Goal: Transaction & Acquisition: Purchase product/service

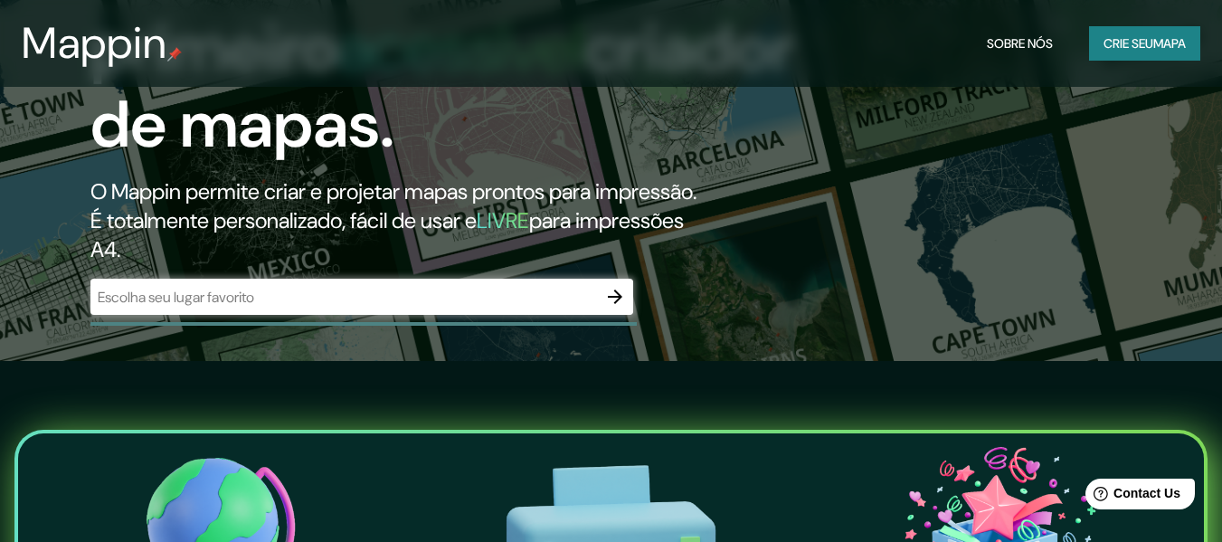
click at [404, 315] on div "​" at bounding box center [361, 297] width 543 height 36
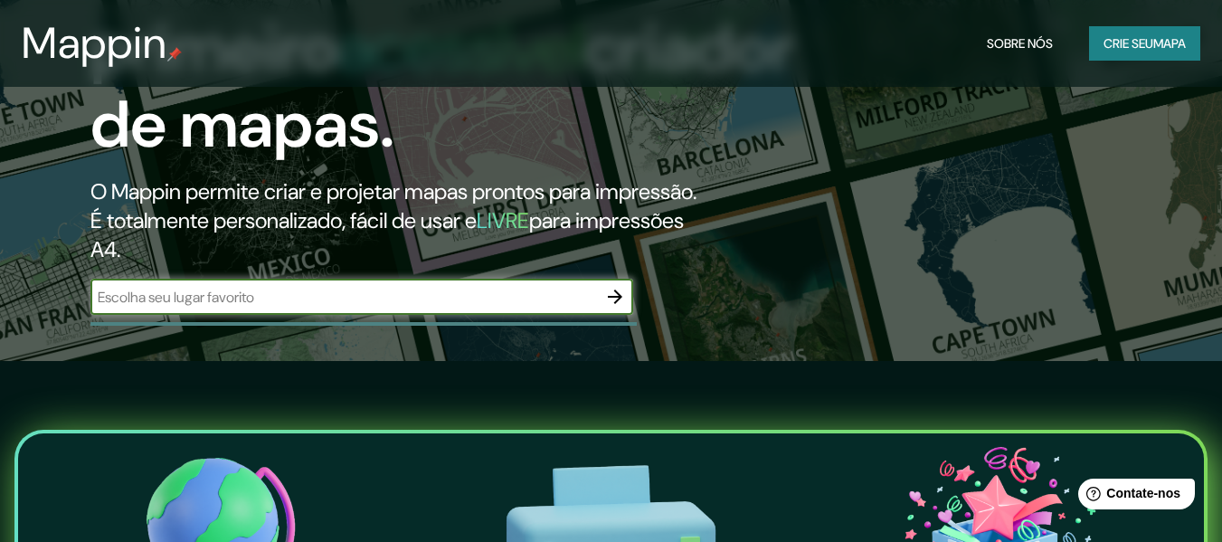
click at [578, 308] on input "text" at bounding box center [343, 297] width 507 height 21
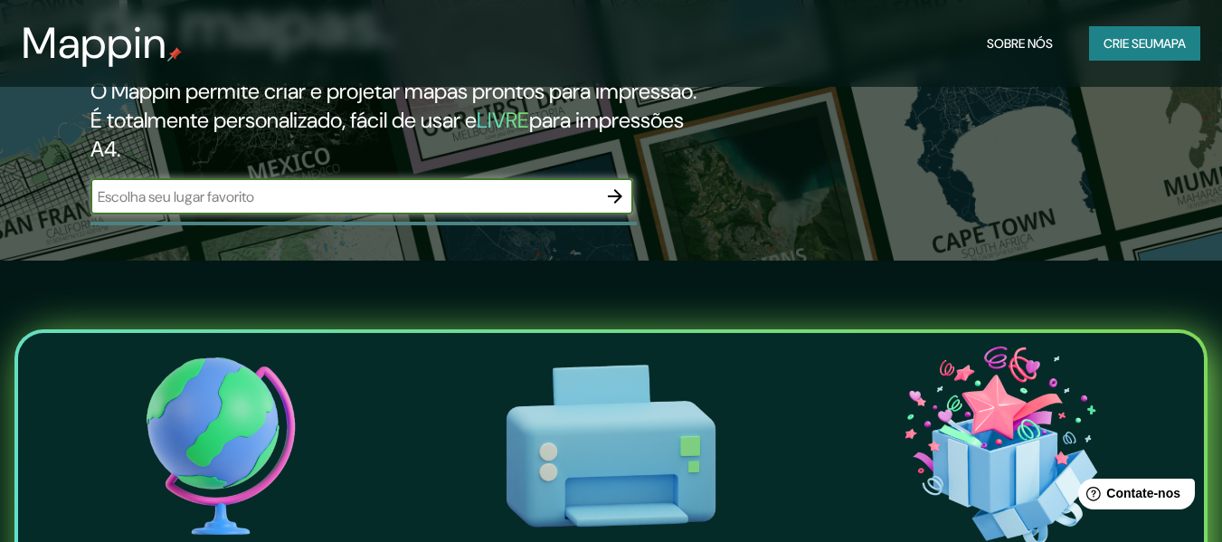
scroll to position [181, 0]
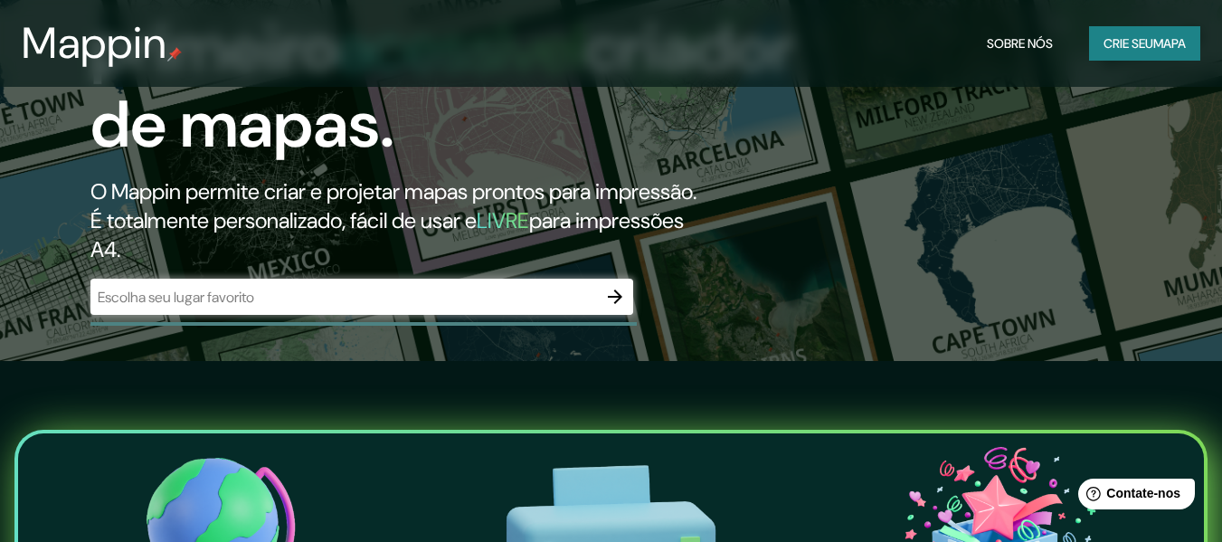
click at [306, 308] on div "​" at bounding box center [361, 297] width 543 height 36
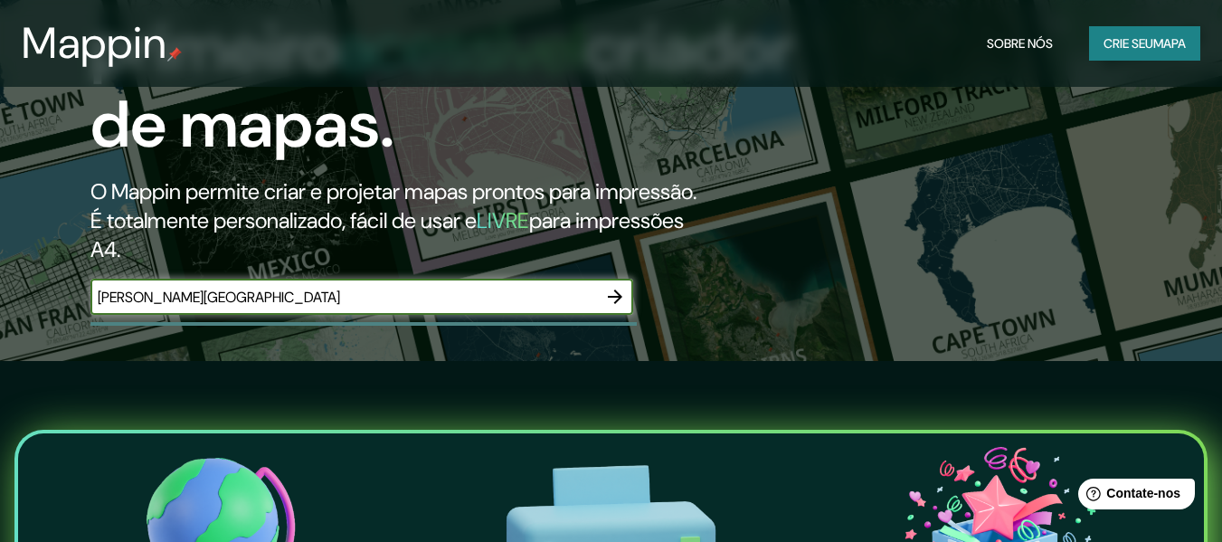
type input "[PERSON_NAME][GEOGRAPHIC_DATA]"
click at [617, 308] on icon "button" at bounding box center [615, 297] width 22 height 22
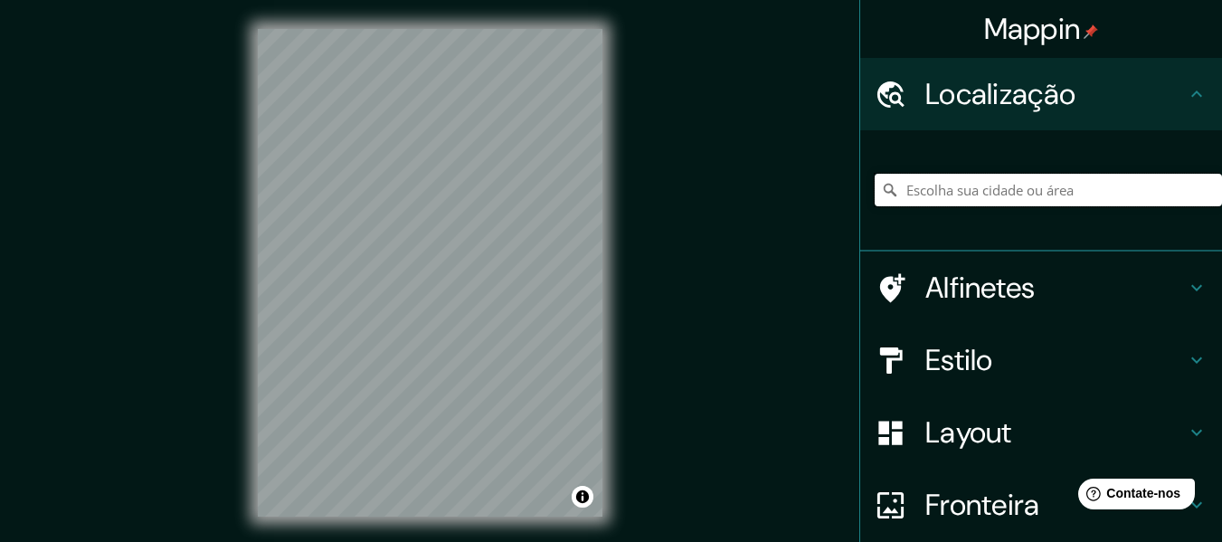
click at [1088, 182] on input "Escolha sua cidade ou área" at bounding box center [1048, 190] width 347 height 33
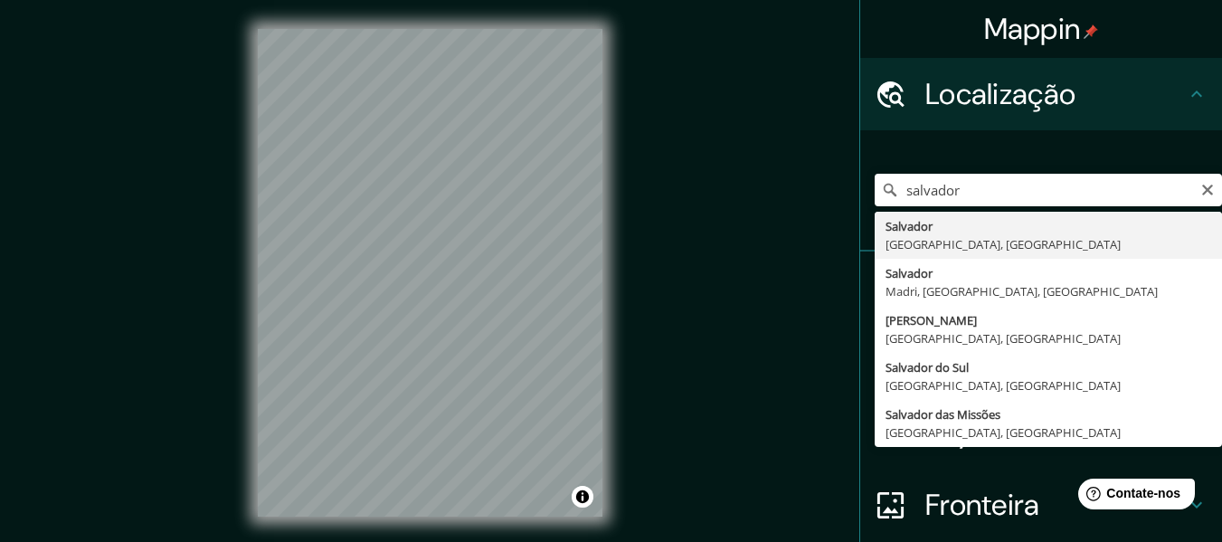
type input "[GEOGRAPHIC_DATA], [GEOGRAPHIC_DATA], [GEOGRAPHIC_DATA]"
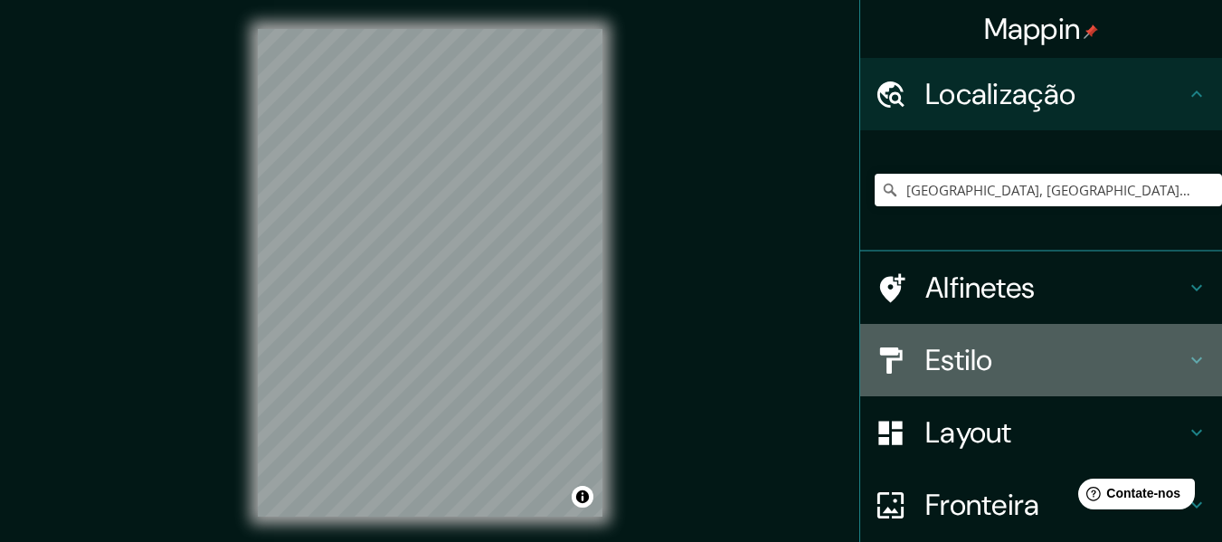
click at [979, 362] on font "Estilo" at bounding box center [960, 360] width 68 height 38
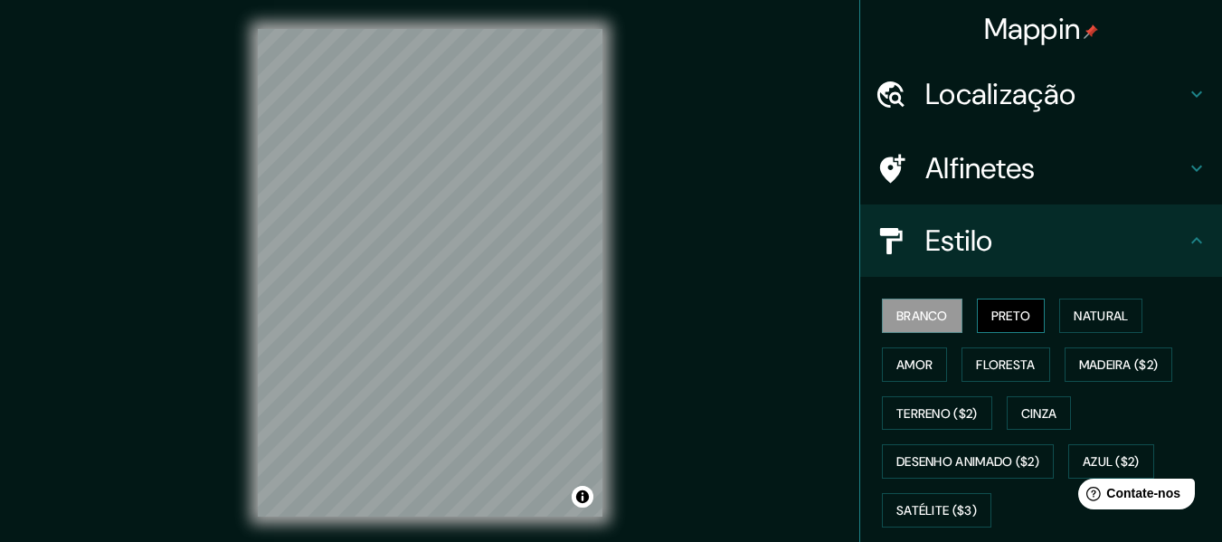
click at [1008, 323] on font "Preto" at bounding box center [1012, 316] width 40 height 16
click at [926, 315] on font "Branco" at bounding box center [923, 316] width 52 height 16
click at [922, 351] on button "Amor" at bounding box center [914, 364] width 65 height 34
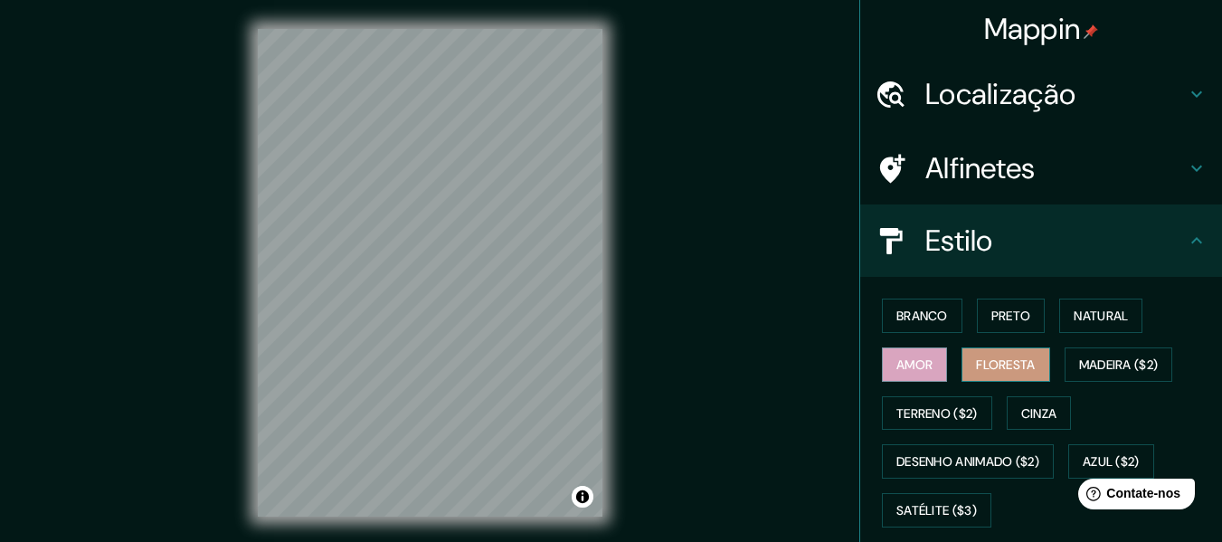
click at [1032, 377] on button "Floresta" at bounding box center [1006, 364] width 88 height 34
click at [1021, 409] on font "Cinza" at bounding box center [1039, 413] width 36 height 16
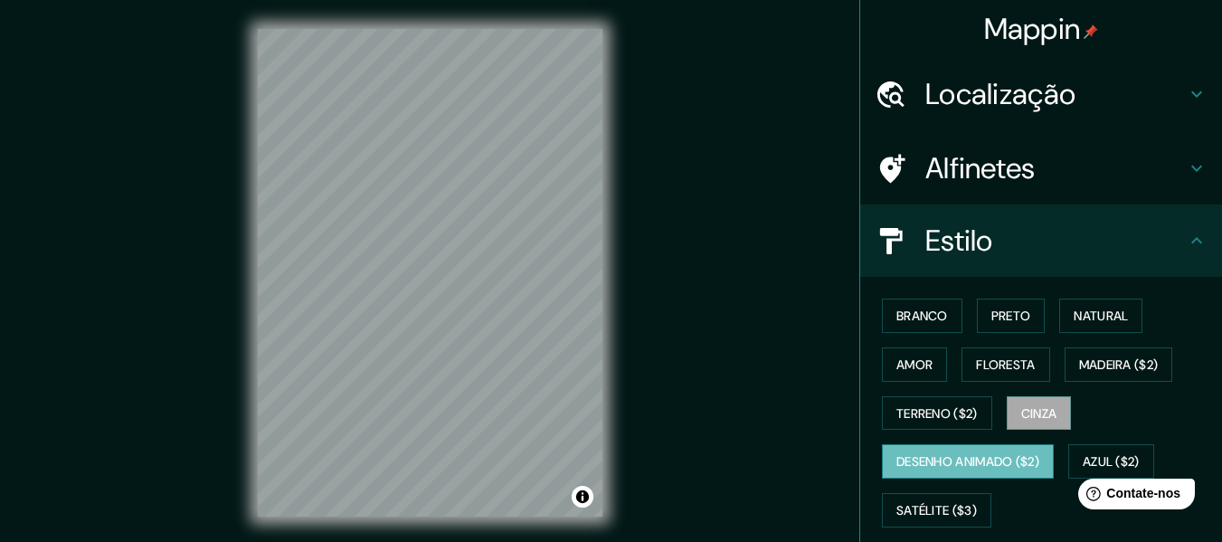
click at [955, 465] on font "Desenho animado ($2)" at bounding box center [968, 462] width 143 height 16
click at [1092, 456] on font "Azul ($2)" at bounding box center [1111, 462] width 57 height 16
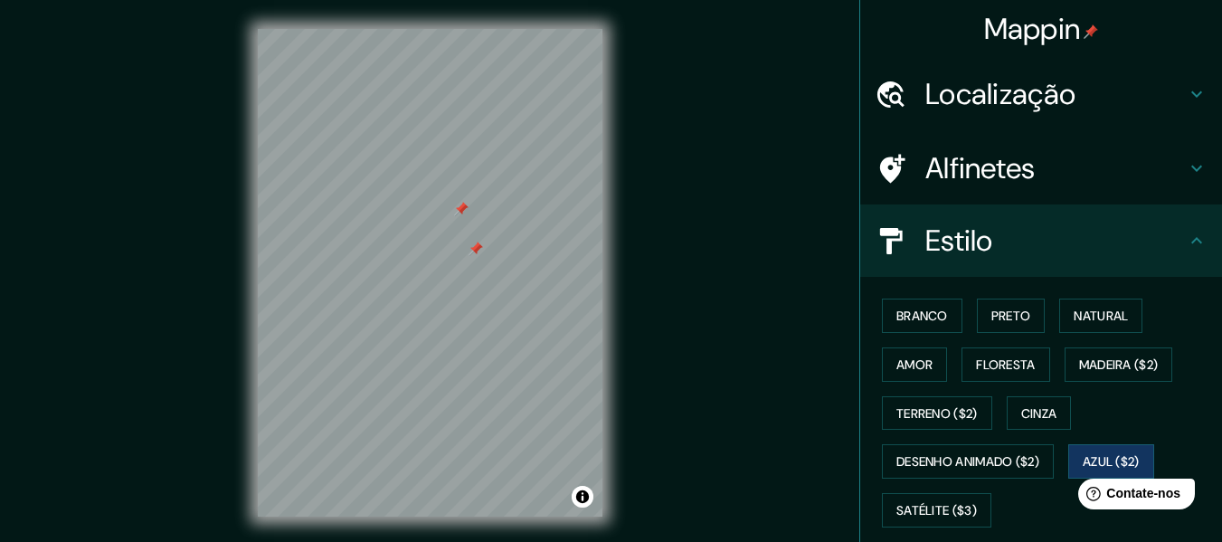
scroll to position [33, 0]
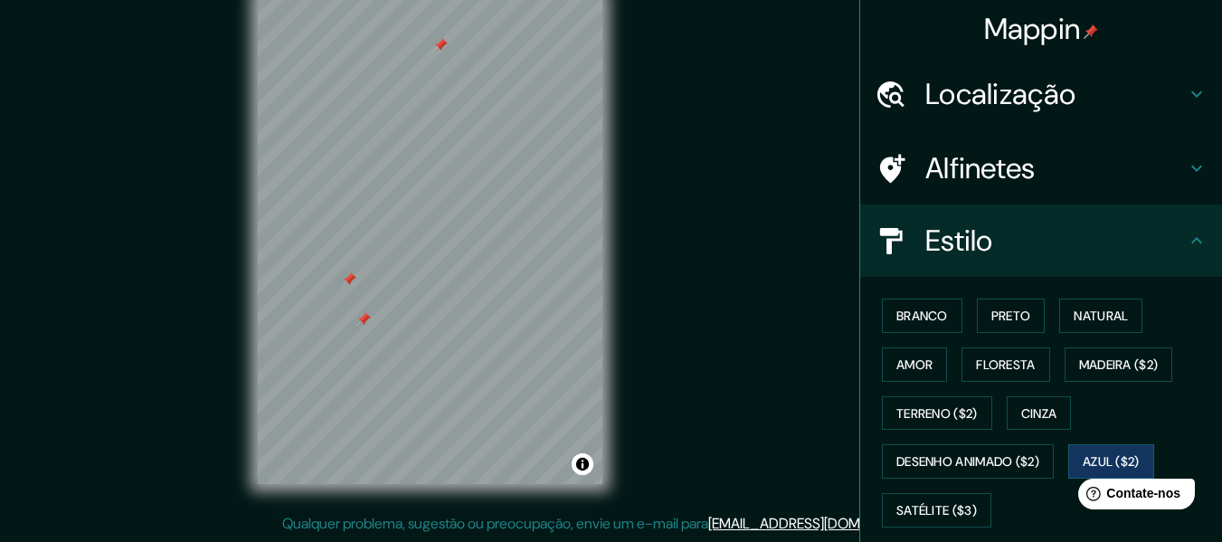
drag, startPoint x: 474, startPoint y: 229, endPoint x: 366, endPoint y: 316, distance: 138.3
click at [366, 316] on div at bounding box center [363, 319] width 14 height 14
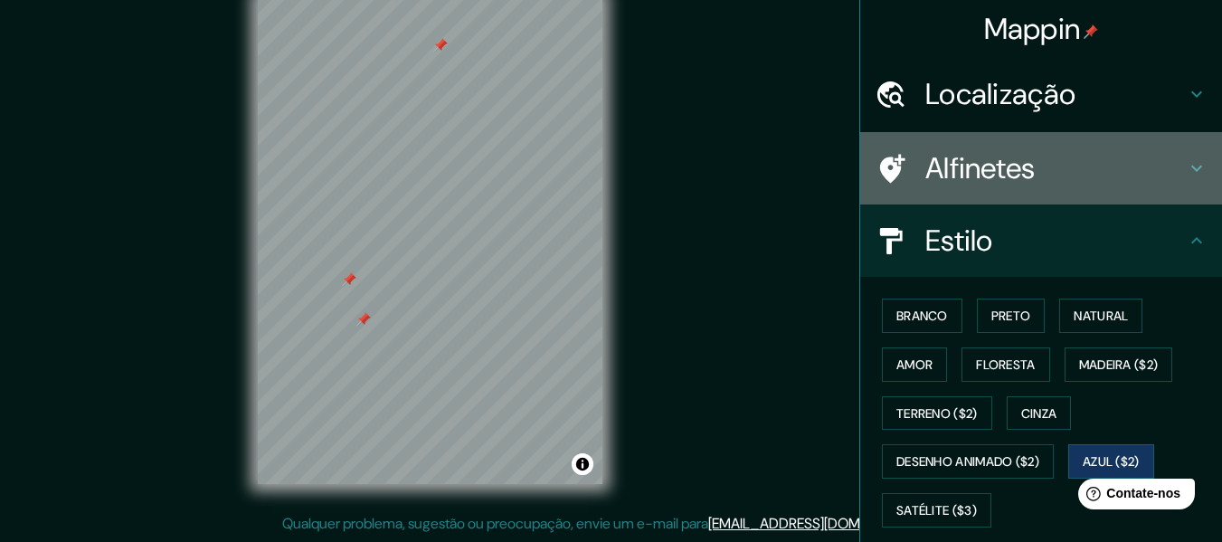
click at [975, 168] on font "Alfinetes" at bounding box center [981, 168] width 110 height 38
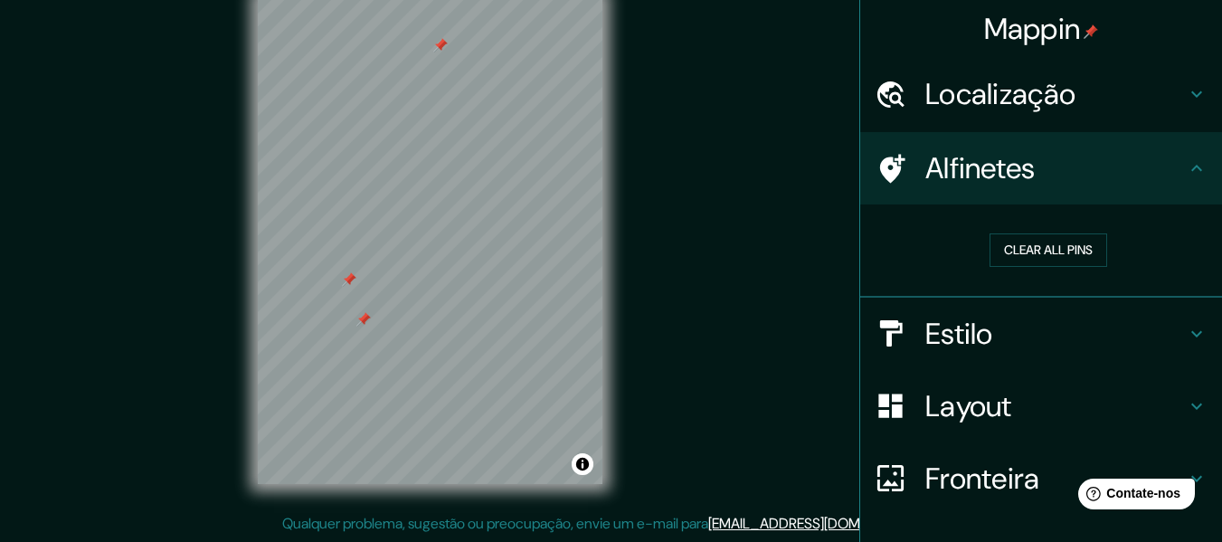
click at [1000, 391] on font "Layout" at bounding box center [969, 406] width 87 height 38
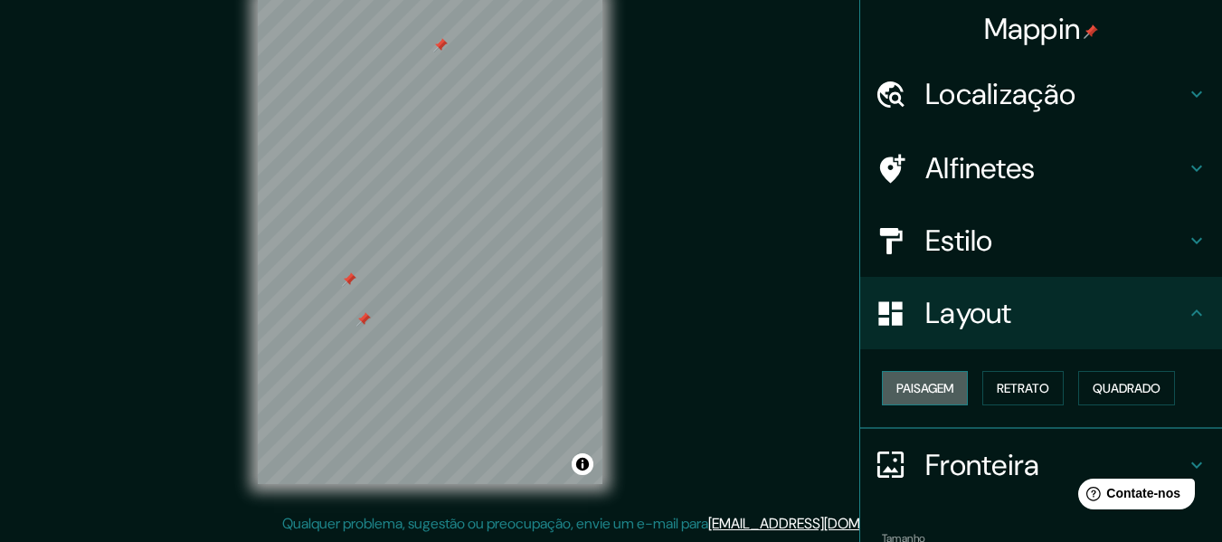
click at [930, 388] on font "Paisagem" at bounding box center [925, 388] width 57 height 16
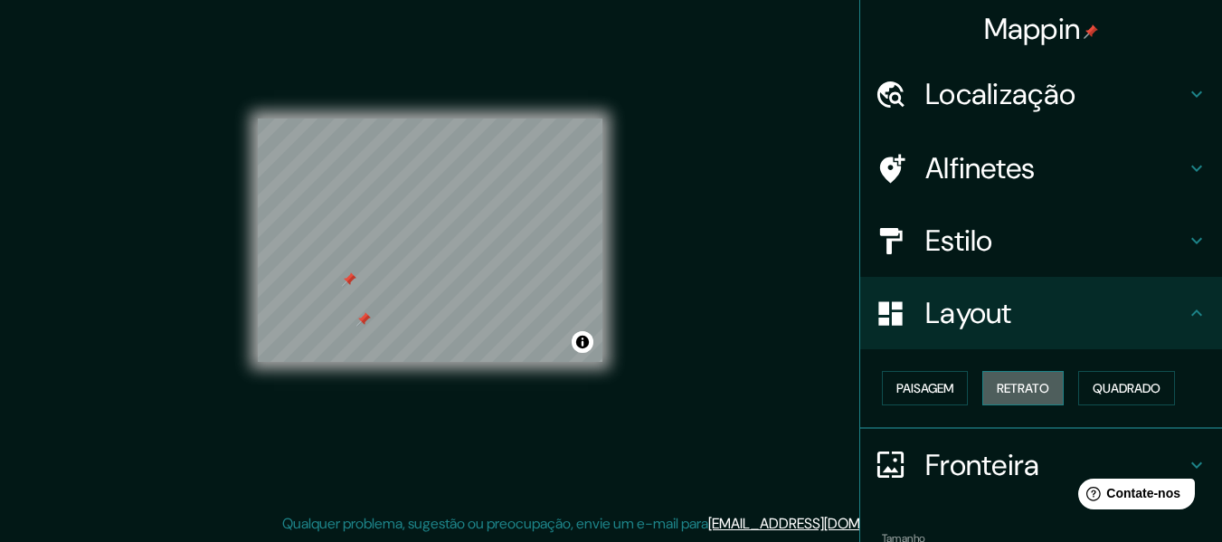
click at [1007, 388] on font "Retrato" at bounding box center [1023, 388] width 52 height 16
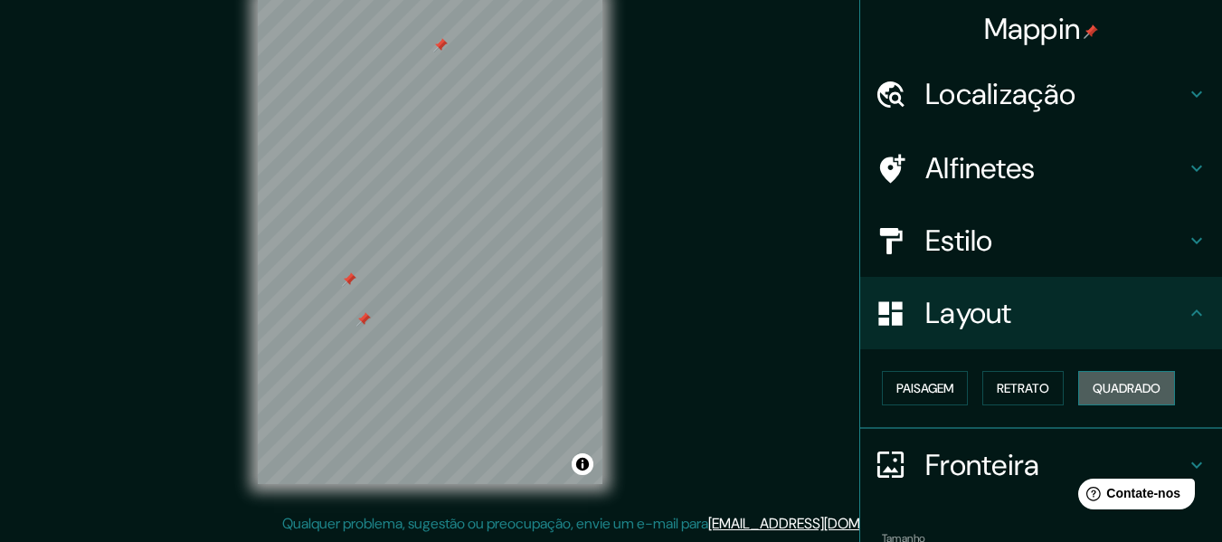
click at [1096, 387] on font "Quadrado" at bounding box center [1127, 388] width 68 height 16
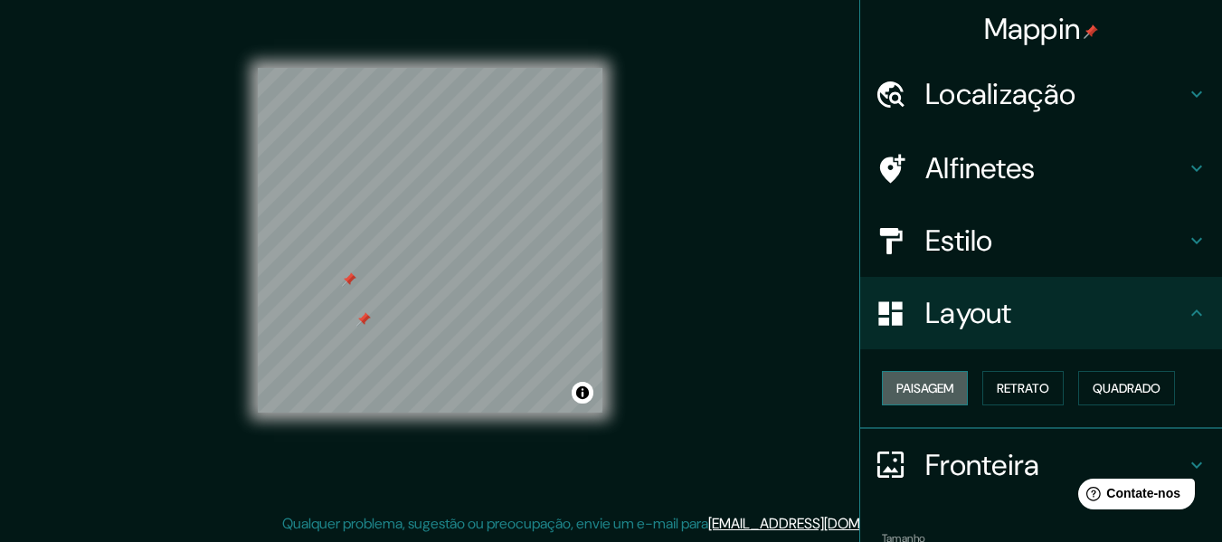
click at [922, 392] on font "Paisagem" at bounding box center [925, 388] width 57 height 16
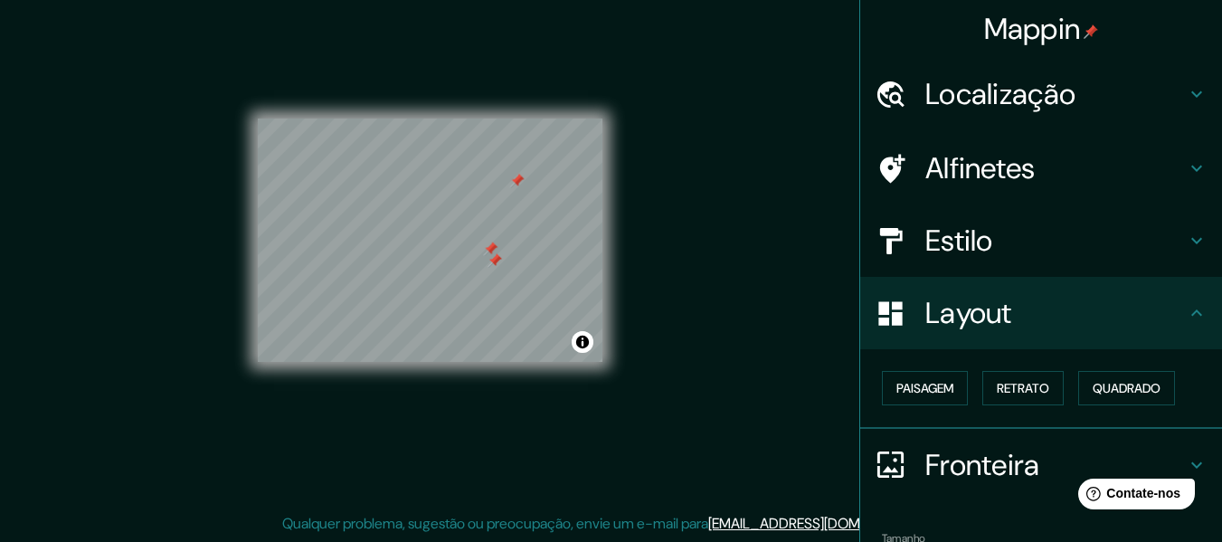
drag, startPoint x: 501, startPoint y: 284, endPoint x: 499, endPoint y: 264, distance: 20.1
click at [499, 264] on div at bounding box center [495, 260] width 14 height 14
drag, startPoint x: 495, startPoint y: 255, endPoint x: 480, endPoint y: 281, distance: 30.4
click at [480, 281] on div at bounding box center [478, 274] width 14 height 14
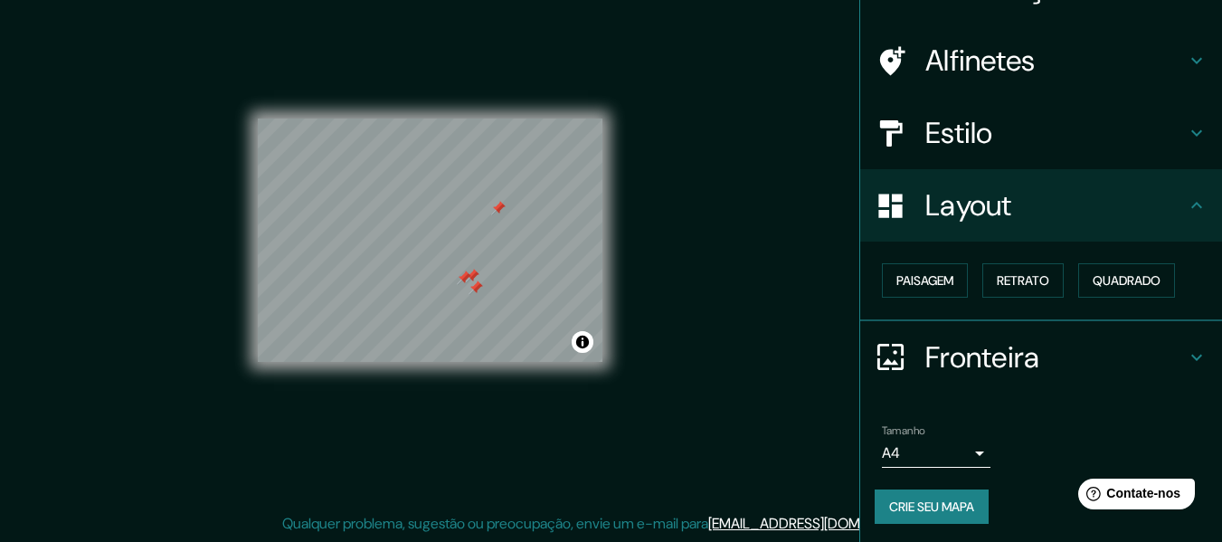
scroll to position [110, 0]
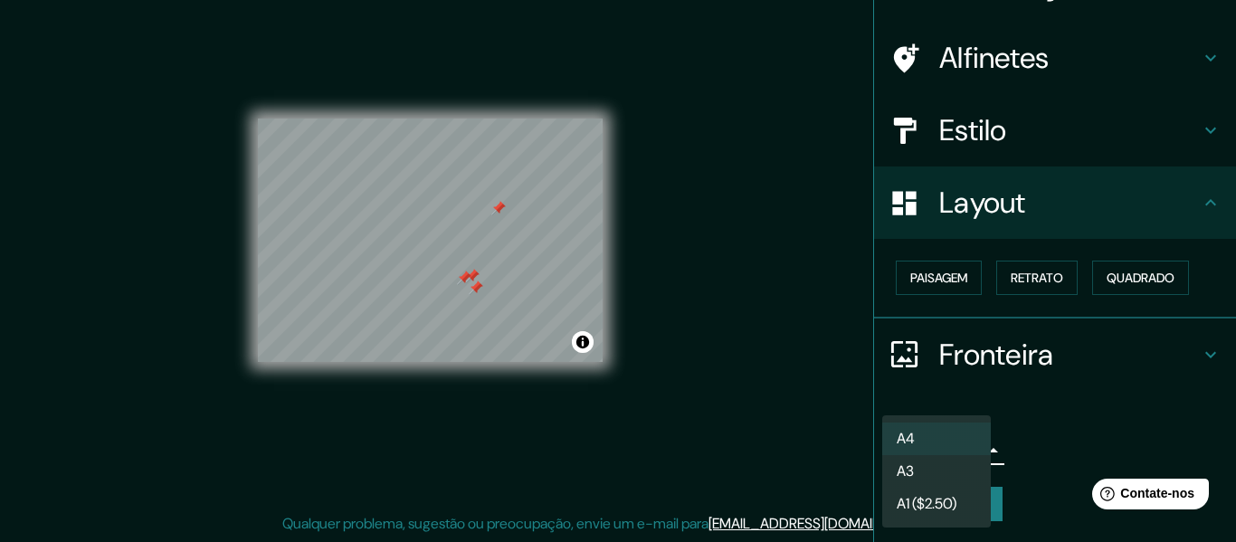
click at [964, 449] on body "Mappin Localização [GEOGRAPHIC_DATA], [GEOGRAPHIC_DATA], [GEOGRAPHIC_DATA] Alfi…" at bounding box center [618, 238] width 1236 height 542
click at [963, 465] on li "A3" at bounding box center [936, 472] width 109 height 33
type input "a4"
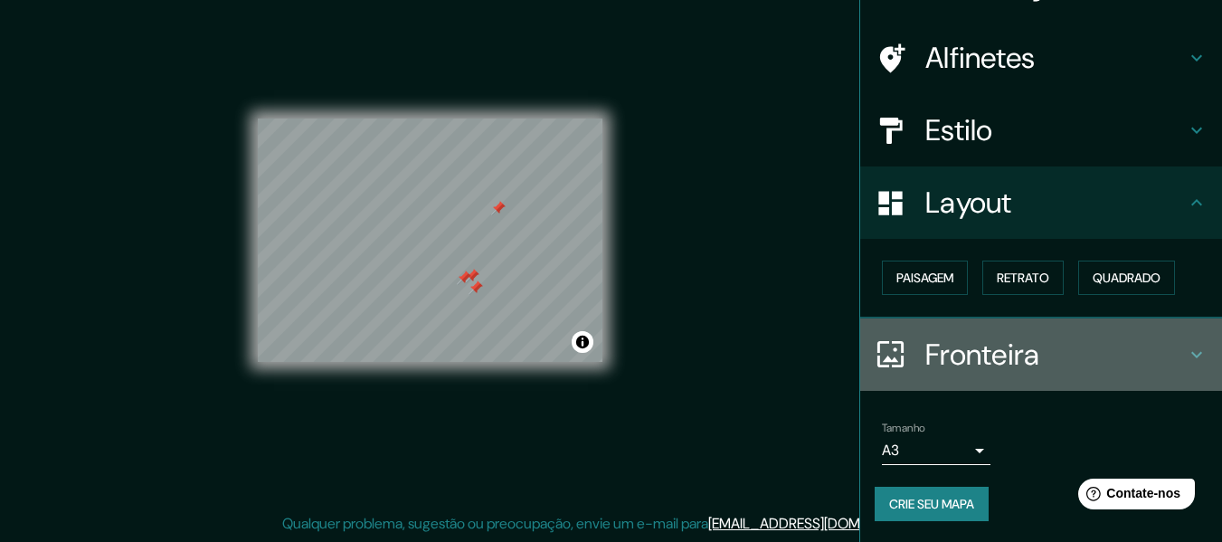
click at [974, 336] on font "Fronteira" at bounding box center [983, 355] width 115 height 38
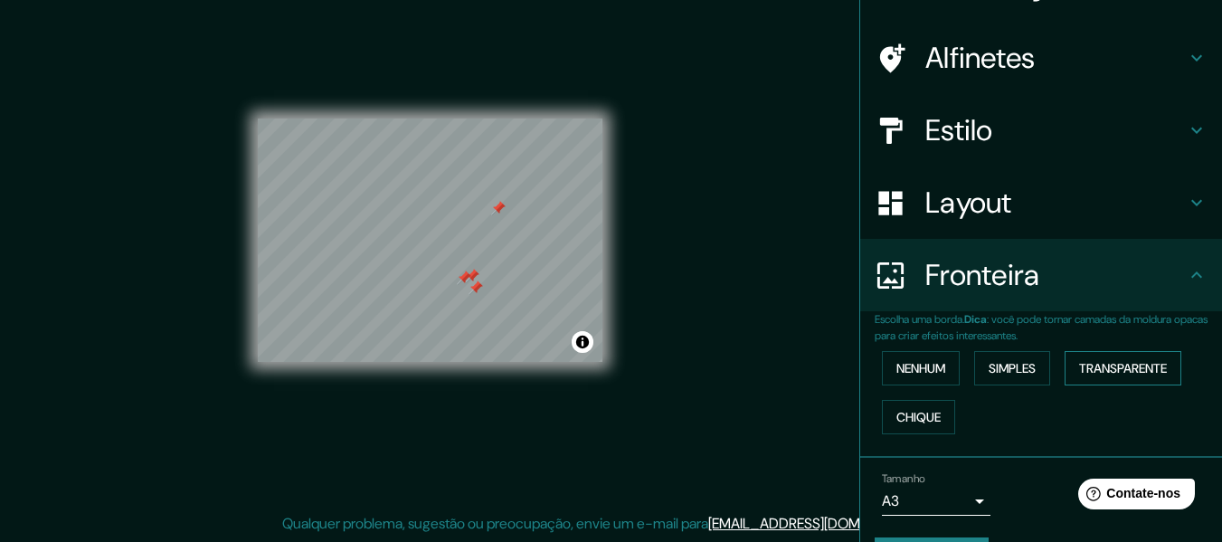
click at [1110, 371] on font "Transparente" at bounding box center [1123, 368] width 88 height 16
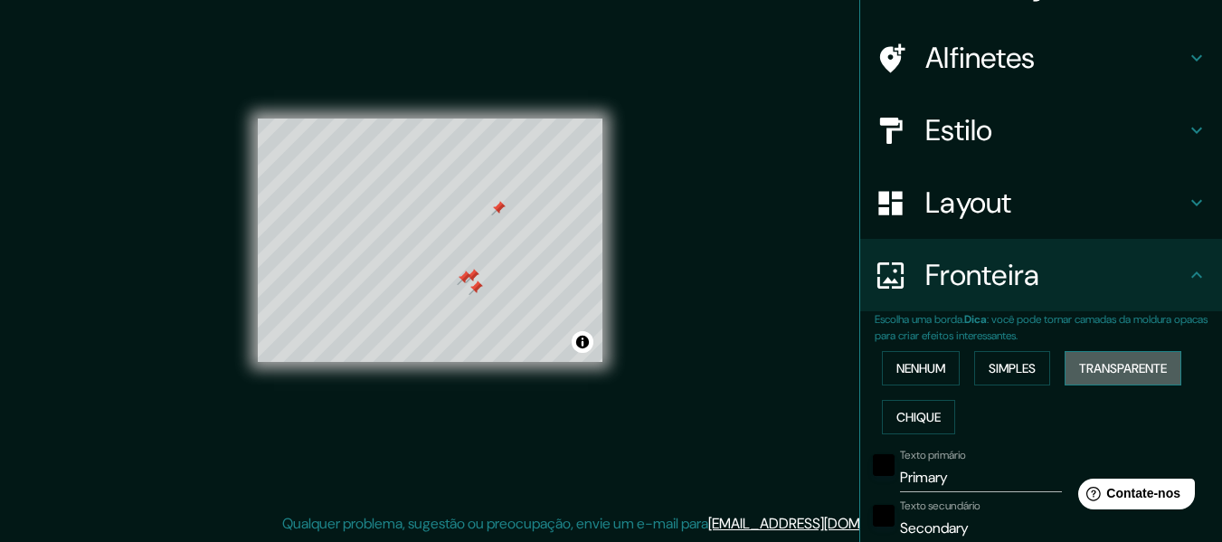
click at [1081, 377] on font "Transparente" at bounding box center [1123, 368] width 88 height 24
type input "183"
type input "30"
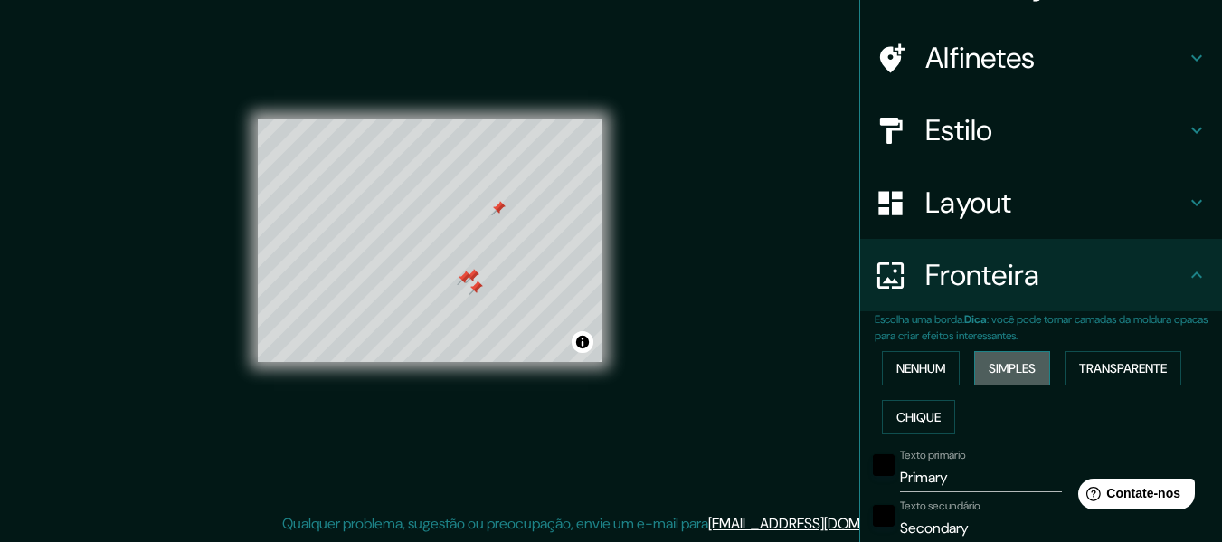
click at [1034, 378] on button "Simples" at bounding box center [1012, 368] width 76 height 34
click at [930, 371] on font "Nenhum" at bounding box center [921, 368] width 49 height 16
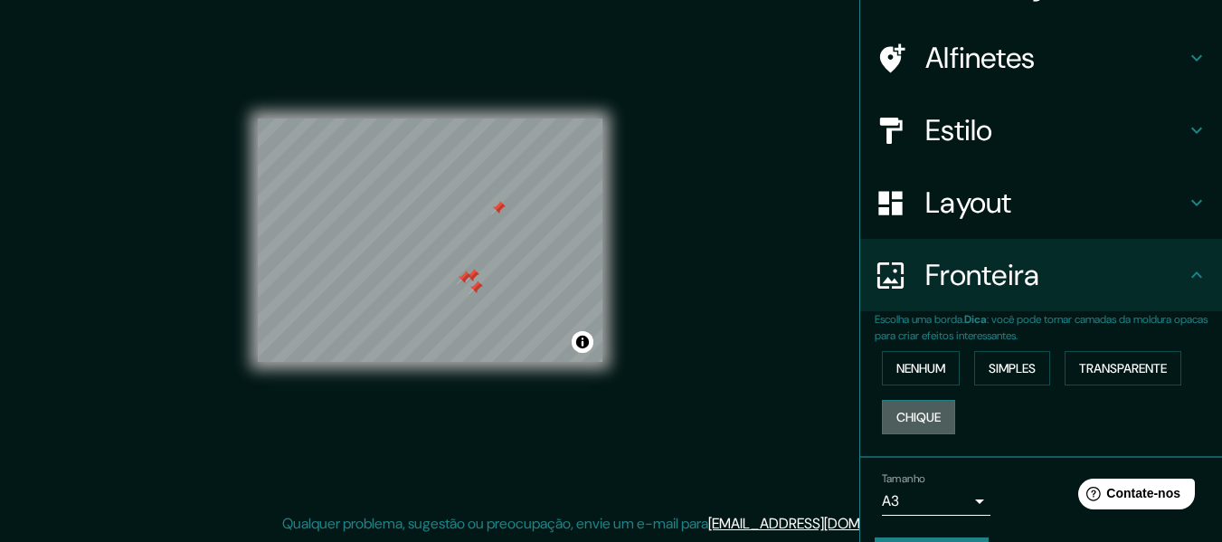
click at [929, 412] on font "Chique" at bounding box center [919, 417] width 44 height 16
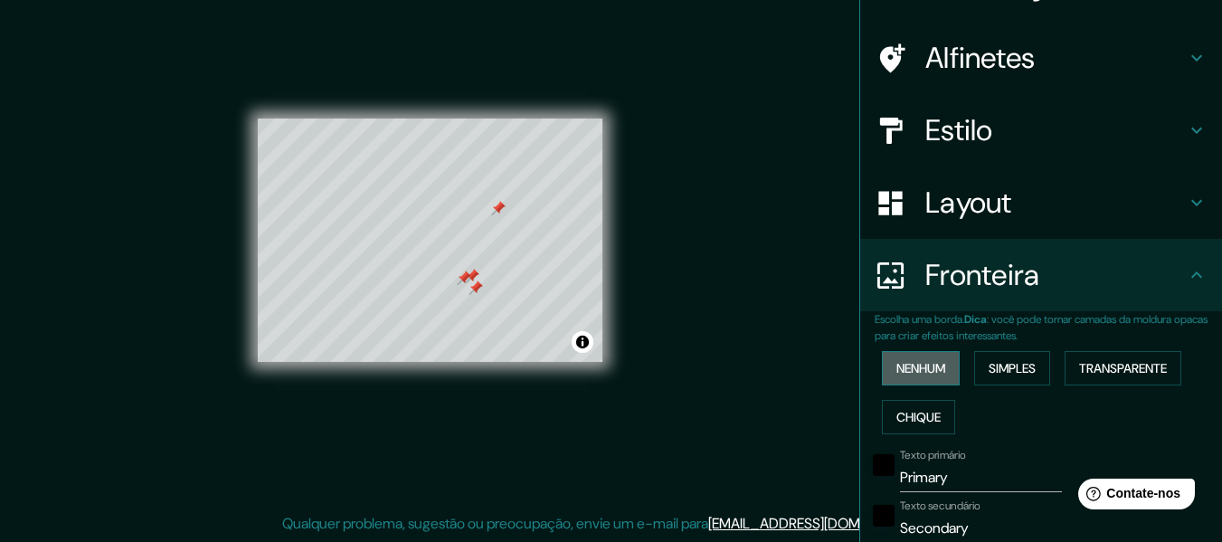
click at [929, 382] on button "Nenhum" at bounding box center [921, 368] width 78 height 34
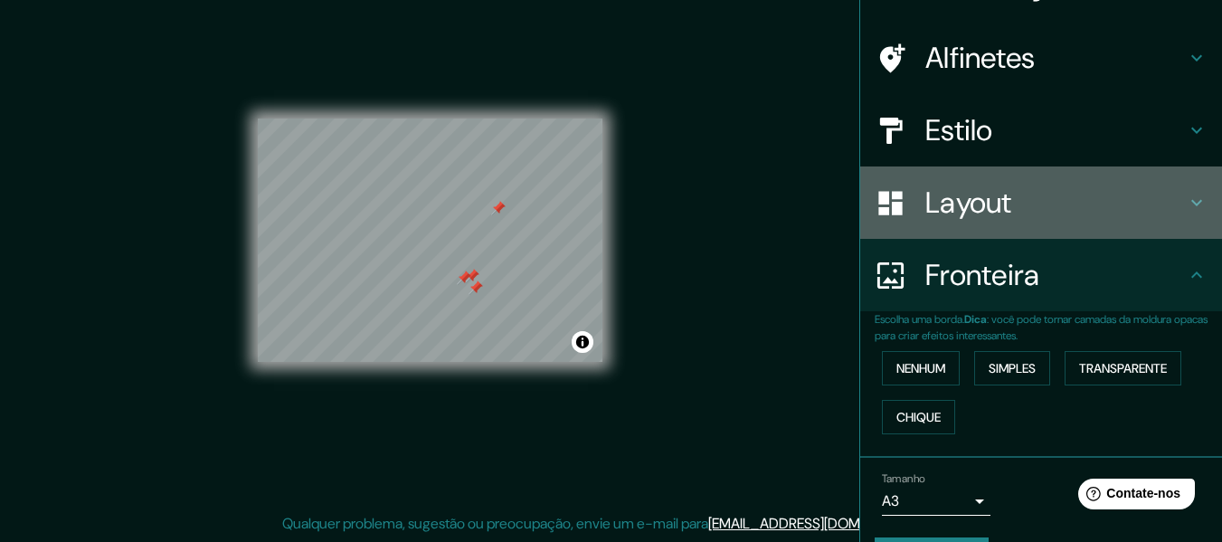
click at [1030, 204] on h4 "Layout" at bounding box center [1056, 203] width 261 height 36
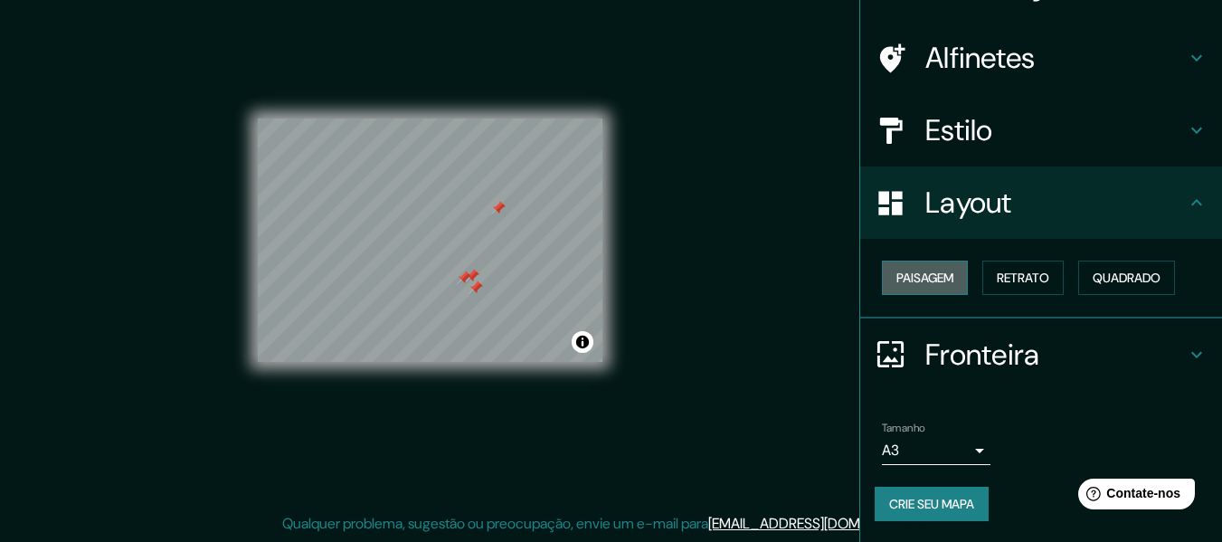
click at [936, 280] on font "Paisagem" at bounding box center [925, 278] width 57 height 16
click at [983, 189] on font "Layout" at bounding box center [969, 203] width 87 height 38
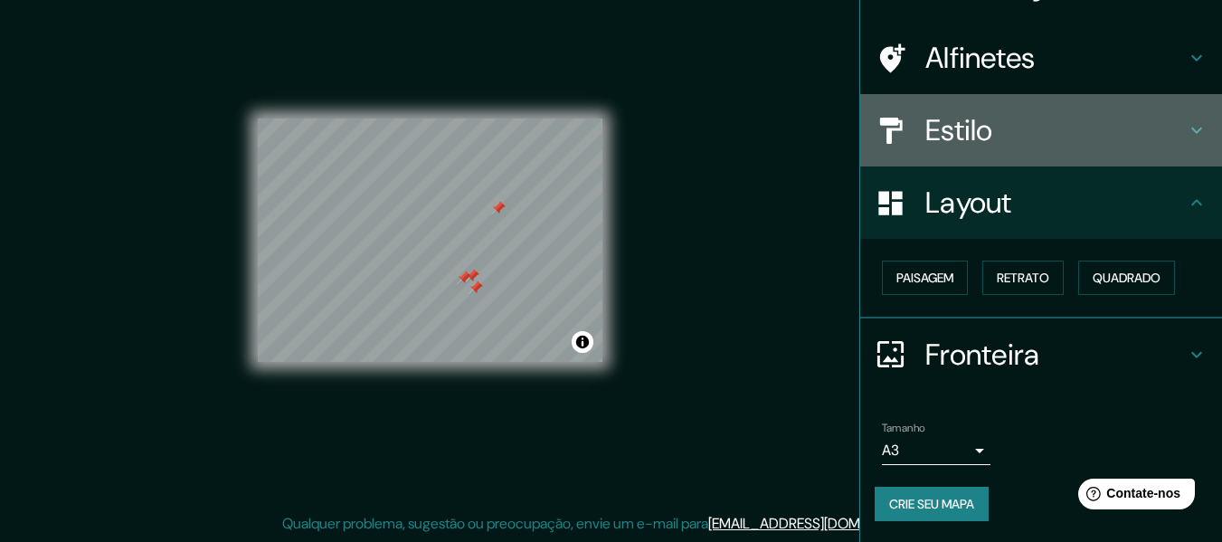
click at [1000, 144] on h4 "Estilo" at bounding box center [1056, 130] width 261 height 36
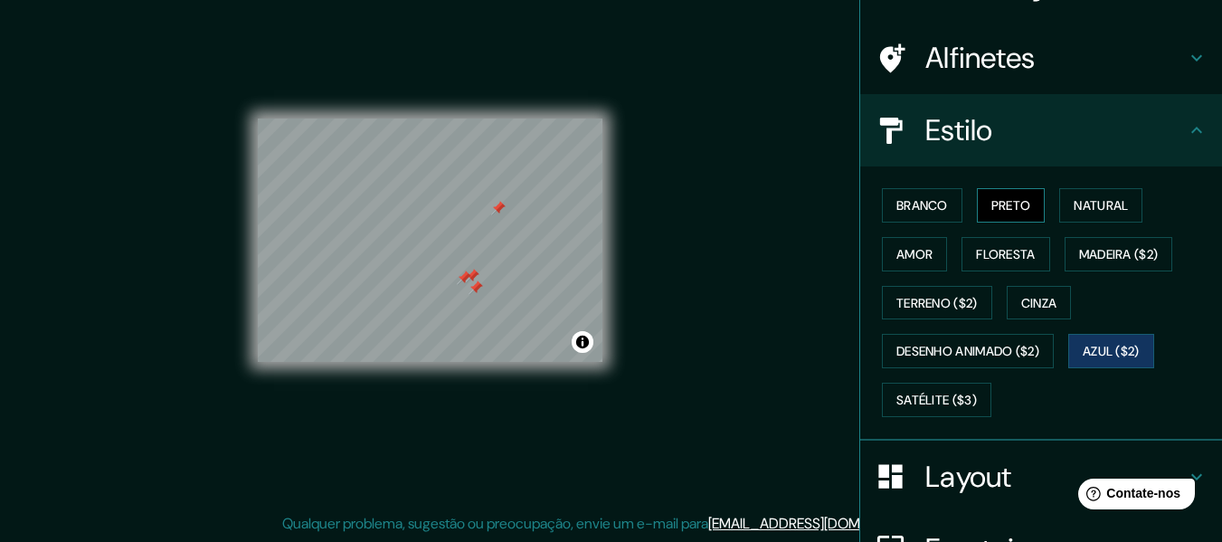
click at [998, 196] on font "Preto" at bounding box center [1012, 206] width 40 height 24
click at [1100, 37] on div "Alfinetes" at bounding box center [1041, 58] width 362 height 72
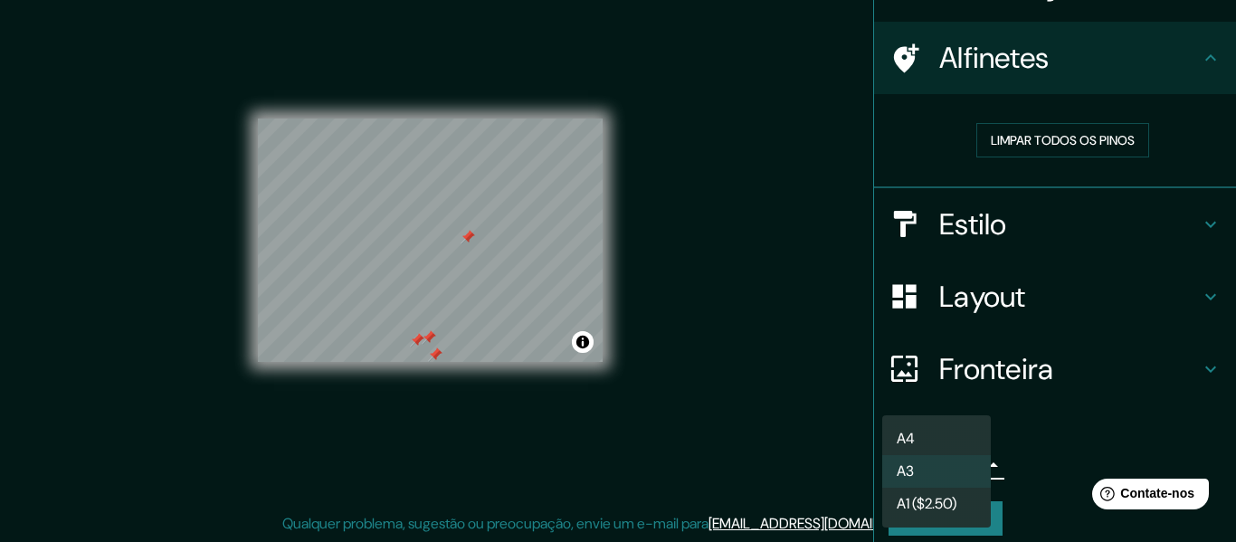
drag, startPoint x: 908, startPoint y: 460, endPoint x: 925, endPoint y: 470, distance: 19.1
click at [910, 460] on body "Mappin Localização [GEOGRAPHIC_DATA], [GEOGRAPHIC_DATA], [GEOGRAPHIC_DATA] Alfi…" at bounding box center [618, 238] width 1236 height 542
click at [946, 435] on li "A4" at bounding box center [936, 439] width 109 height 33
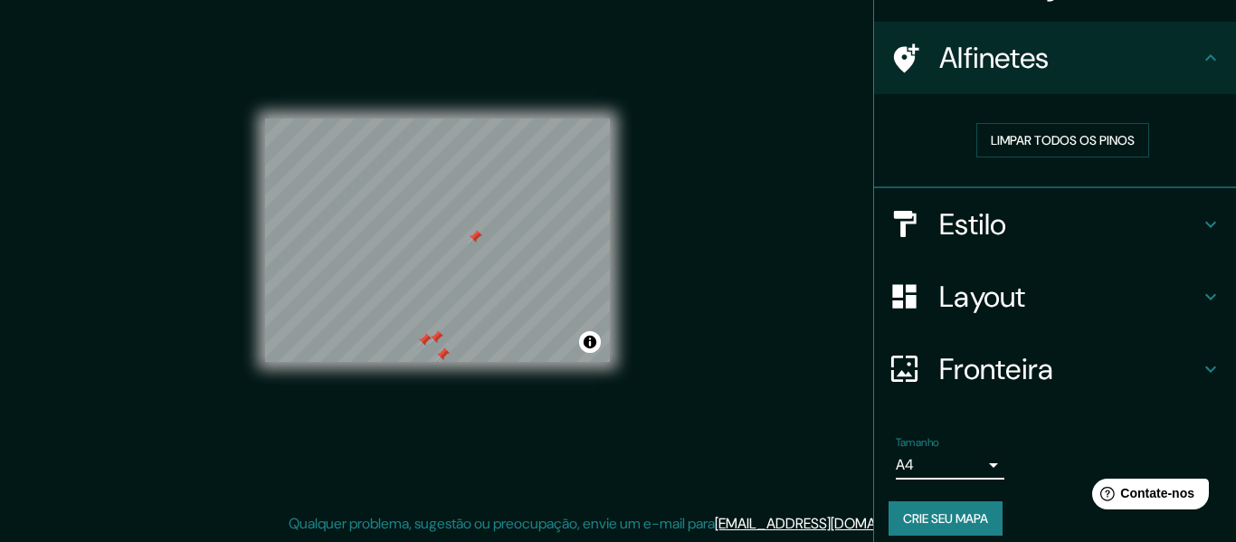
click at [927, 458] on body "Mappin Localização [GEOGRAPHIC_DATA], [GEOGRAPHIC_DATA], [GEOGRAPHIC_DATA] Alfi…" at bounding box center [618, 238] width 1236 height 542
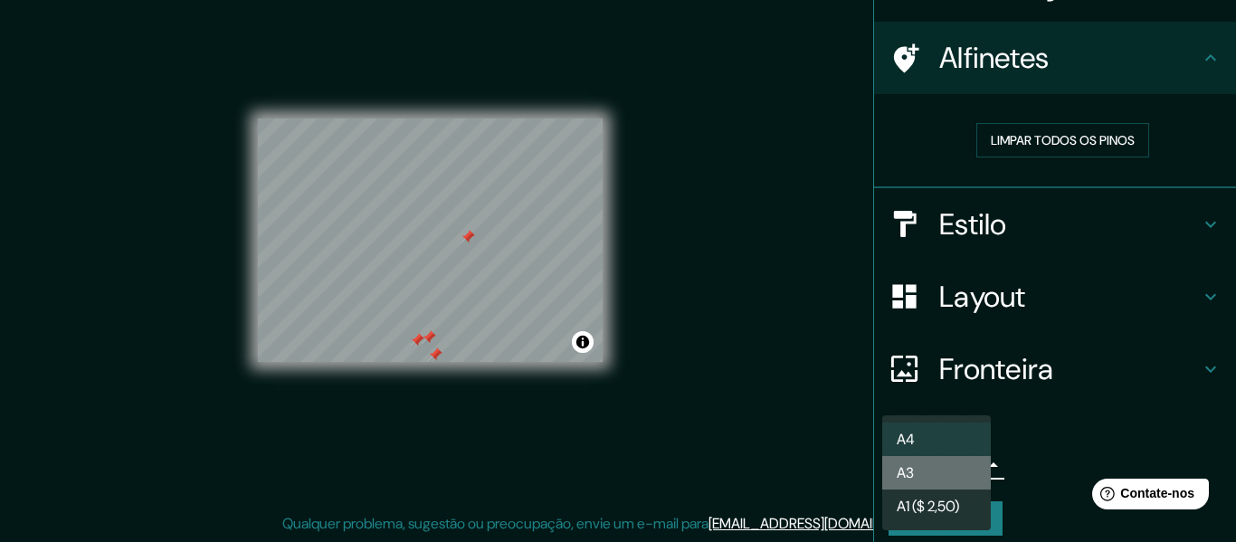
click at [936, 476] on li "A3" at bounding box center [936, 472] width 109 height 33
type input "a4"
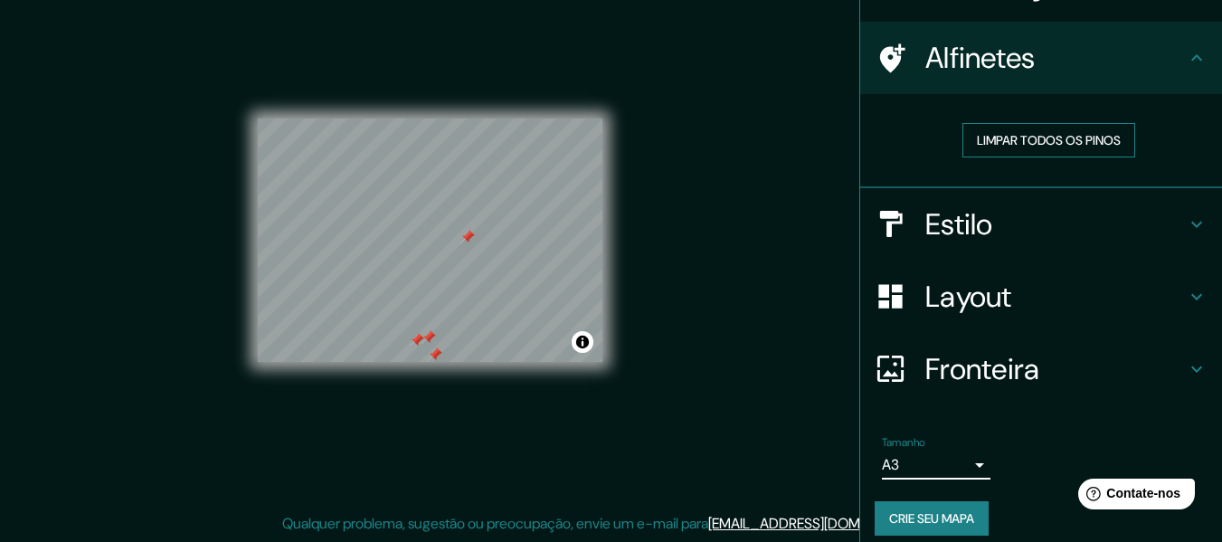
click at [1050, 144] on font "Limpar todos os pinos" at bounding box center [1049, 140] width 144 height 16
click at [590, 347] on button "Alternar atribuição" at bounding box center [583, 342] width 22 height 22
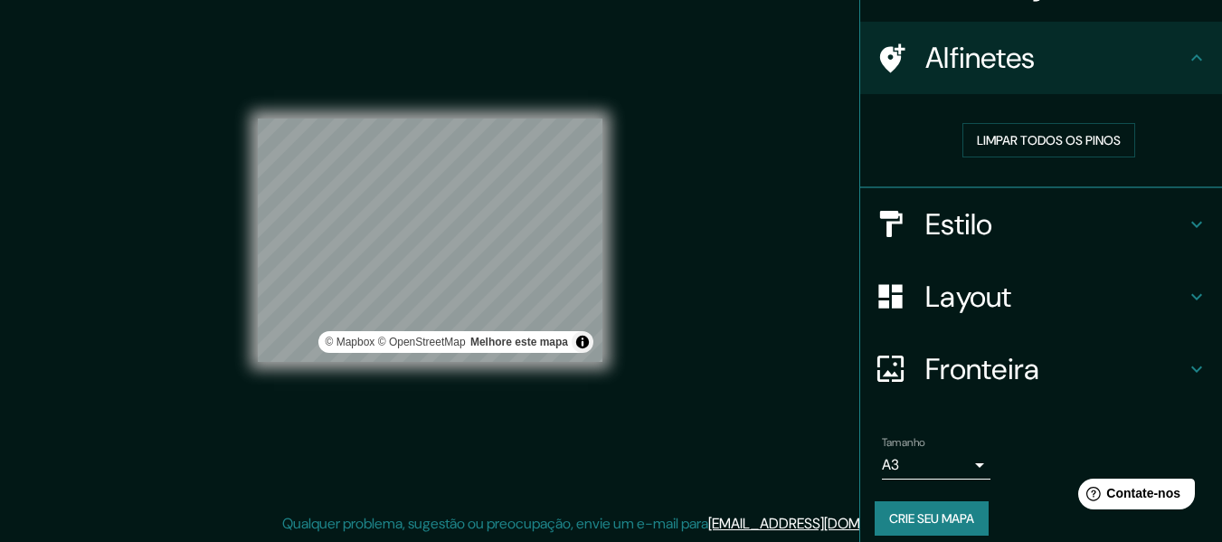
drag, startPoint x: 434, startPoint y: 338, endPoint x: 693, endPoint y: 399, distance: 265.8
click at [700, 401] on div "Mappin Localização [GEOGRAPHIC_DATA], [GEOGRAPHIC_DATA], [GEOGRAPHIC_DATA] Alfi…" at bounding box center [611, 254] width 1222 height 575
click at [989, 57] on font "Alfinetes" at bounding box center [981, 58] width 110 height 38
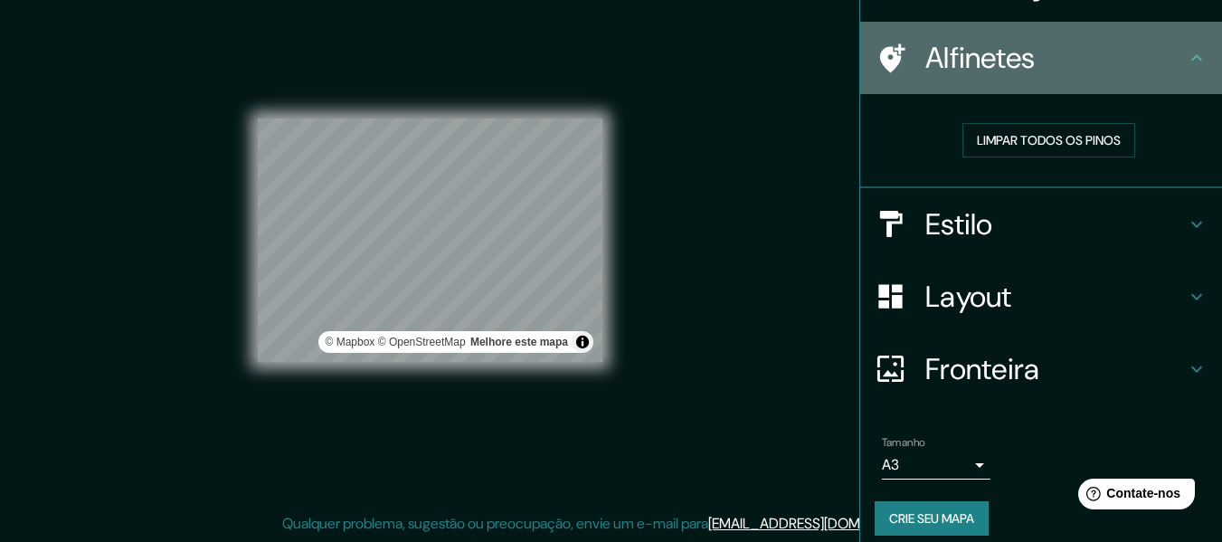
click at [1091, 64] on h4 "Alfinetes" at bounding box center [1056, 58] width 261 height 36
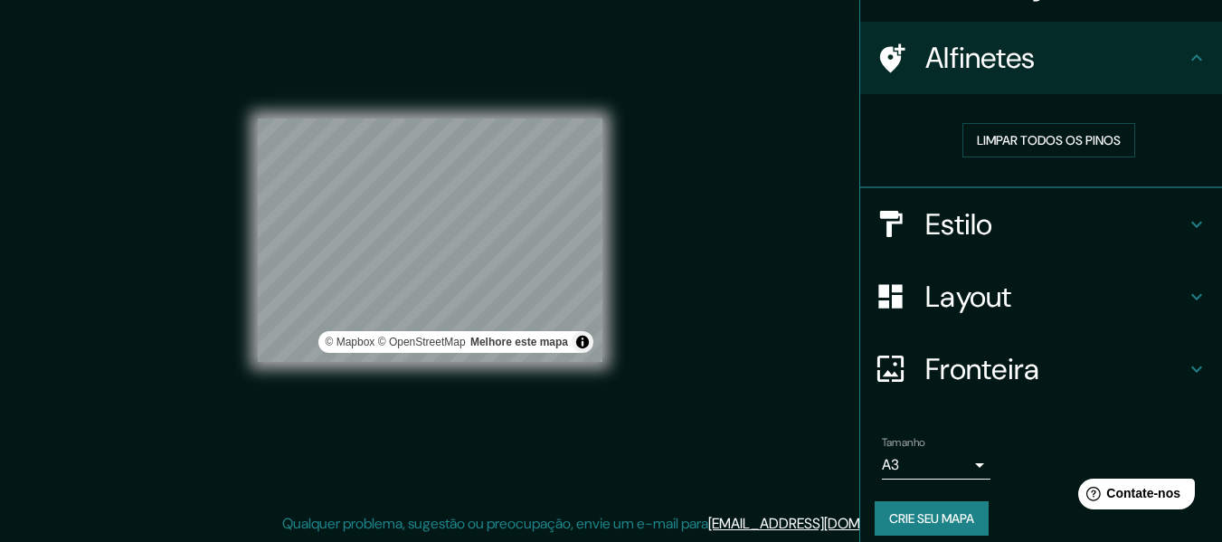
click at [1060, 209] on h4 "Estilo" at bounding box center [1056, 224] width 261 height 36
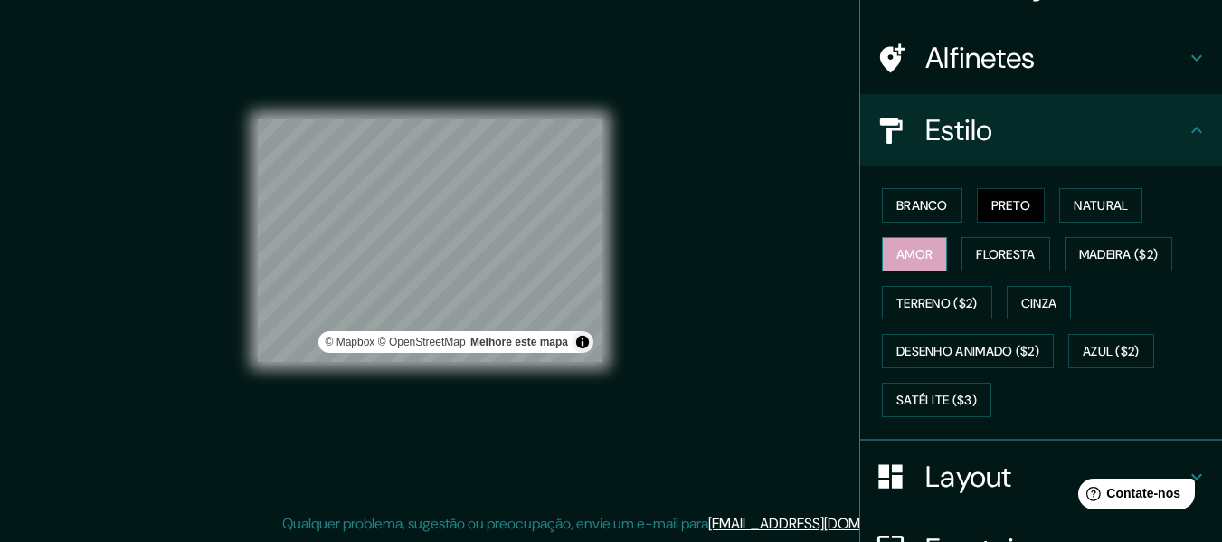
click at [899, 258] on font "Amor" at bounding box center [915, 254] width 36 height 16
click at [976, 248] on font "Floresta" at bounding box center [1005, 254] width 59 height 16
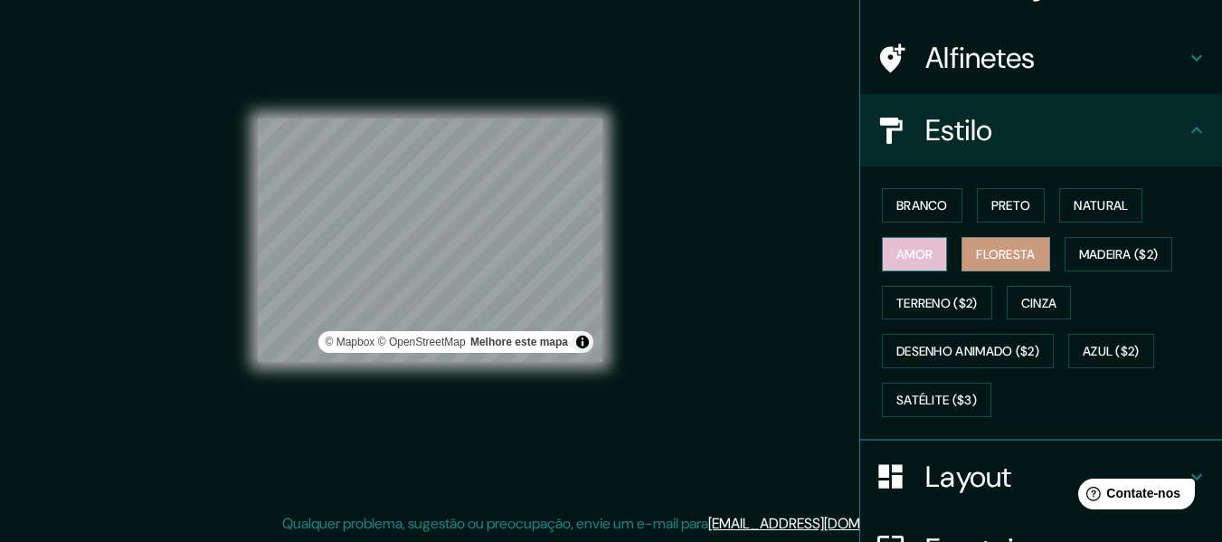
click at [907, 261] on font "Amor" at bounding box center [915, 254] width 36 height 16
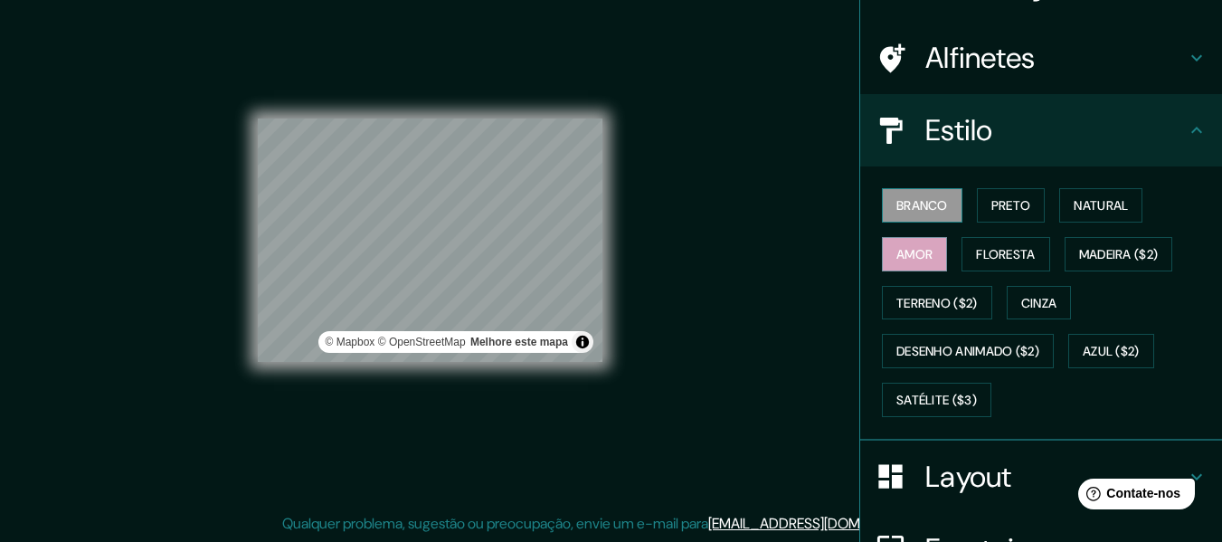
click at [897, 205] on font "Branco" at bounding box center [923, 205] width 52 height 16
click at [1003, 215] on font "Preto" at bounding box center [1012, 206] width 40 height 24
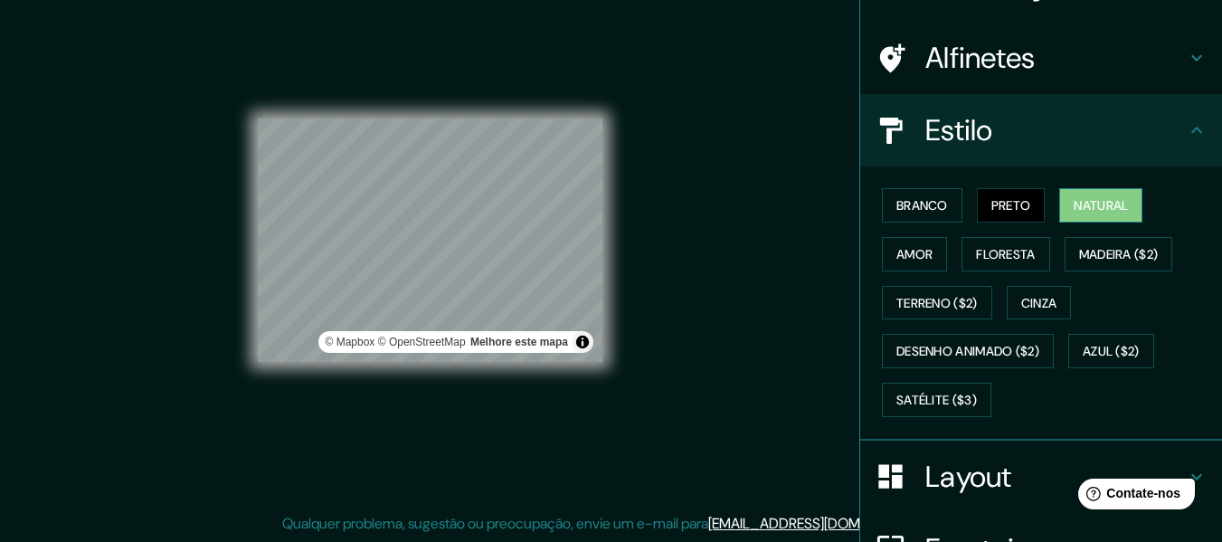
click at [1075, 208] on font "Natural" at bounding box center [1101, 205] width 54 height 16
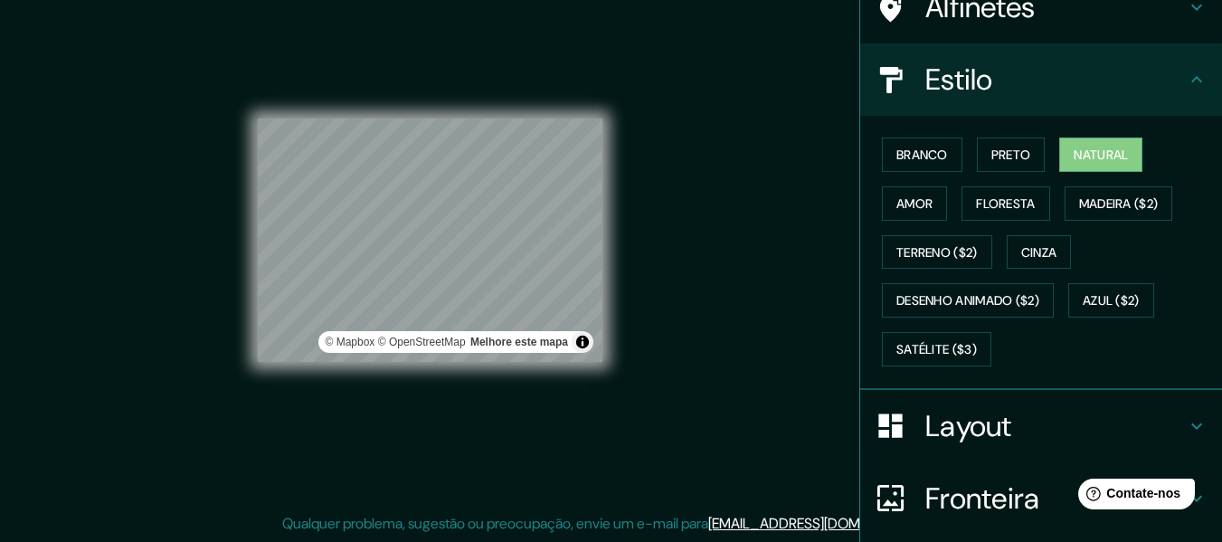
scroll to position [305, 0]
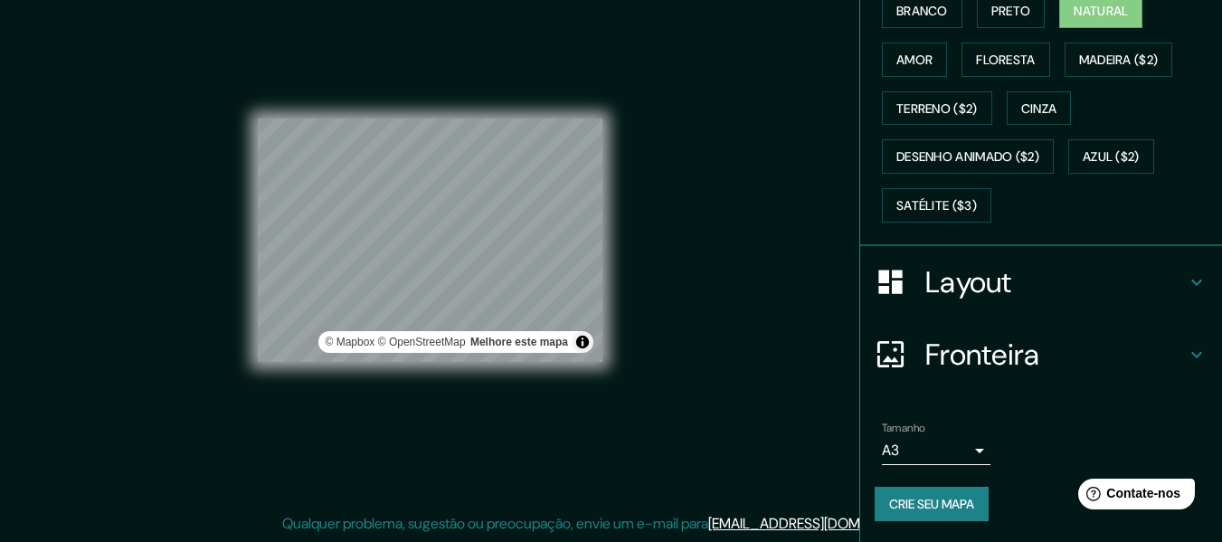
click at [989, 351] on font "Fronteira" at bounding box center [983, 355] width 115 height 38
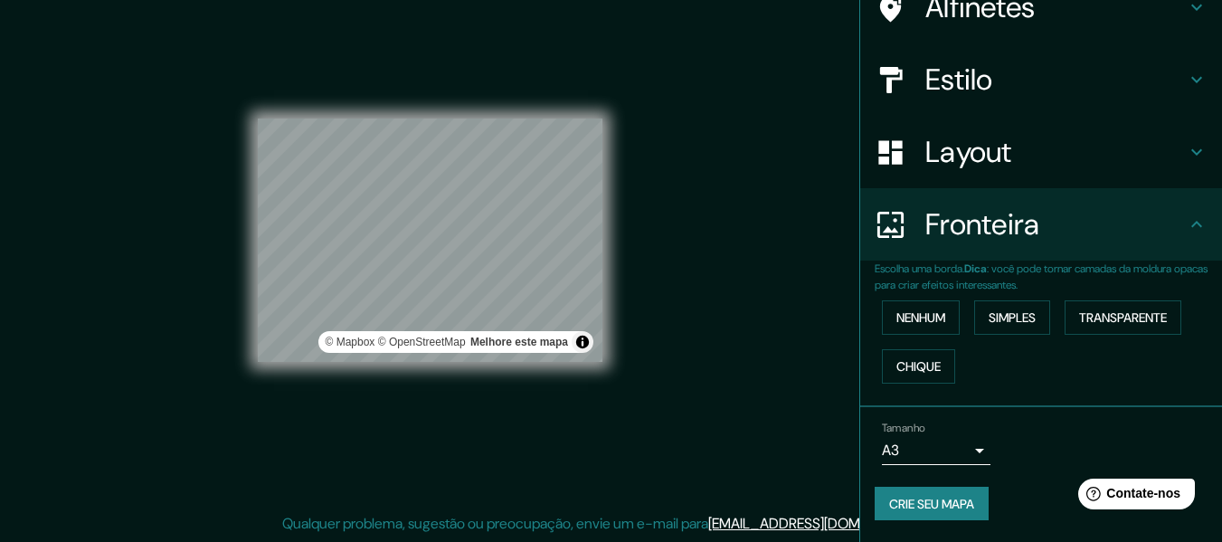
scroll to position [161, 0]
click at [998, 243] on div "Fronteira" at bounding box center [1041, 224] width 362 height 72
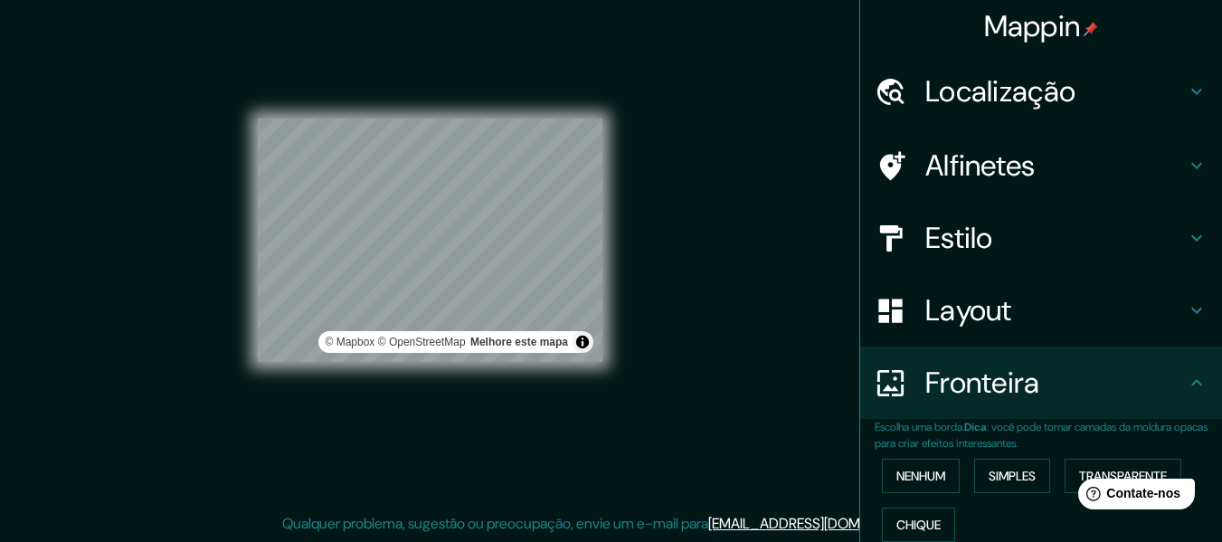
scroll to position [0, 0]
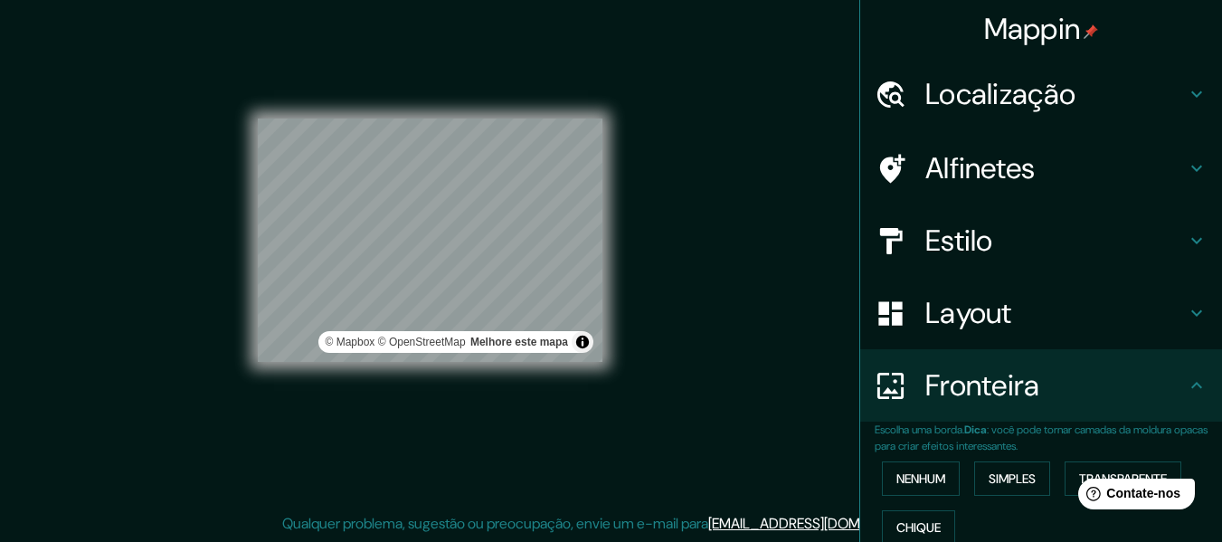
click at [993, 266] on div "Estilo" at bounding box center [1041, 240] width 362 height 72
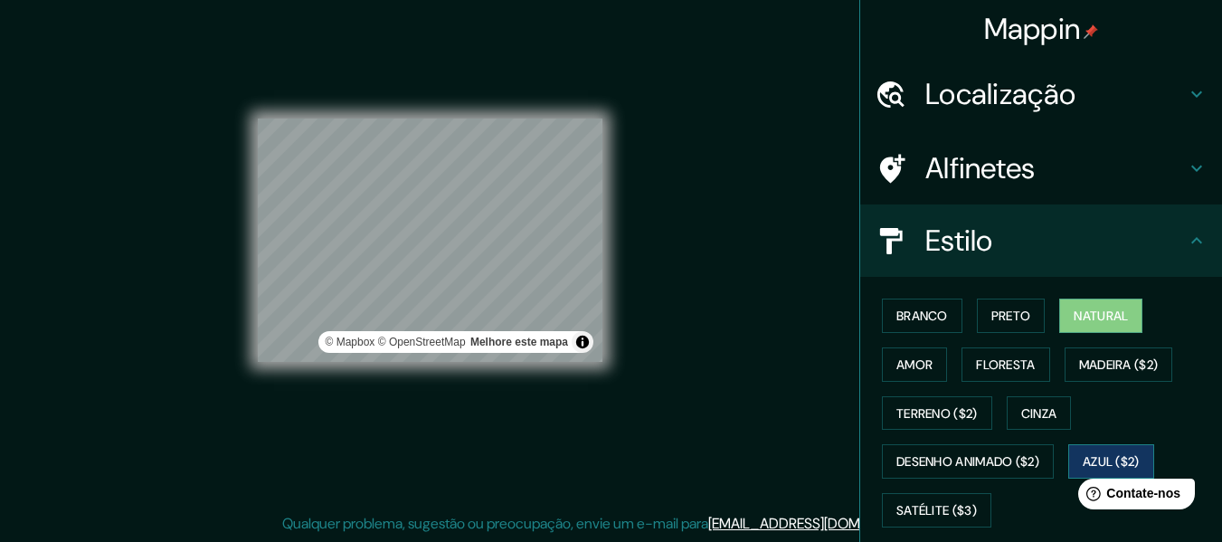
click at [1129, 461] on font "Azul ($2)" at bounding box center [1111, 462] width 57 height 16
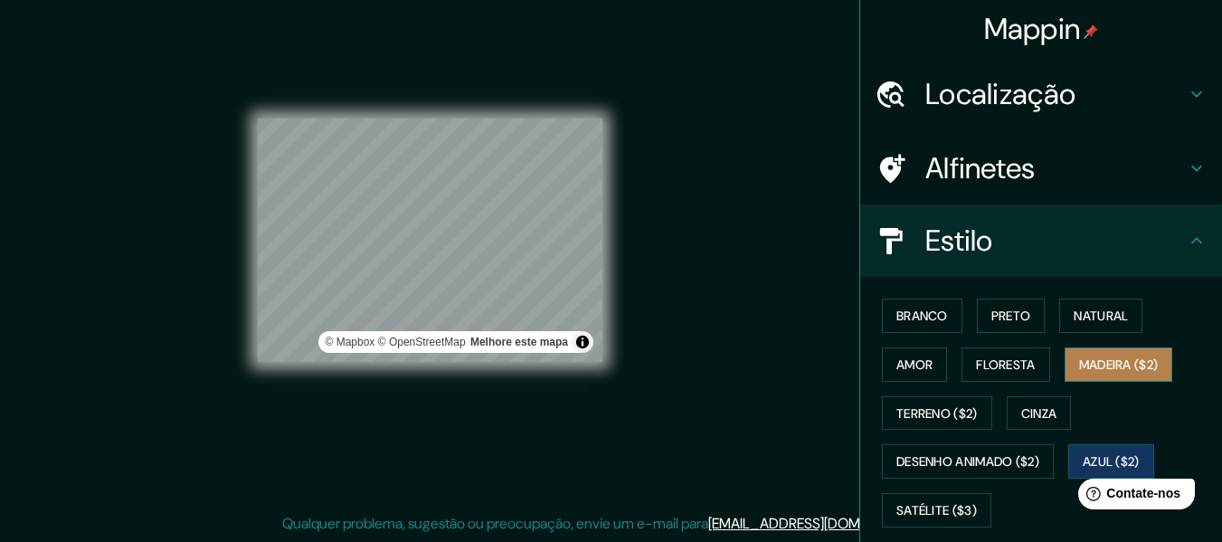
click at [1125, 358] on font "Madeira ($2)" at bounding box center [1119, 364] width 80 height 16
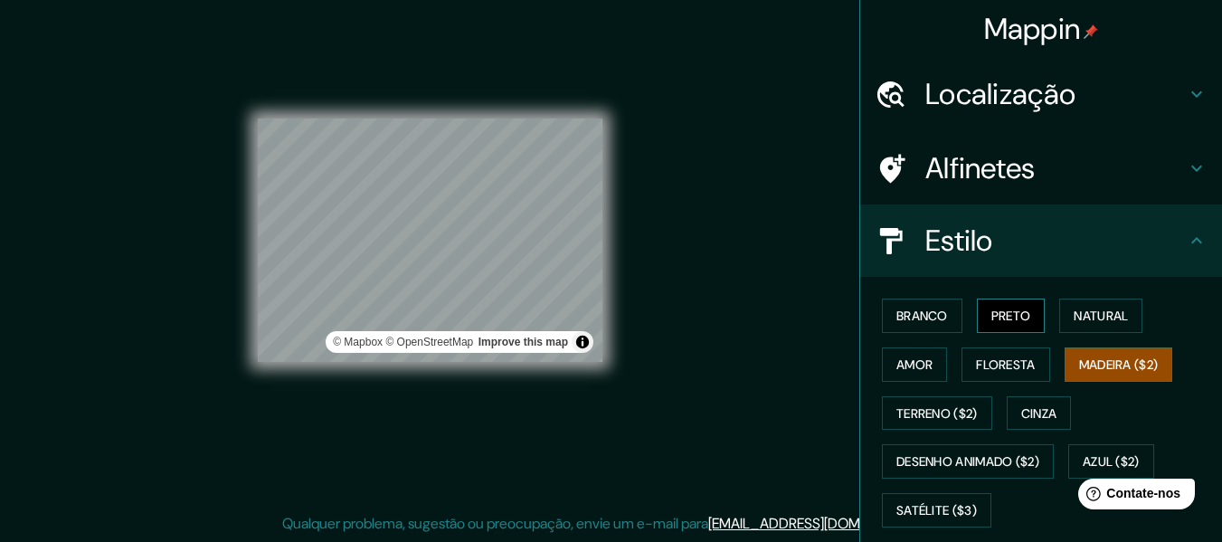
click at [1016, 325] on font "Preto" at bounding box center [1012, 316] width 40 height 24
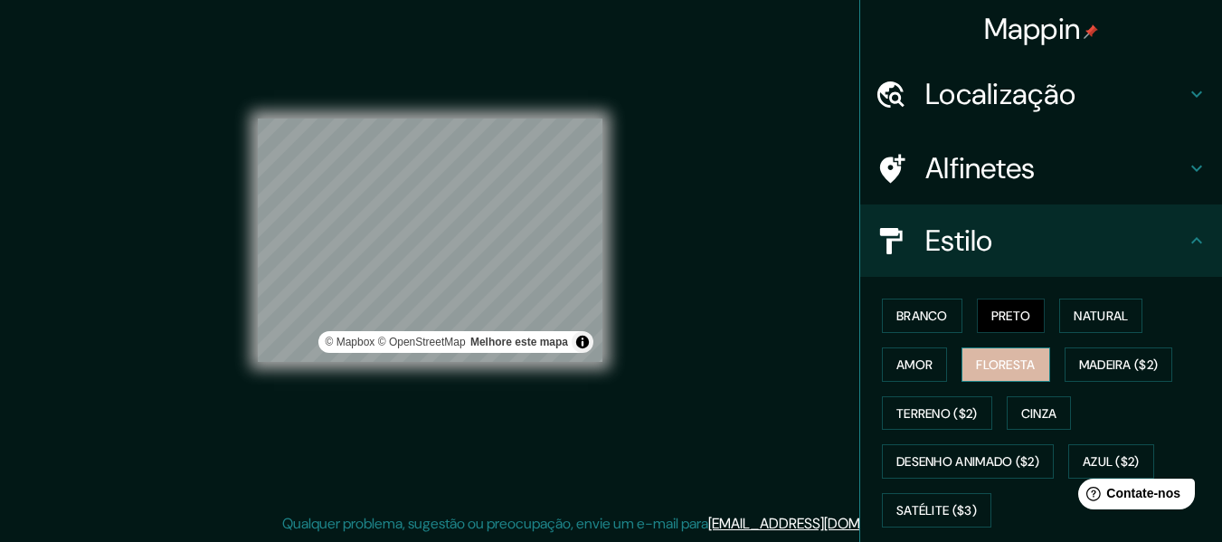
click at [994, 373] on font "Floresta" at bounding box center [1005, 365] width 59 height 24
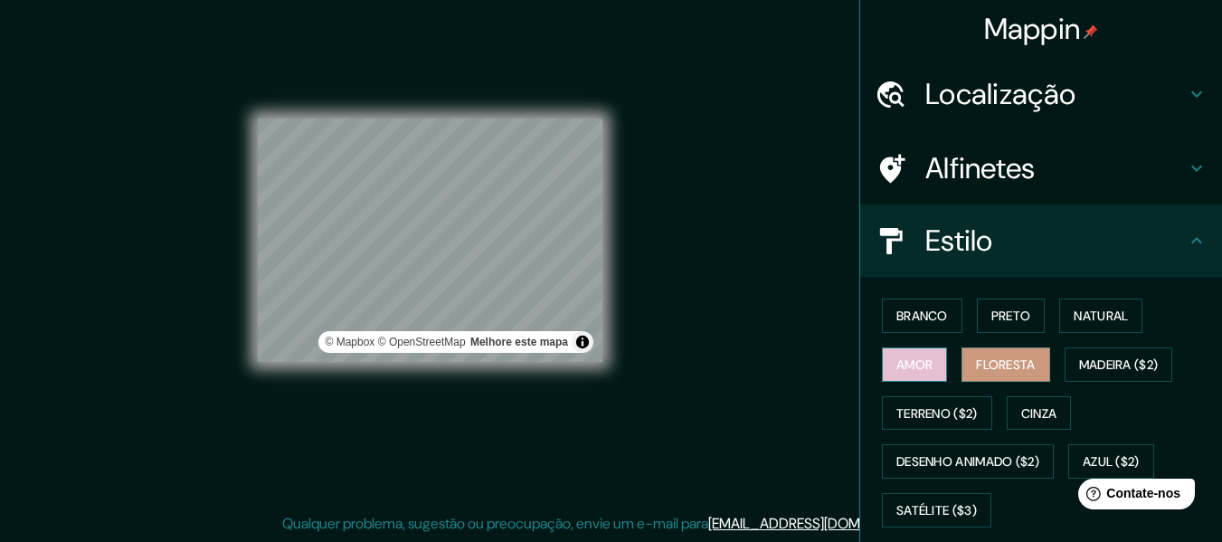
click at [917, 362] on font "Amor" at bounding box center [915, 364] width 36 height 16
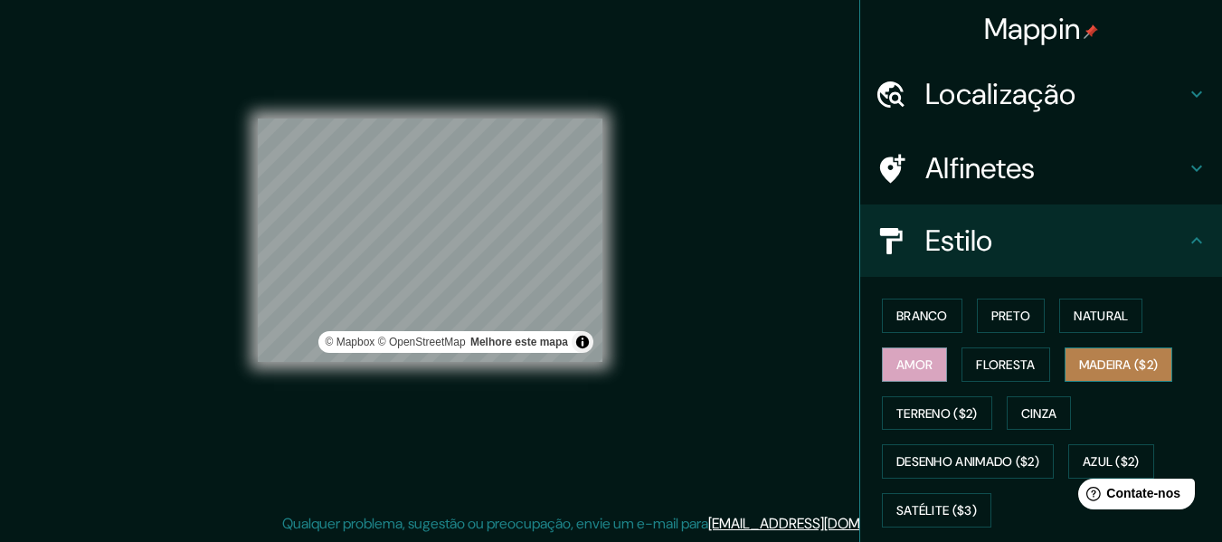
click at [1090, 380] on button "Madeira ($2)" at bounding box center [1119, 364] width 109 height 34
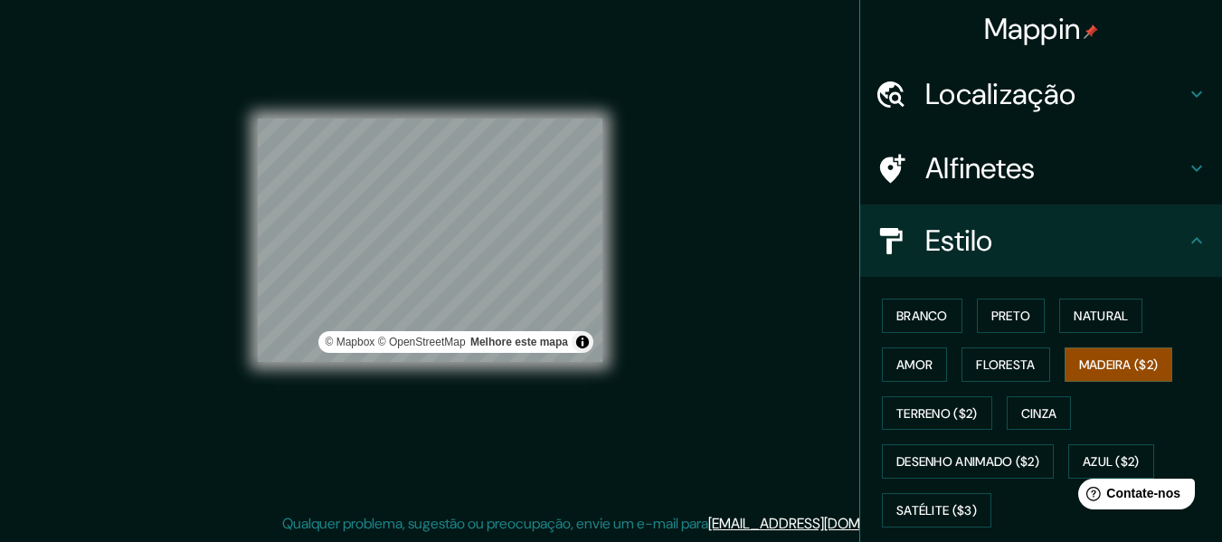
click at [1062, 173] on h4 "Alfinetes" at bounding box center [1056, 168] width 261 height 36
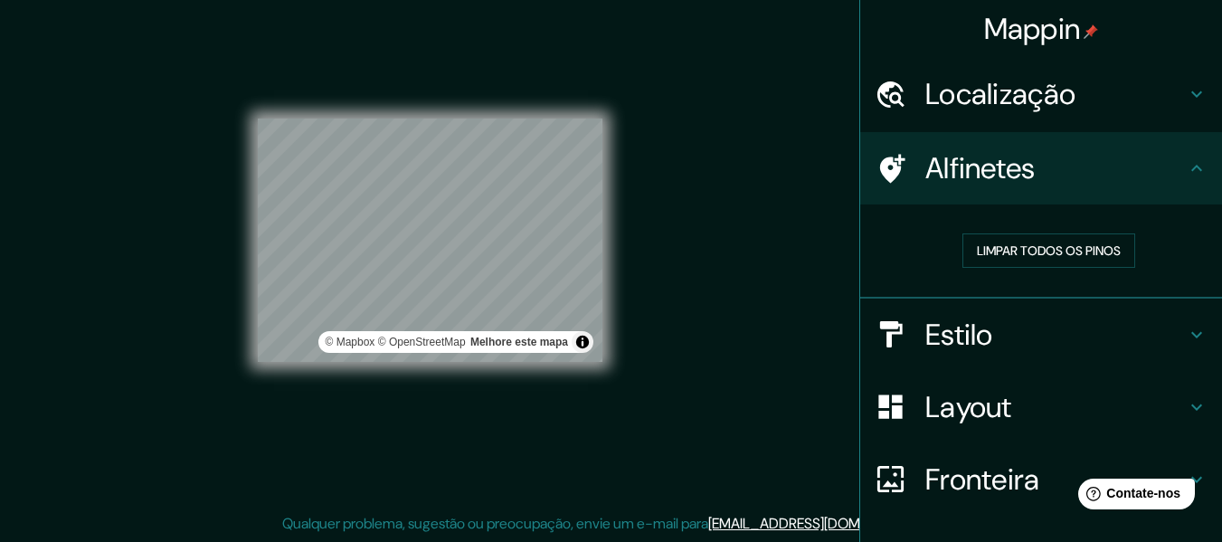
click at [1026, 180] on h4 "Alfinetes" at bounding box center [1056, 168] width 261 height 36
click at [985, 89] on font "Localização" at bounding box center [1001, 94] width 150 height 38
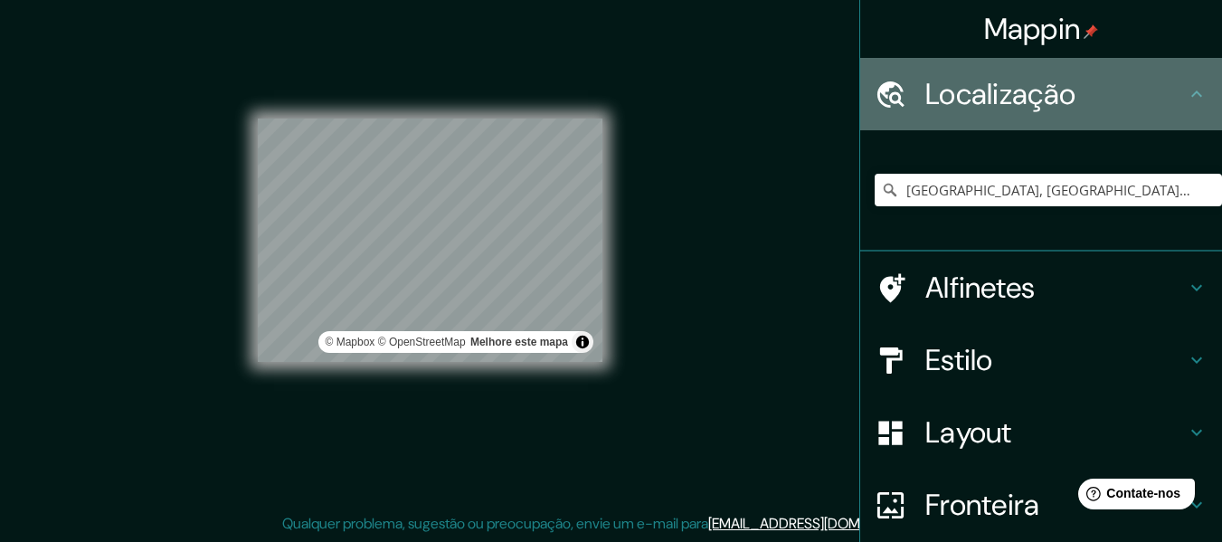
click at [985, 89] on font "Localização" at bounding box center [1001, 94] width 150 height 38
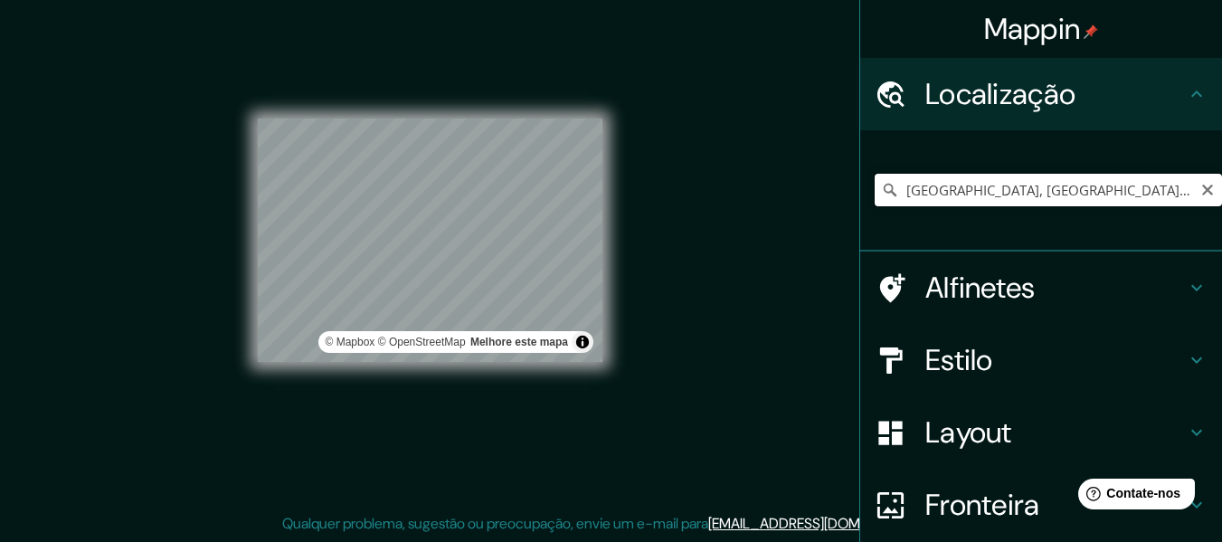
click at [975, 194] on input "[GEOGRAPHIC_DATA], [GEOGRAPHIC_DATA], [GEOGRAPHIC_DATA]" at bounding box center [1048, 190] width 347 height 33
drag, startPoint x: 1046, startPoint y: 188, endPoint x: 831, endPoint y: 236, distance: 219.7
click at [831, 236] on div "Mappin Localização [GEOGRAPHIC_DATA], [GEOGRAPHIC_DATA], [GEOGRAPHIC_DATA] Alfi…" at bounding box center [611, 254] width 1222 height 575
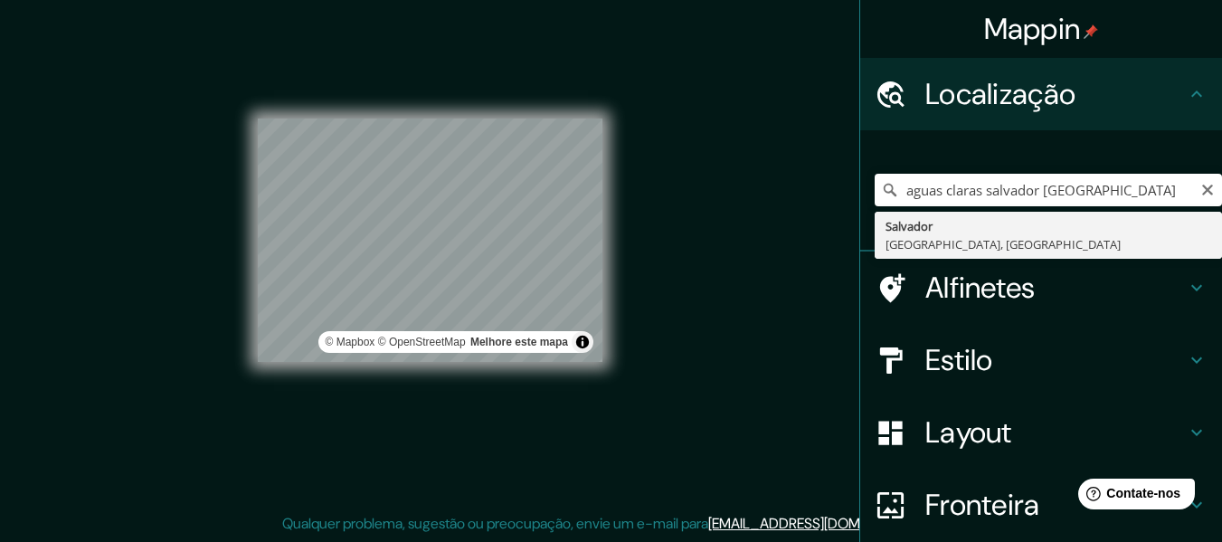
type input "[GEOGRAPHIC_DATA], [GEOGRAPHIC_DATA], [GEOGRAPHIC_DATA]"
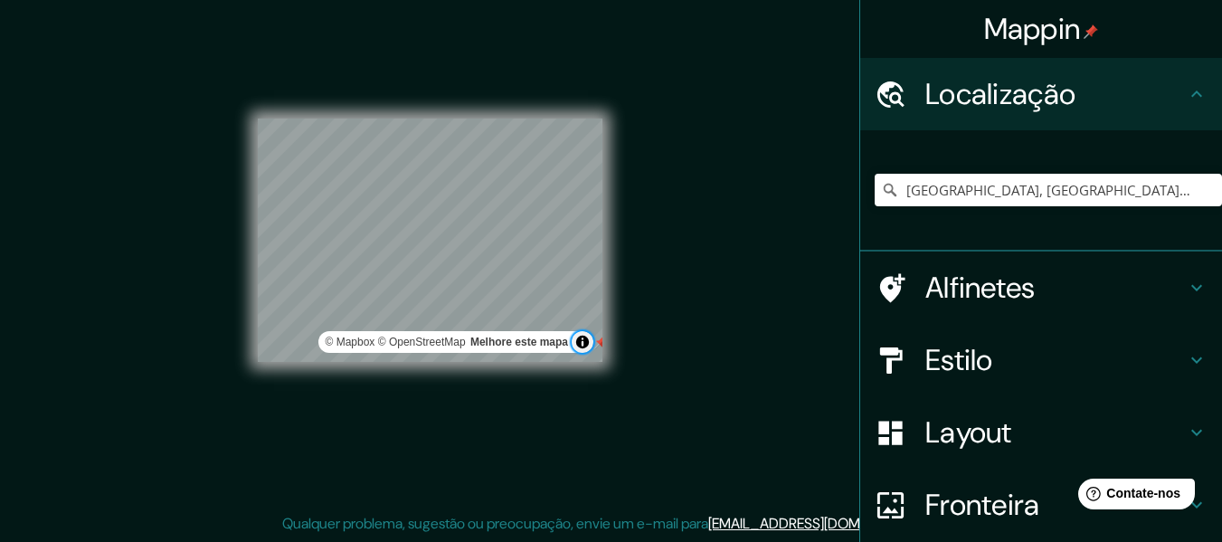
drag, startPoint x: 586, startPoint y: 347, endPoint x: 603, endPoint y: 389, distance: 45.9
click at [603, 389] on div "© Mapbox © OpenStreetMap Melhore este mapa" at bounding box center [430, 240] width 403 height 546
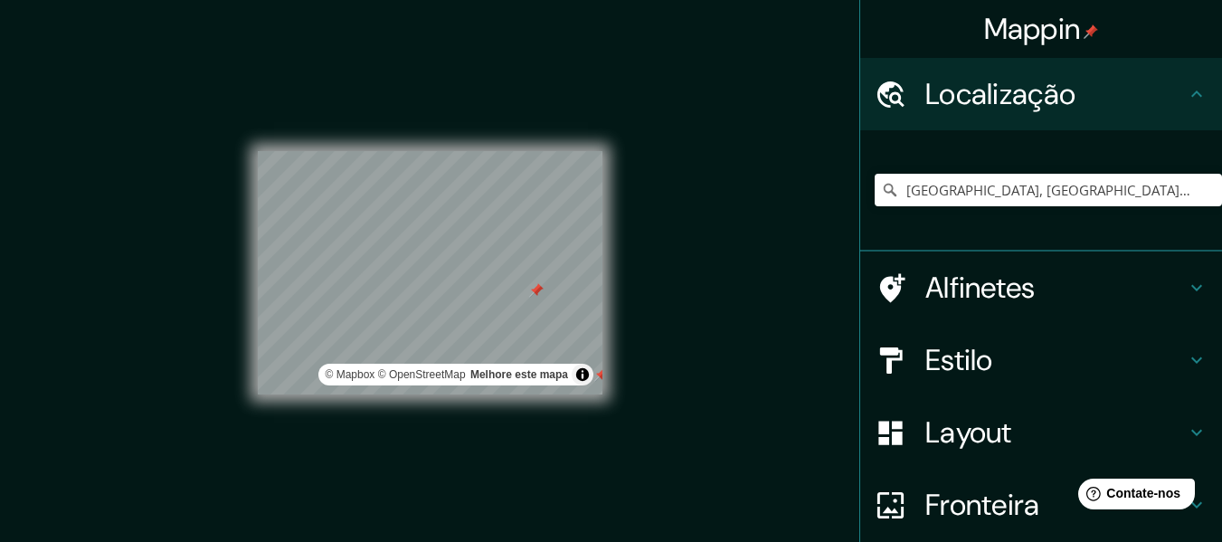
click at [967, 300] on font "Alfinetes" at bounding box center [981, 288] width 110 height 38
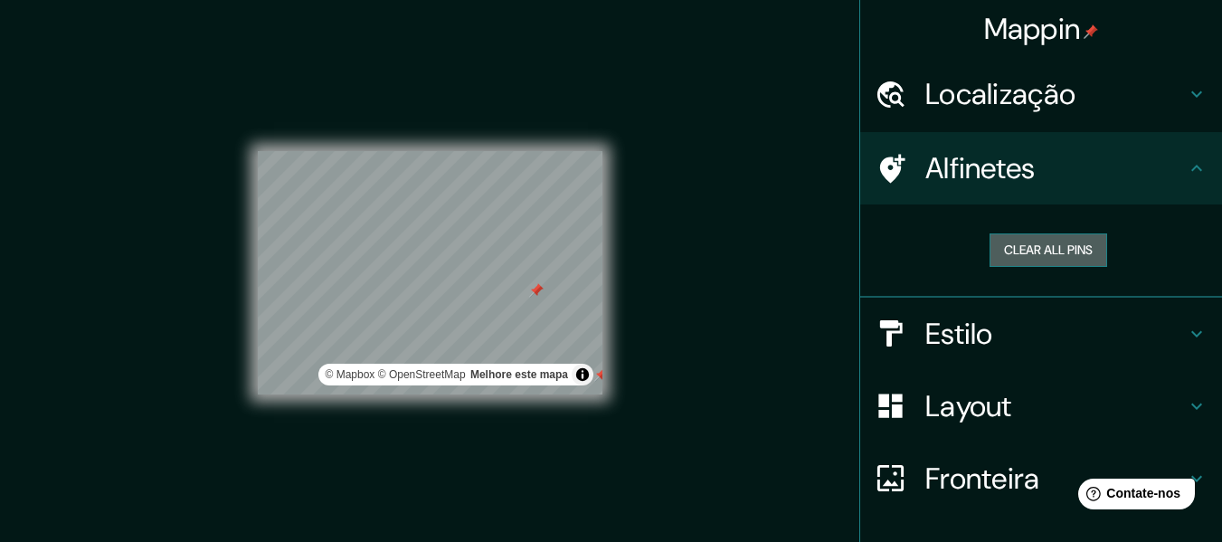
click at [1021, 253] on button "Clear all pins" at bounding box center [1049, 249] width 118 height 33
click at [1025, 253] on button "Clear all pins" at bounding box center [1049, 249] width 118 height 33
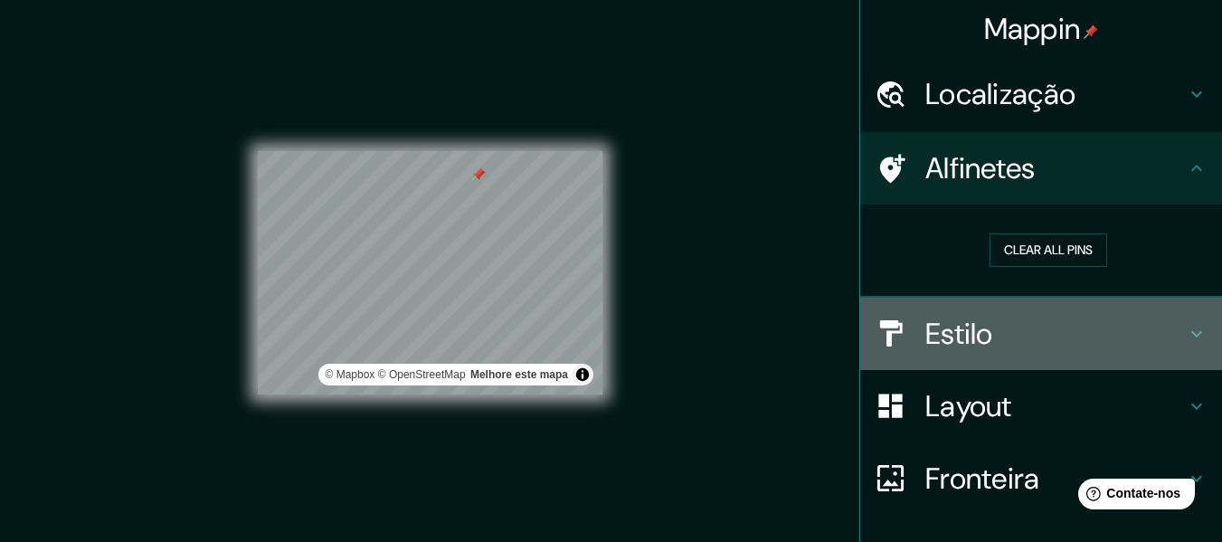
click at [1042, 337] on h4 "Estilo" at bounding box center [1056, 334] width 261 height 36
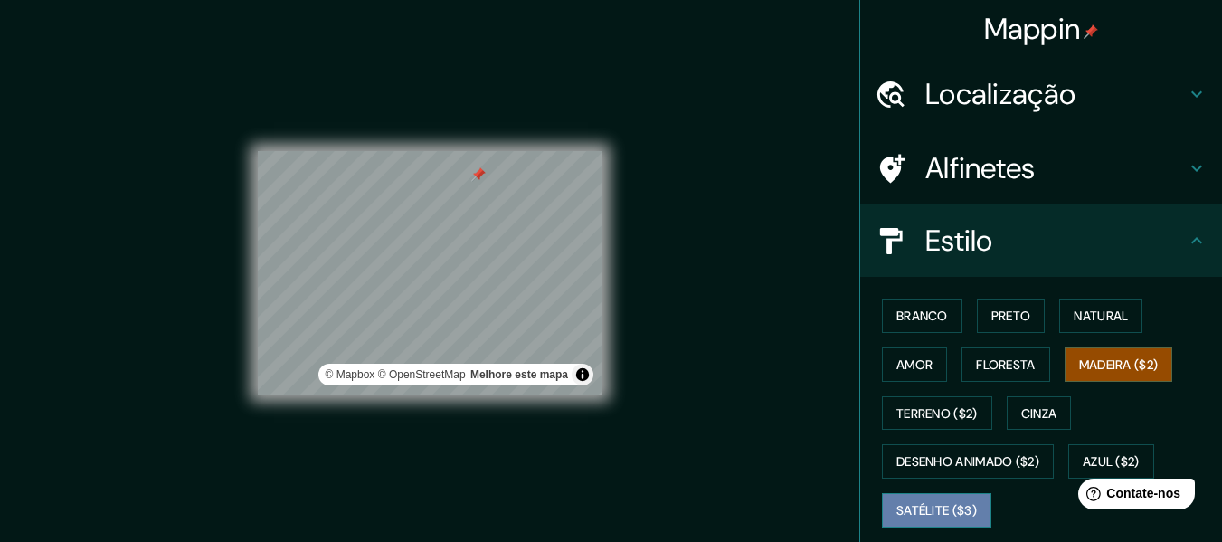
click at [962, 504] on font "Satélite ($3)" at bounding box center [937, 510] width 81 height 16
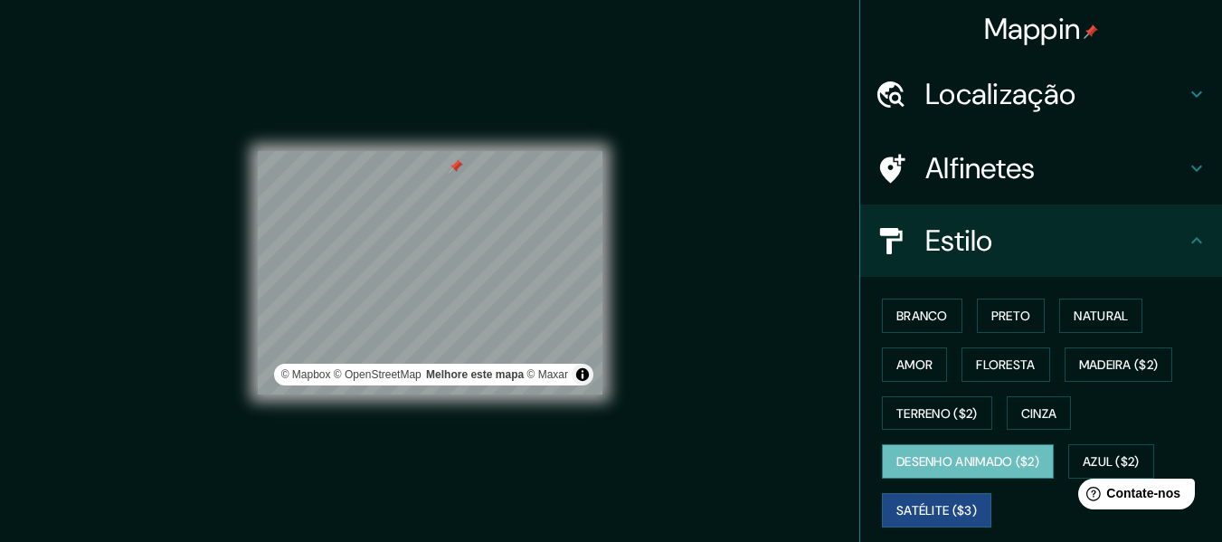
click at [1038, 460] on button "Desenho animado ($2)" at bounding box center [968, 461] width 172 height 34
click at [479, 373] on div "© Mapbox © OpenStreetMap Melhore este mapa" at bounding box center [430, 272] width 345 height 243
click at [377, 407] on div "© Mapbox © OpenStreetMap Melhore este mapa" at bounding box center [430, 273] width 345 height 488
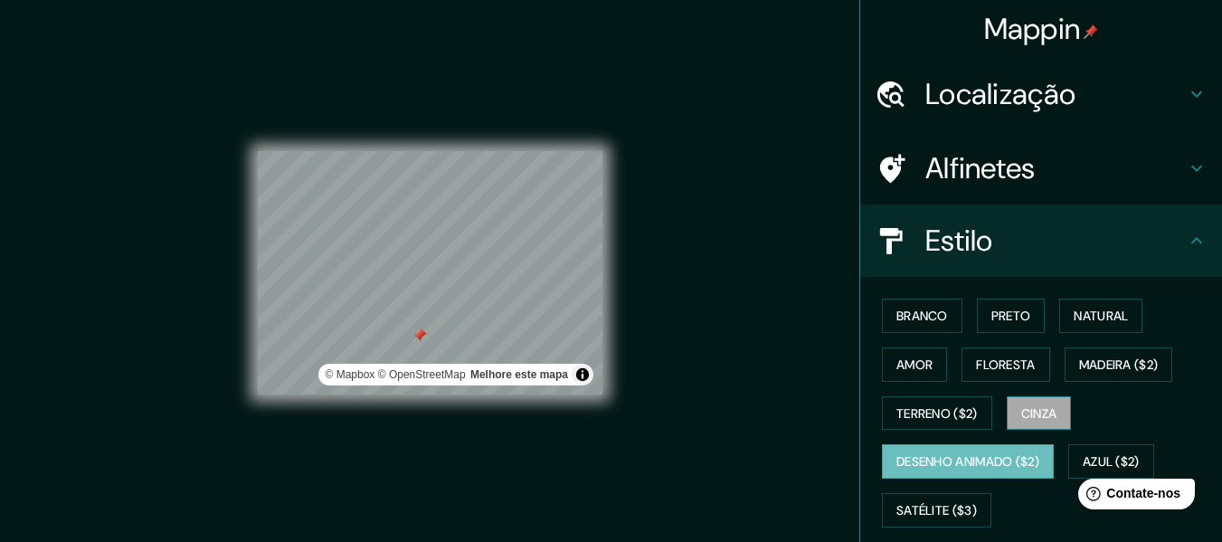
click at [1038, 408] on font "Cinza" at bounding box center [1039, 413] width 36 height 16
click at [1040, 153] on h4 "Alfinetes" at bounding box center [1056, 168] width 261 height 36
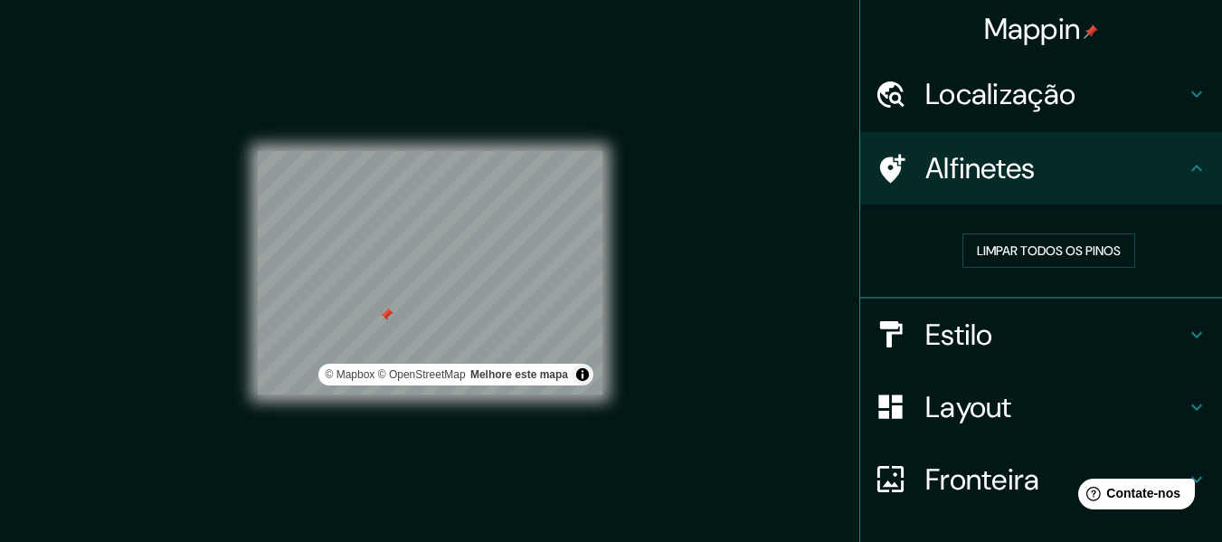
click at [1067, 120] on div "Localização" at bounding box center [1041, 94] width 362 height 72
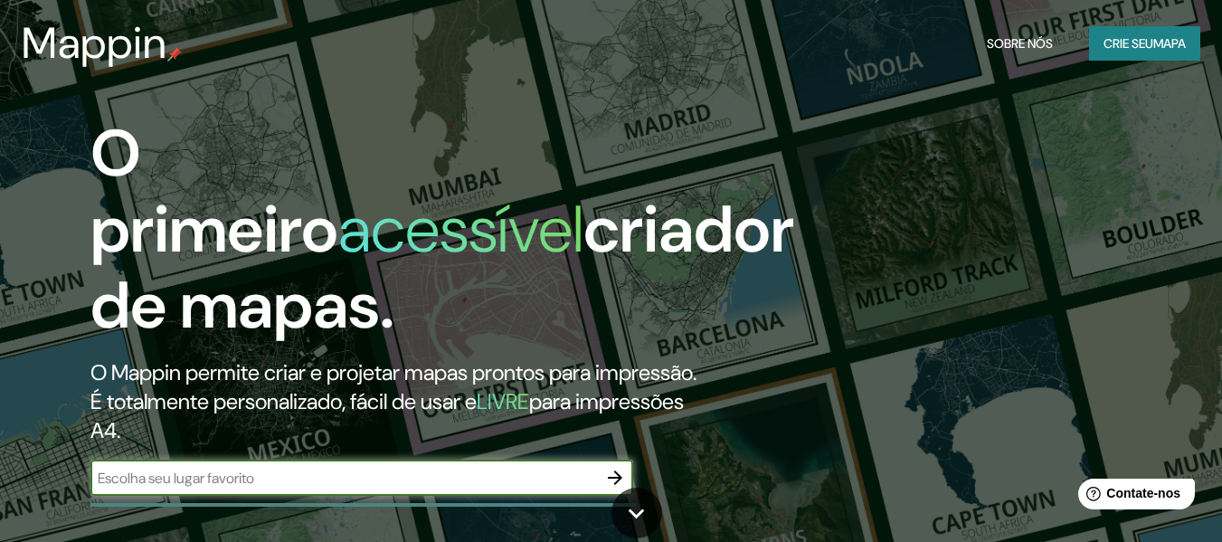
click at [1150, 47] on font "Crie seu" at bounding box center [1129, 43] width 50 height 16
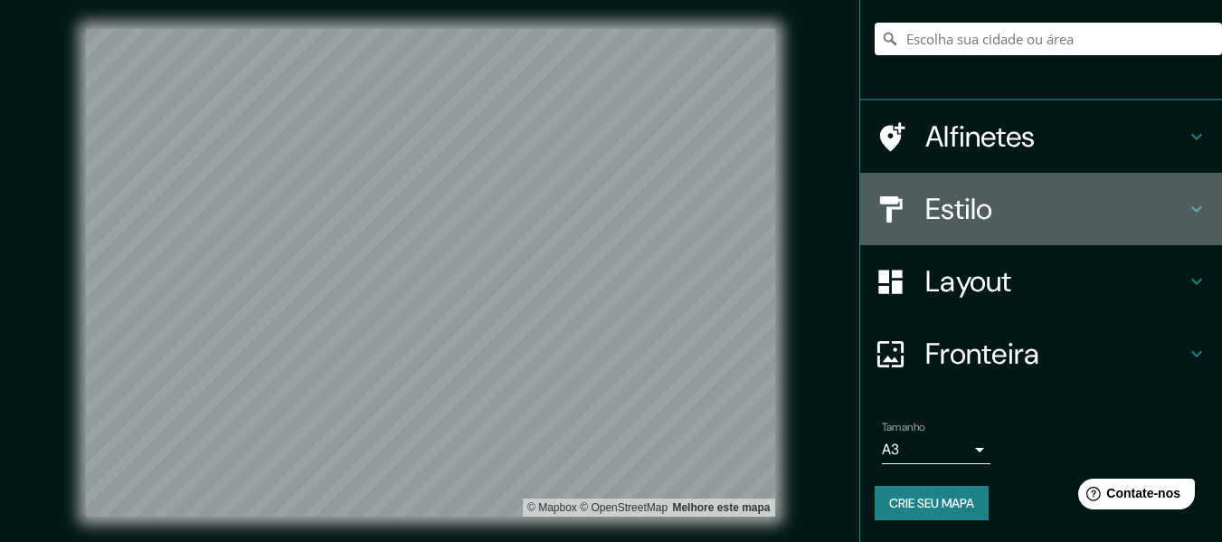
click at [978, 223] on font "Estilo" at bounding box center [960, 209] width 68 height 38
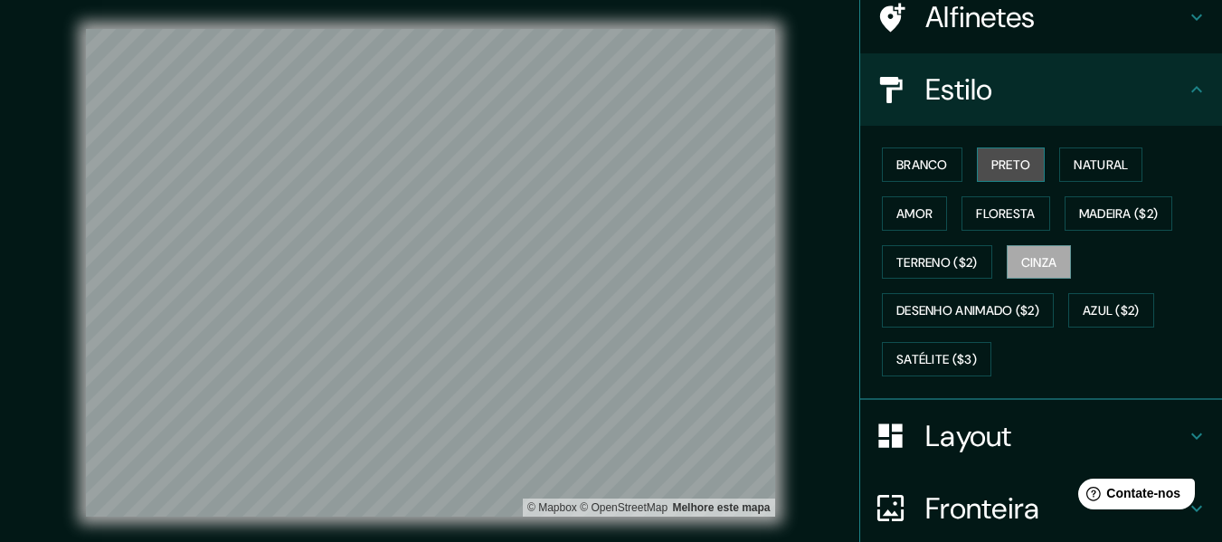
click at [1012, 162] on font "Preto" at bounding box center [1012, 165] width 40 height 16
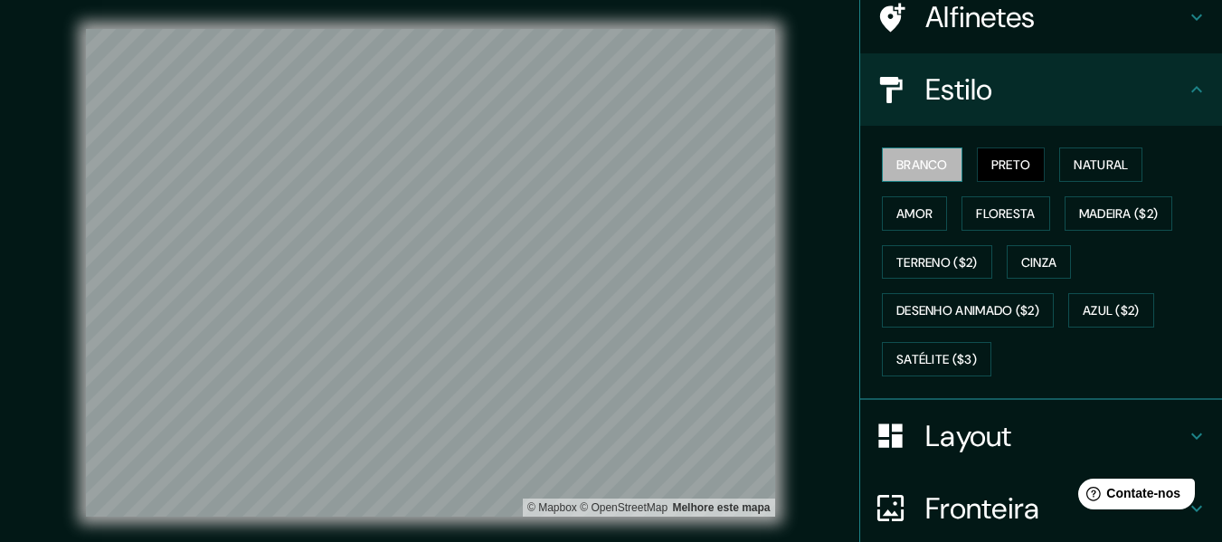
click at [948, 159] on button "Branco" at bounding box center [922, 164] width 81 height 34
click at [977, 179] on button "Preto" at bounding box center [1011, 164] width 69 height 34
click at [1078, 174] on font "Natural" at bounding box center [1101, 165] width 54 height 24
click at [1014, 168] on font "Preto" at bounding box center [1012, 165] width 40 height 16
click at [1101, 303] on font "Azul ($2)" at bounding box center [1111, 311] width 57 height 16
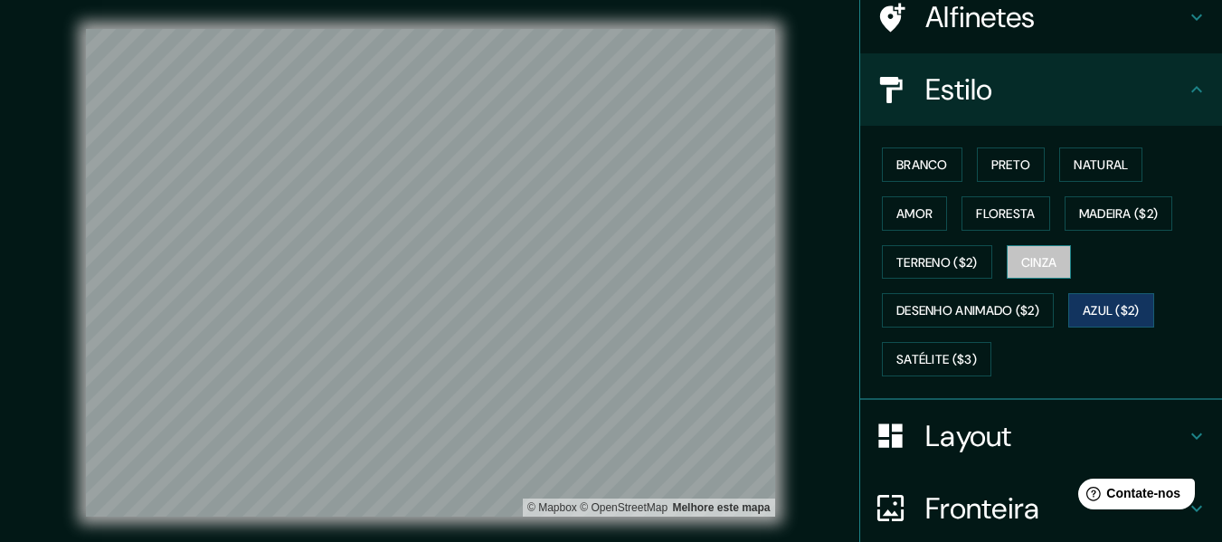
click at [1037, 261] on font "Cinza" at bounding box center [1039, 262] width 36 height 16
click at [1093, 315] on font "Azul ($2)" at bounding box center [1111, 311] width 57 height 16
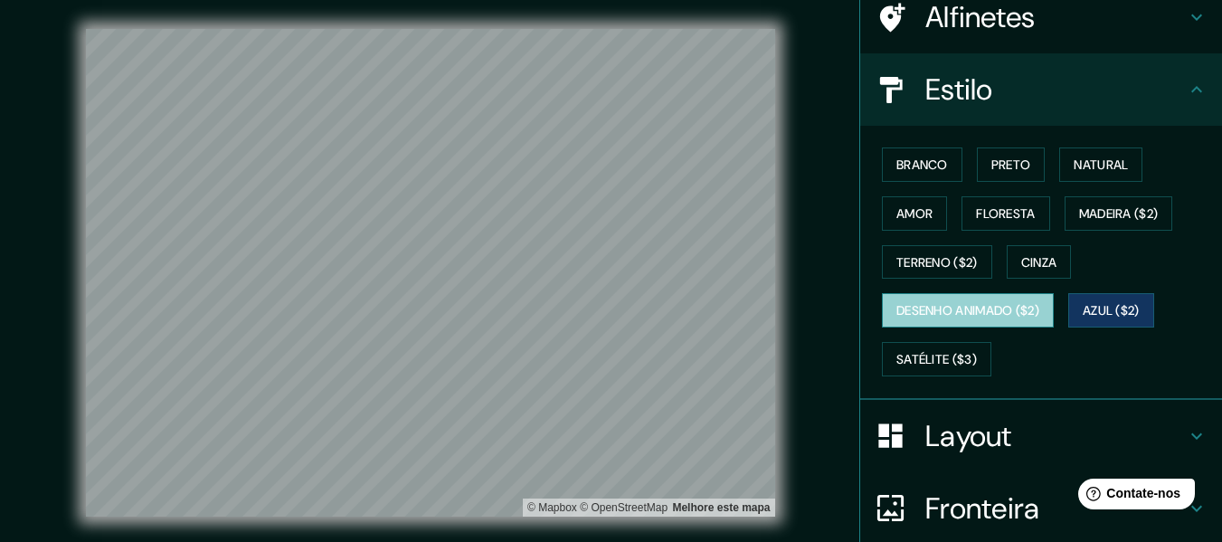
click at [940, 300] on font "Desenho animado ($2)" at bounding box center [968, 311] width 143 height 24
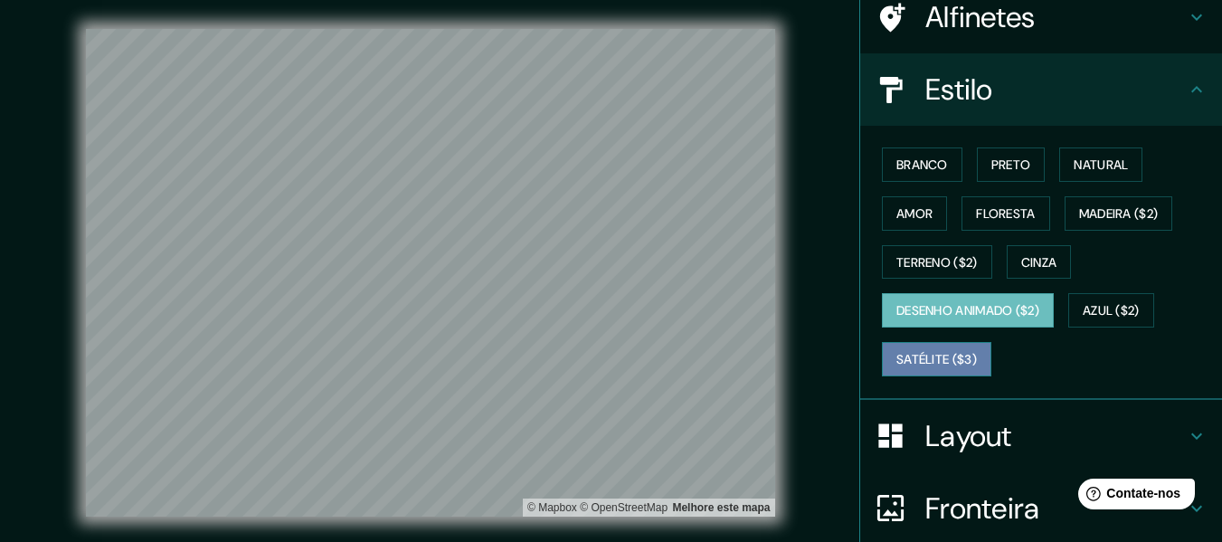
click at [937, 353] on font "Satélite ($3)" at bounding box center [937, 359] width 81 height 16
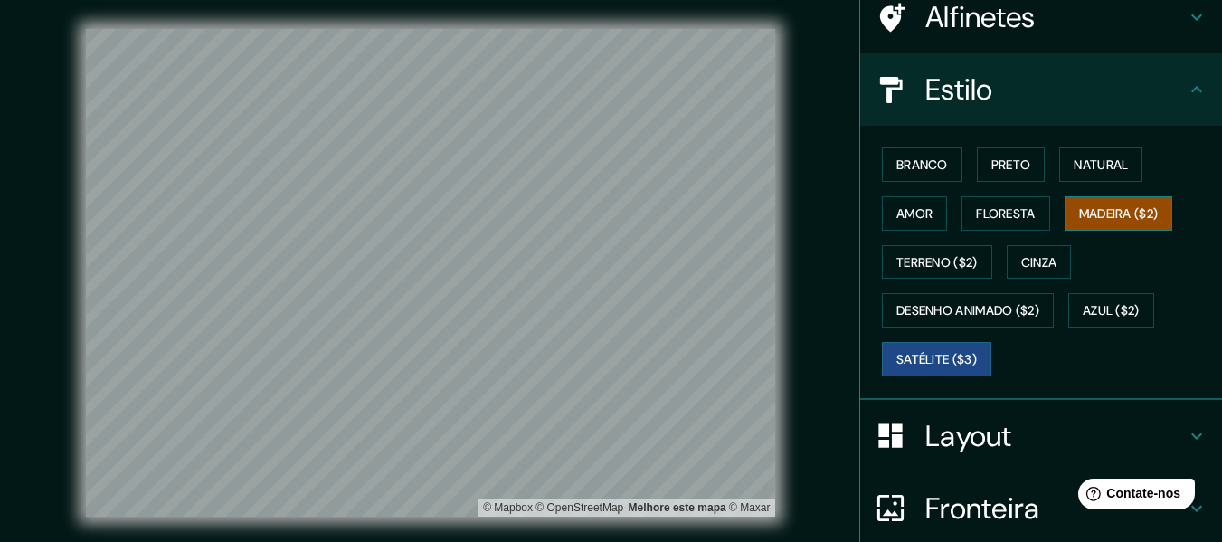
click at [1095, 196] on button "Madeira ($2)" at bounding box center [1119, 213] width 109 height 34
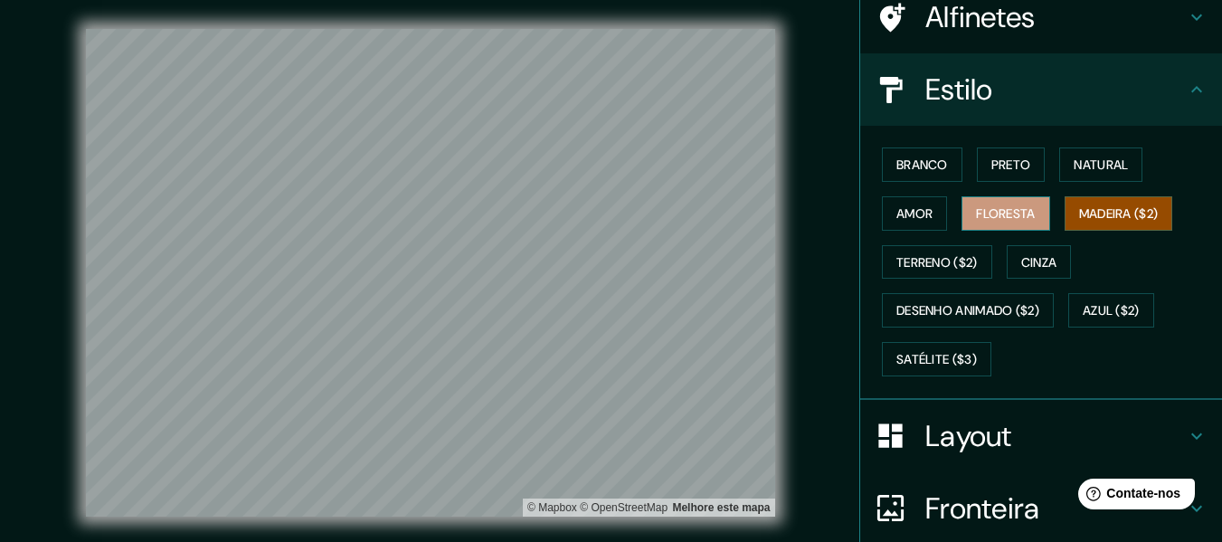
click at [1008, 216] on font "Floresta" at bounding box center [1005, 213] width 59 height 16
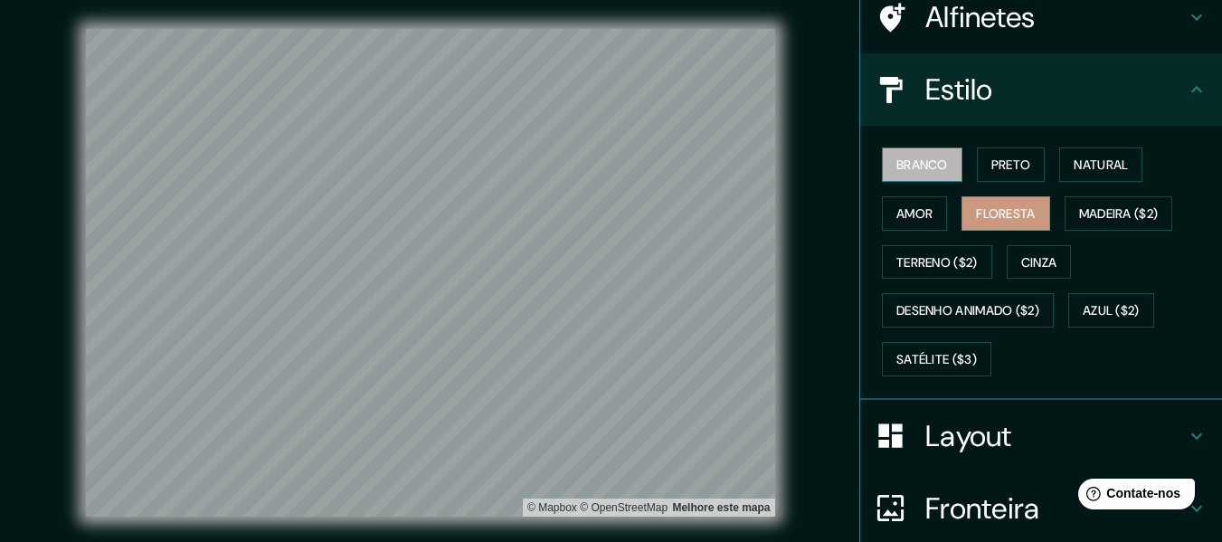
click at [898, 172] on font "Branco" at bounding box center [923, 165] width 52 height 16
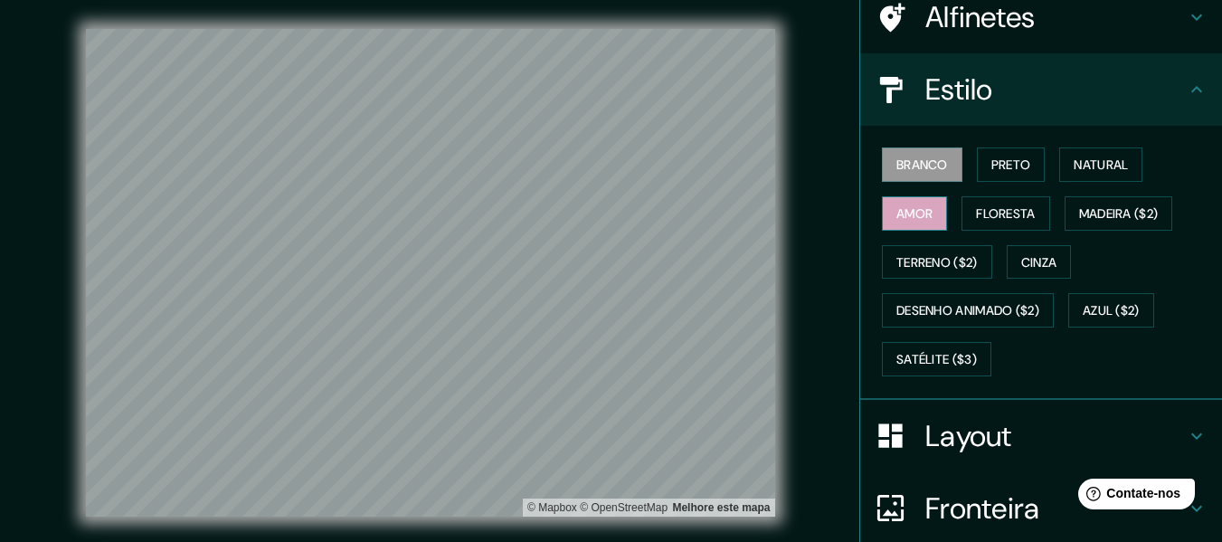
click at [916, 209] on font "Amor" at bounding box center [915, 213] width 36 height 16
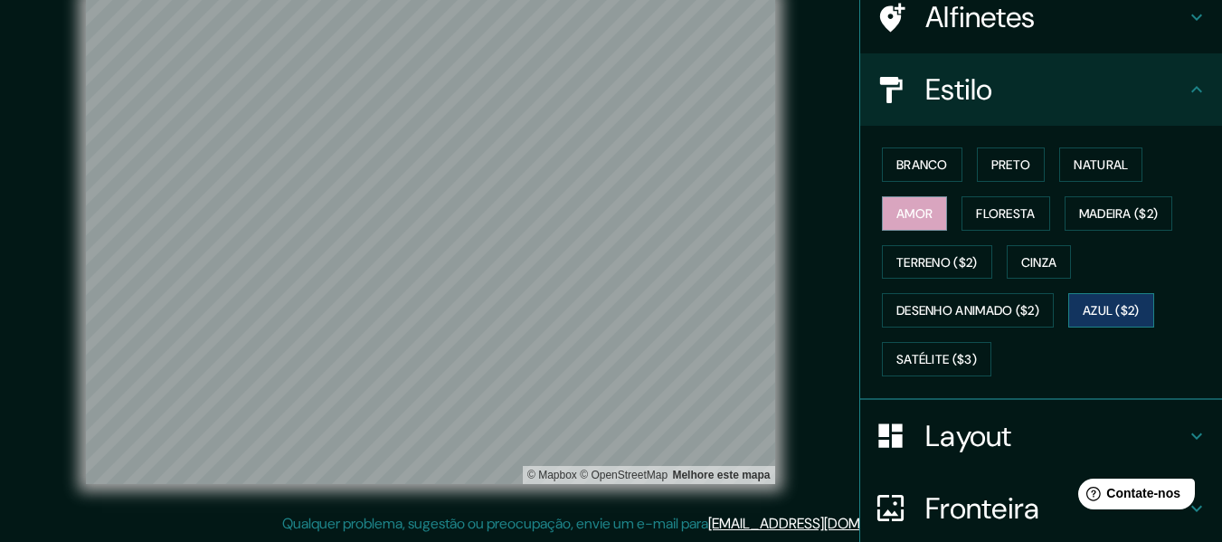
click at [1097, 306] on font "Azul ($2)" at bounding box center [1111, 311] width 57 height 16
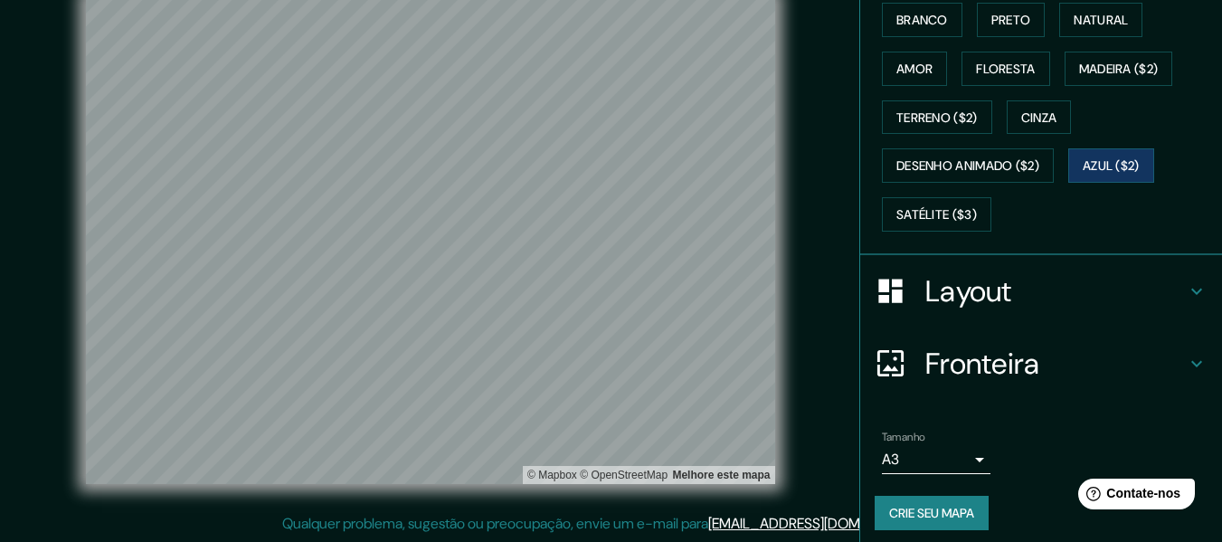
scroll to position [305, 0]
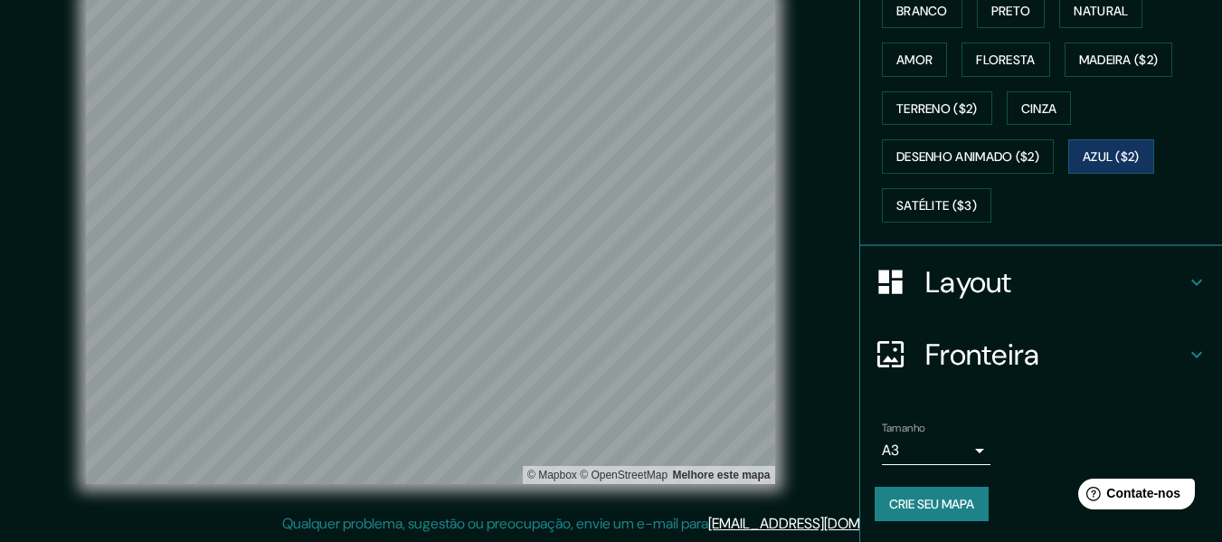
click at [964, 468] on div "Tamanho A3 a4" at bounding box center [1041, 443] width 333 height 58
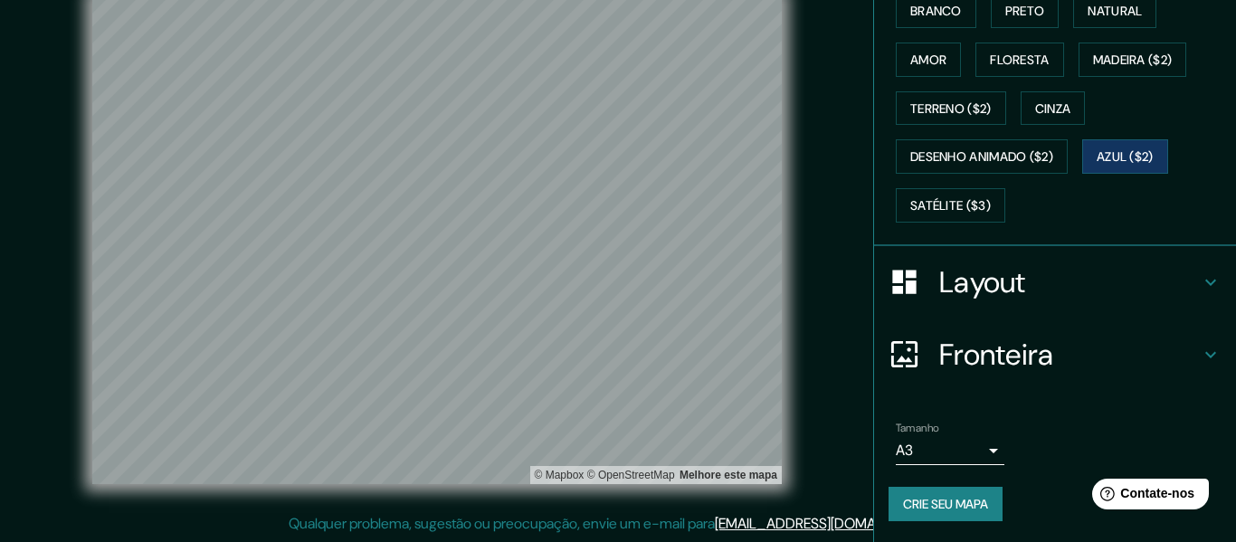
click at [964, 460] on body "Mappin Localização Alfinetes Estilo Branco Preto Natural Amor Floresta Madeira …" at bounding box center [618, 238] width 1236 height 542
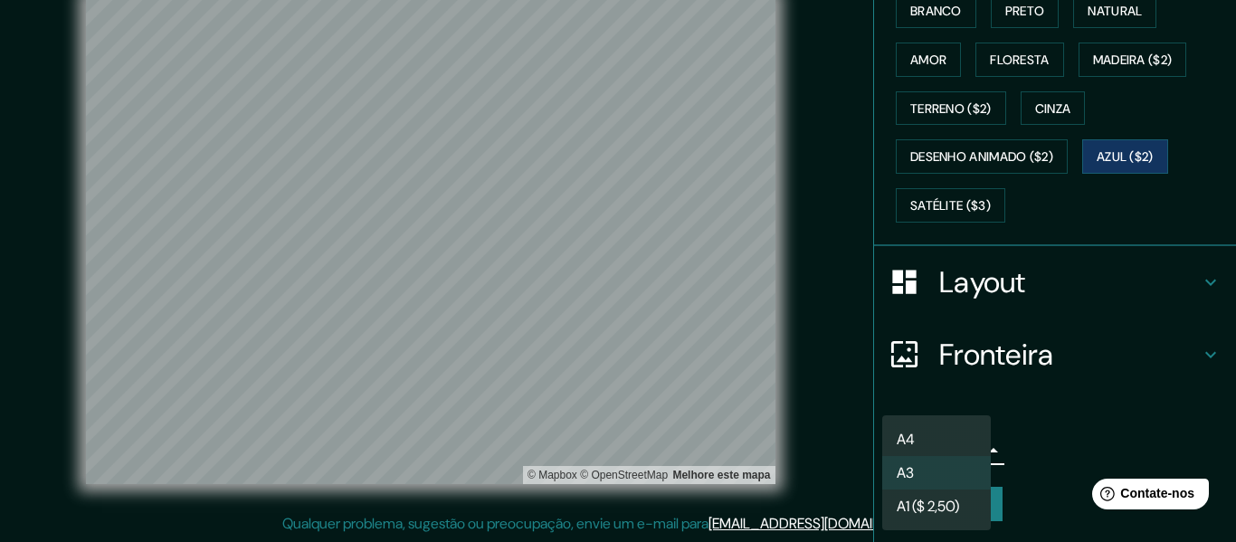
click at [947, 503] on font "A1 ($ 2,50)" at bounding box center [928, 506] width 62 height 19
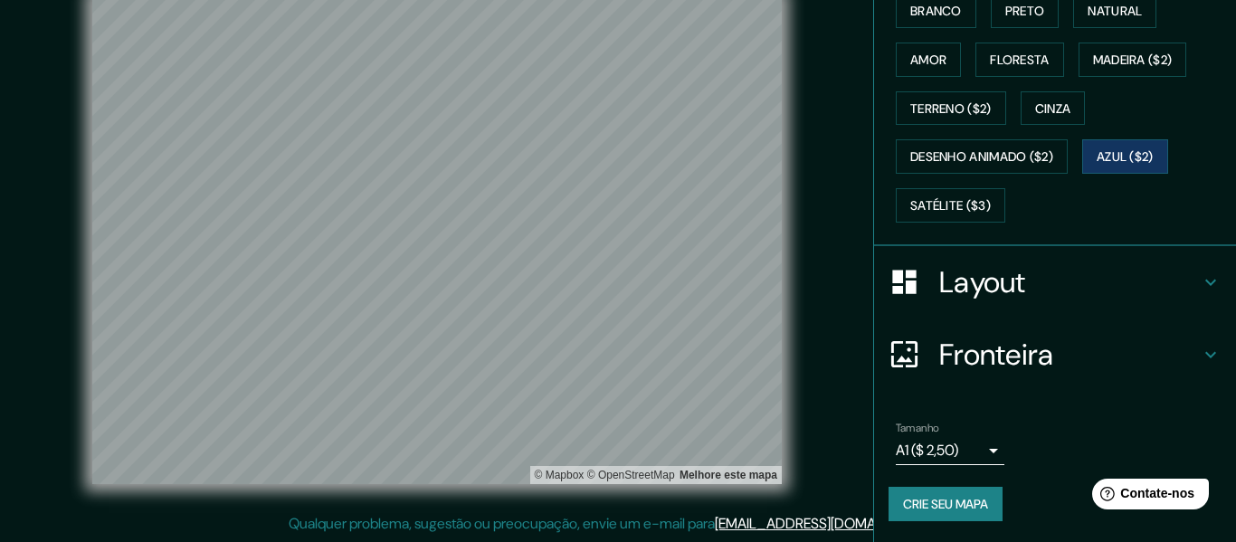
click at [950, 455] on body "Mappin Localização Alfinetes Estilo Branco Preto Natural Amor Floresta Madeira …" at bounding box center [618, 238] width 1236 height 542
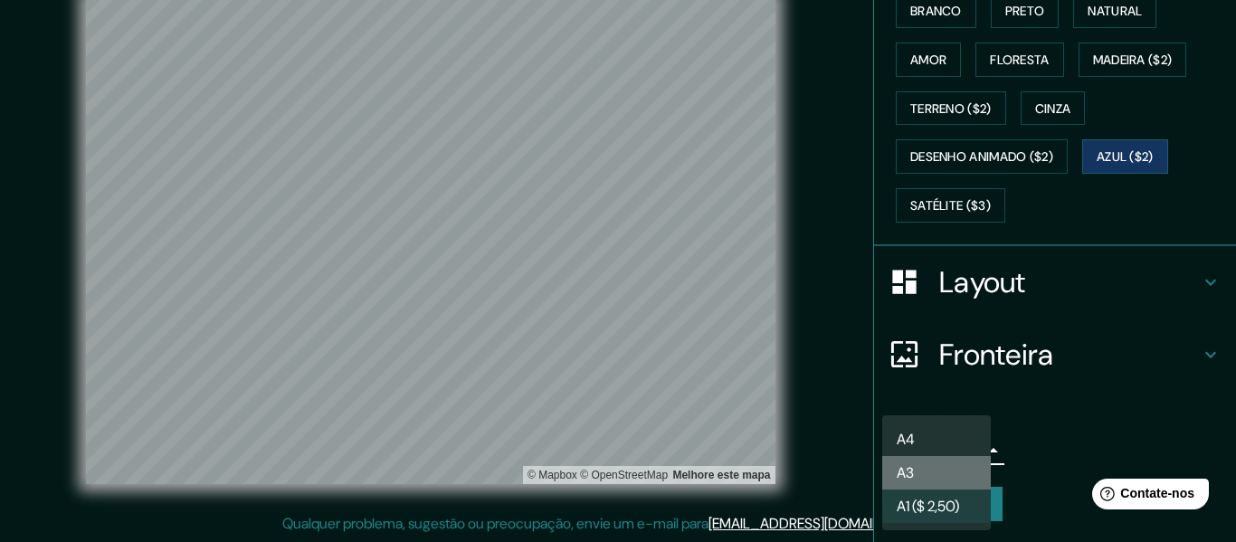
click at [945, 480] on li "A3" at bounding box center [936, 472] width 109 height 33
type input "a4"
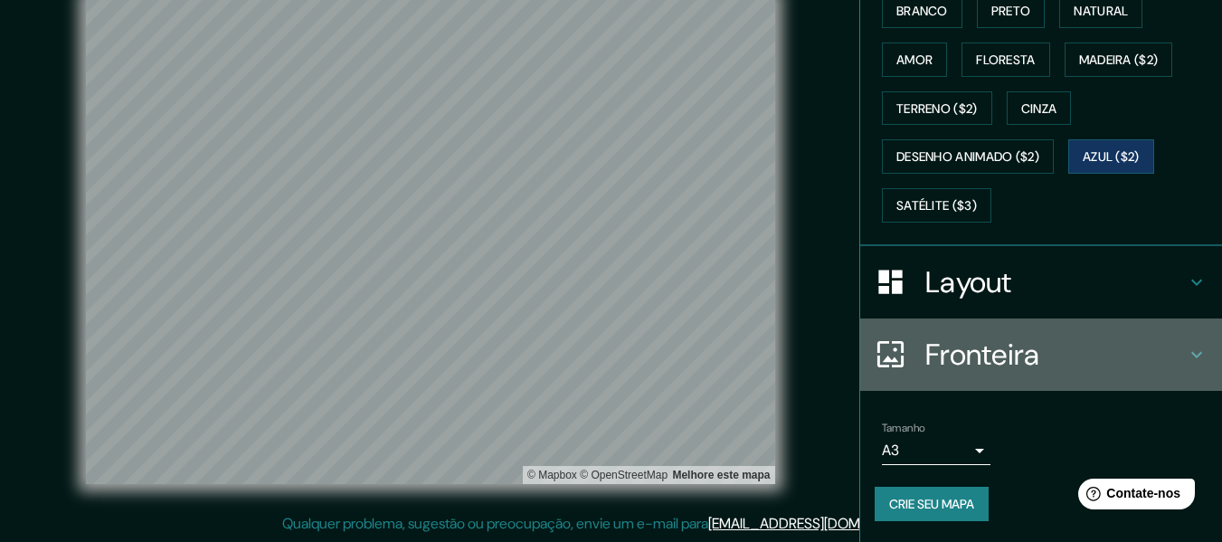
click at [947, 356] on font "Fronteira" at bounding box center [983, 355] width 115 height 38
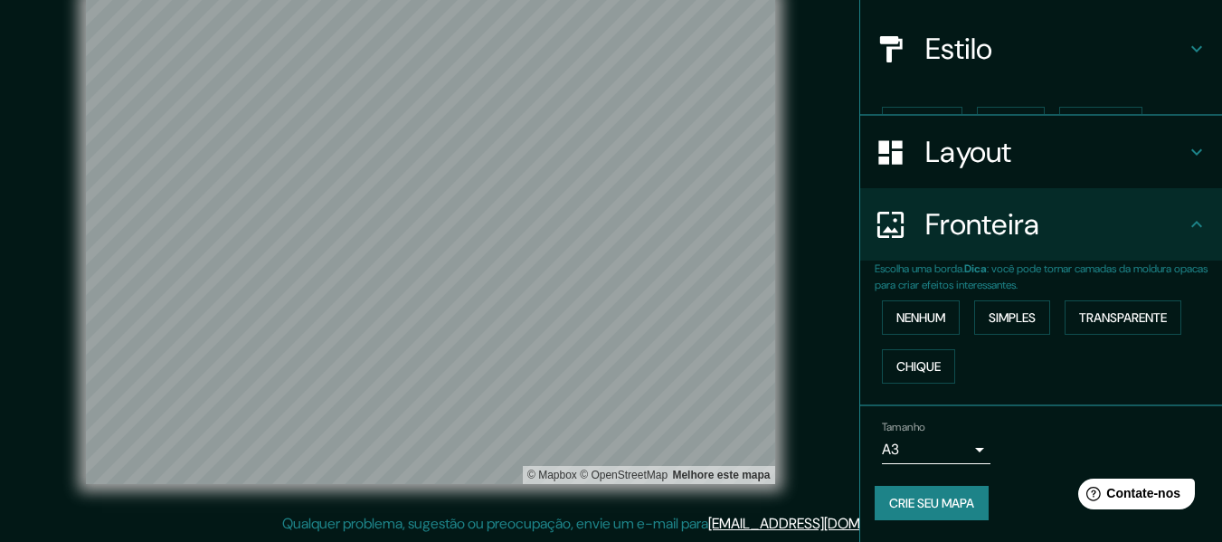
scroll to position [161, 0]
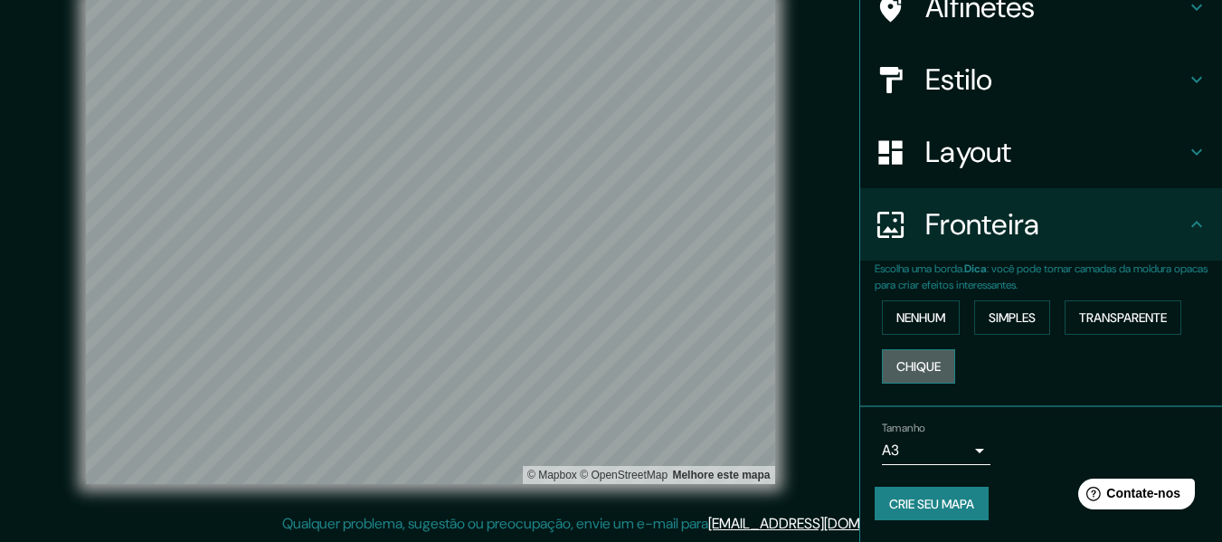
click at [917, 380] on button "Chique" at bounding box center [918, 366] width 73 height 34
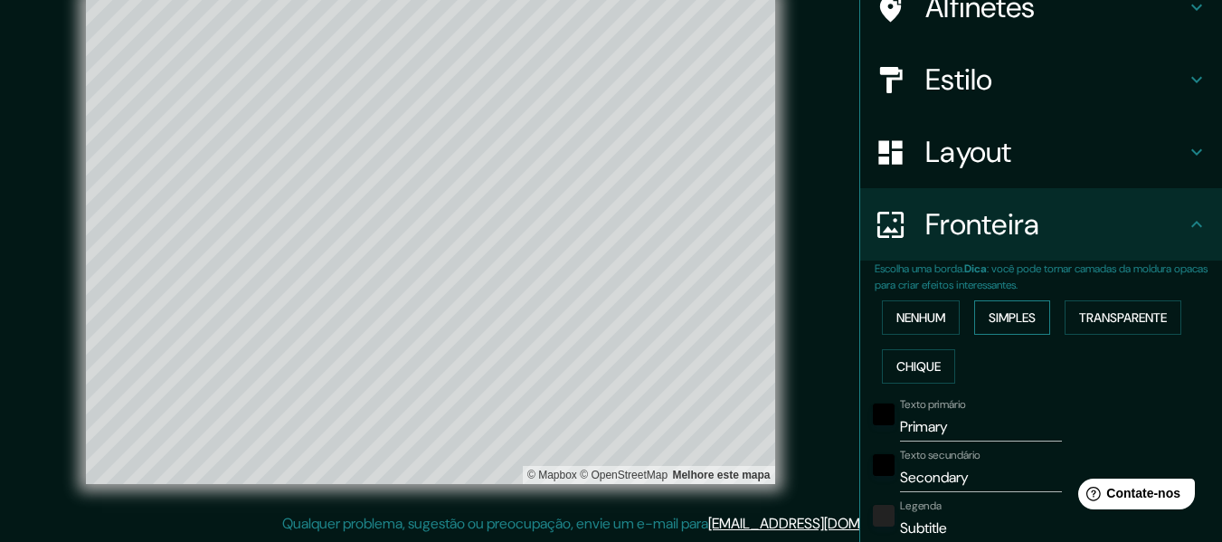
click at [1019, 303] on button "Simples" at bounding box center [1012, 317] width 76 height 34
click at [1094, 303] on button "Transparente" at bounding box center [1123, 317] width 117 height 34
click at [1045, 313] on div "Nenhum Simples Transparente Chique" at bounding box center [1048, 342] width 347 height 98
click at [1007, 318] on font "Simples" at bounding box center [1012, 317] width 47 height 16
click at [1089, 312] on font "Transparente" at bounding box center [1123, 317] width 88 height 16
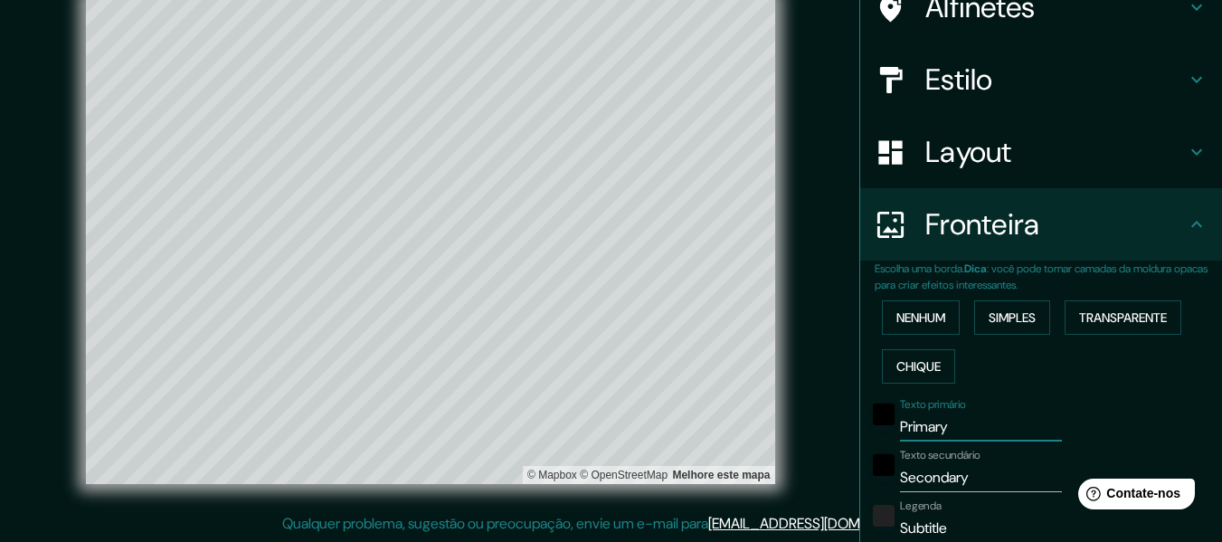
click at [947, 430] on input "Primary" at bounding box center [981, 427] width 162 height 29
drag, startPoint x: 959, startPoint y: 426, endPoint x: 842, endPoint y: 434, distance: 117.0
click at [842, 433] on div "Mappin Localização Alfinetes Estilo Layout Fronteira Escolha uma borda. Dica : …" at bounding box center [611, 254] width 1222 height 575
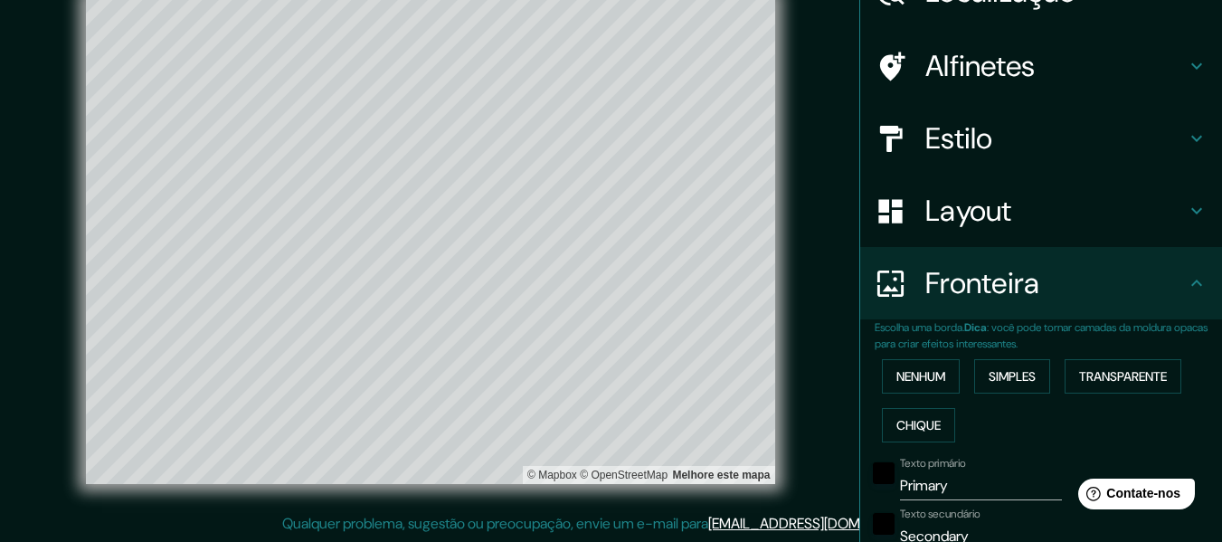
scroll to position [71, 0]
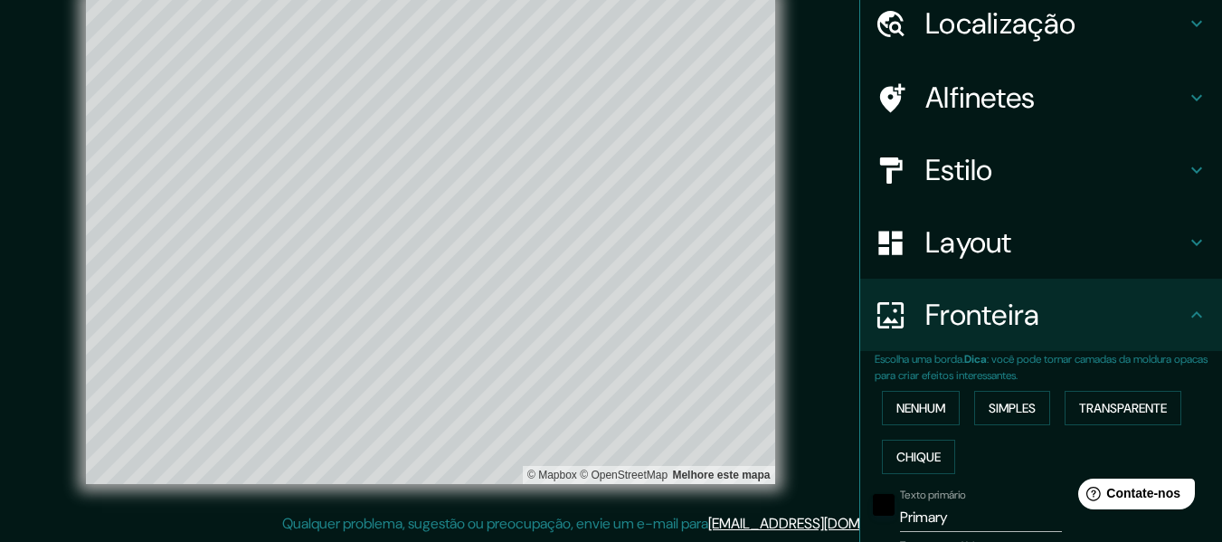
click at [1012, 228] on h4 "Layout" at bounding box center [1056, 242] width 261 height 36
click at [1016, 242] on h4 "Layout" at bounding box center [1056, 242] width 261 height 36
click at [974, 158] on font "Estilo" at bounding box center [960, 170] width 68 height 38
type input "366"
type input "61"
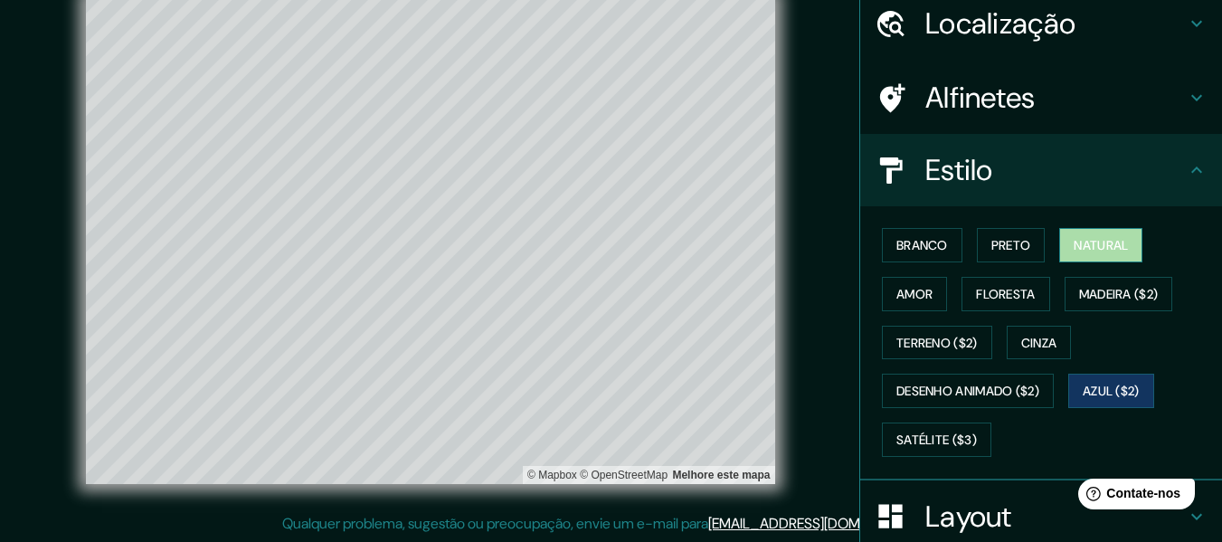
click at [1074, 246] on font "Natural" at bounding box center [1101, 245] width 54 height 16
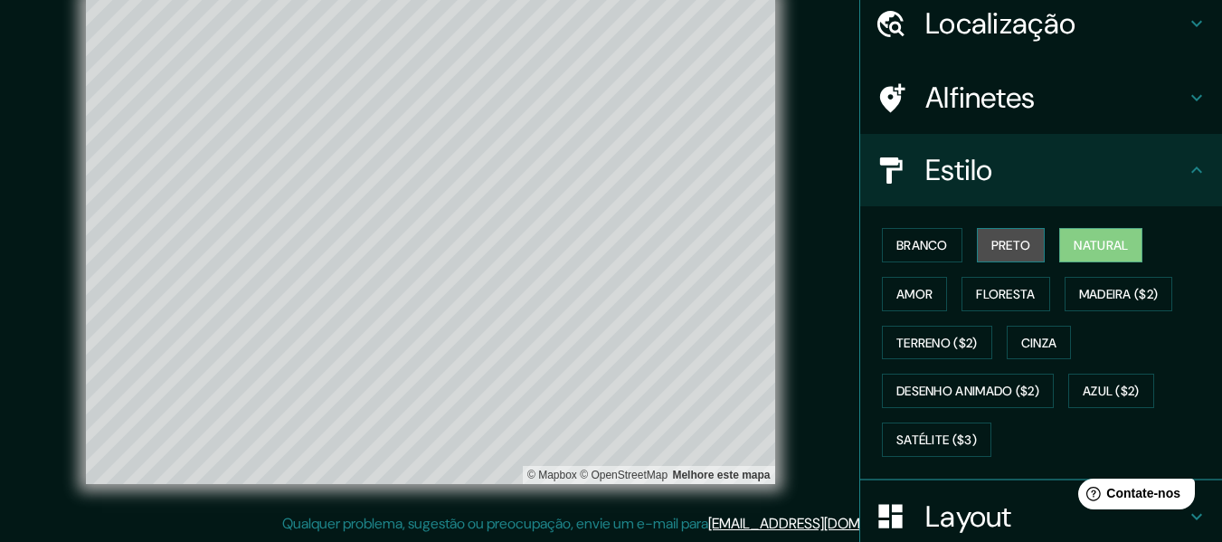
click at [1029, 248] on button "Preto" at bounding box center [1011, 245] width 69 height 34
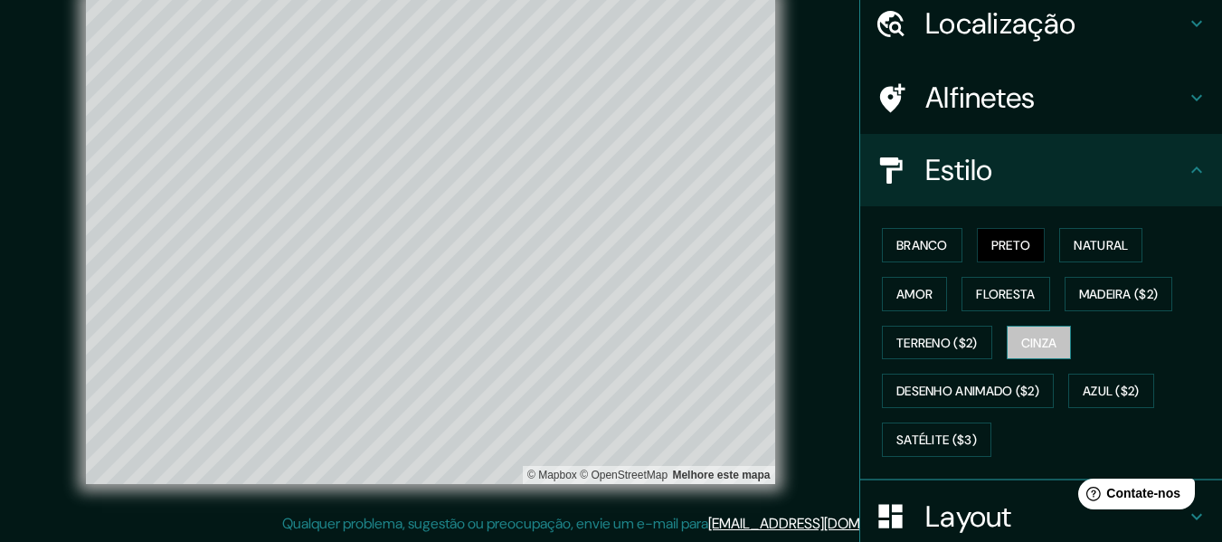
click at [1043, 356] on button "Cinza" at bounding box center [1039, 343] width 65 height 34
click at [1129, 408] on div "Branco Preto Natural Amor Floresta Madeira ($2) Terreno ($2) Cinza Desenho anim…" at bounding box center [1048, 342] width 347 height 243
click at [1116, 403] on button "Azul ($2)" at bounding box center [1112, 391] width 86 height 34
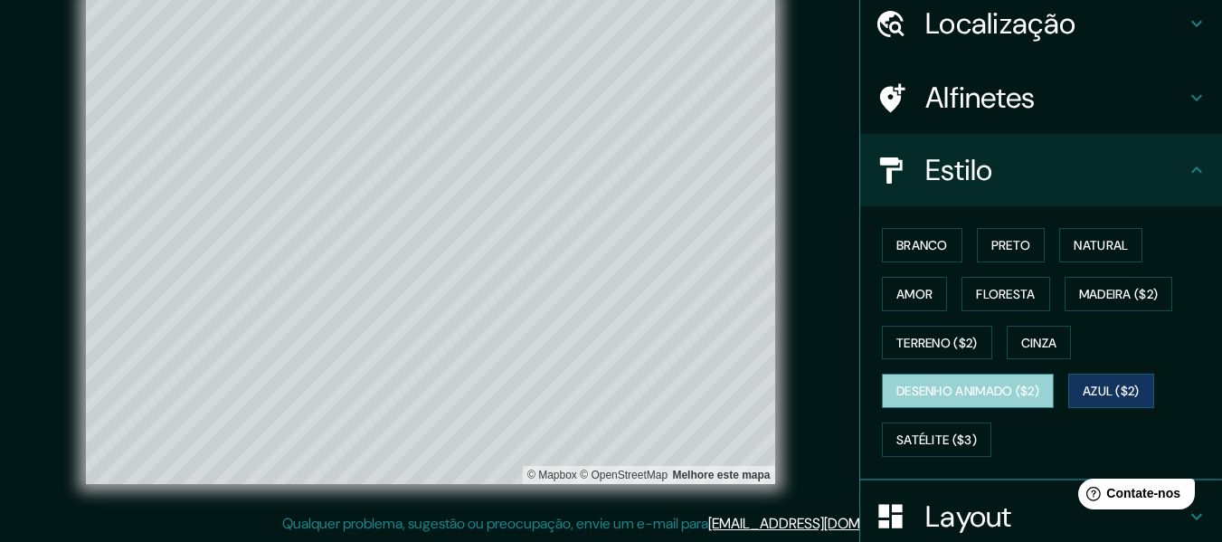
click at [1011, 404] on button "Desenho animado ($2)" at bounding box center [968, 391] width 172 height 34
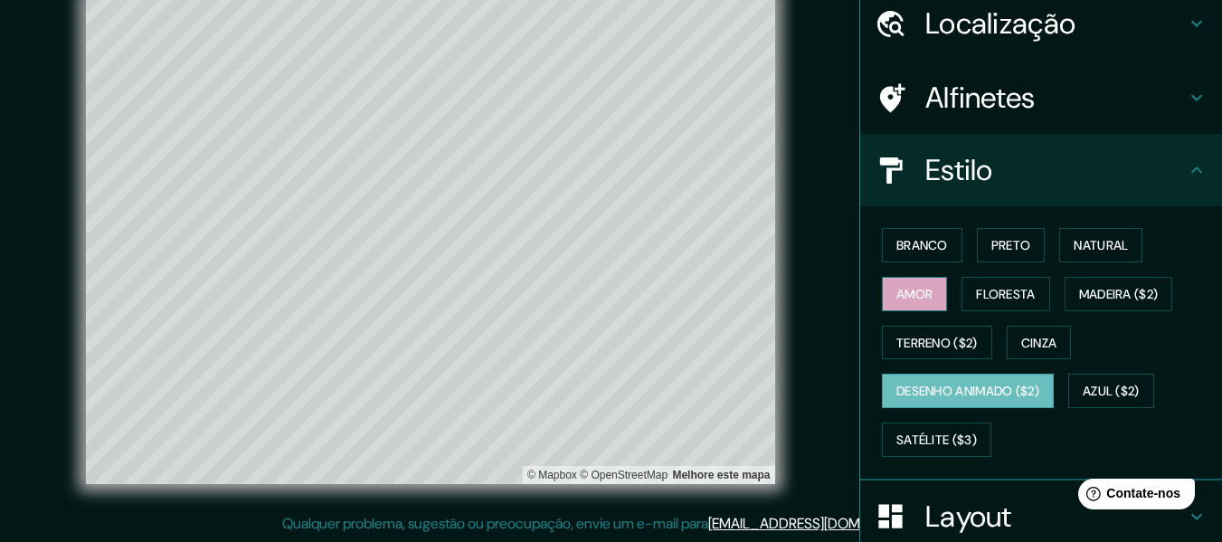
click at [905, 278] on button "Amor" at bounding box center [914, 294] width 65 height 34
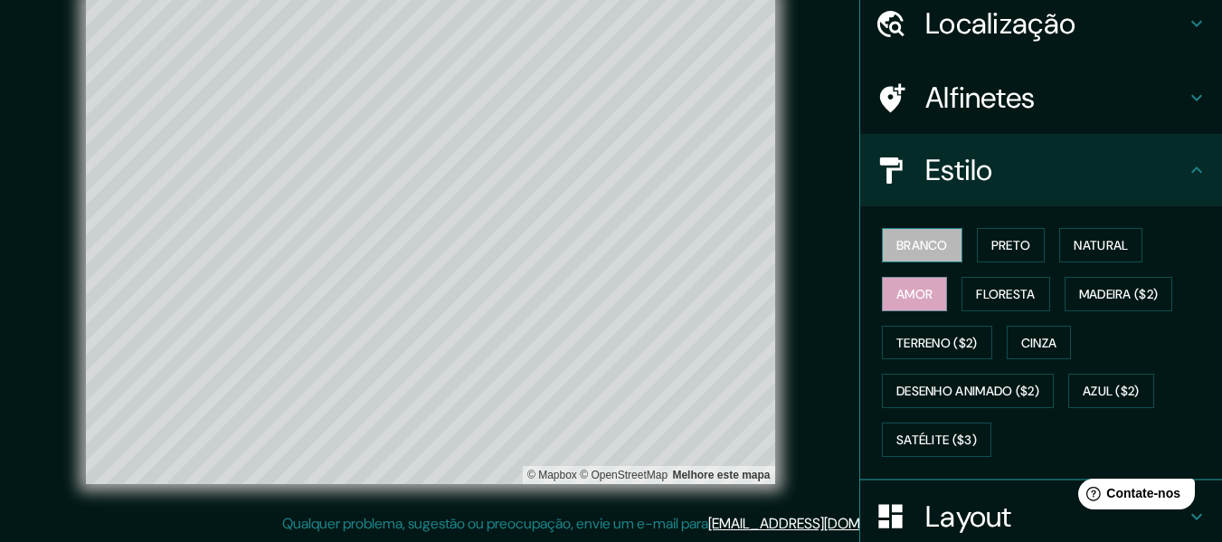
click at [903, 249] on font "Branco" at bounding box center [923, 245] width 52 height 16
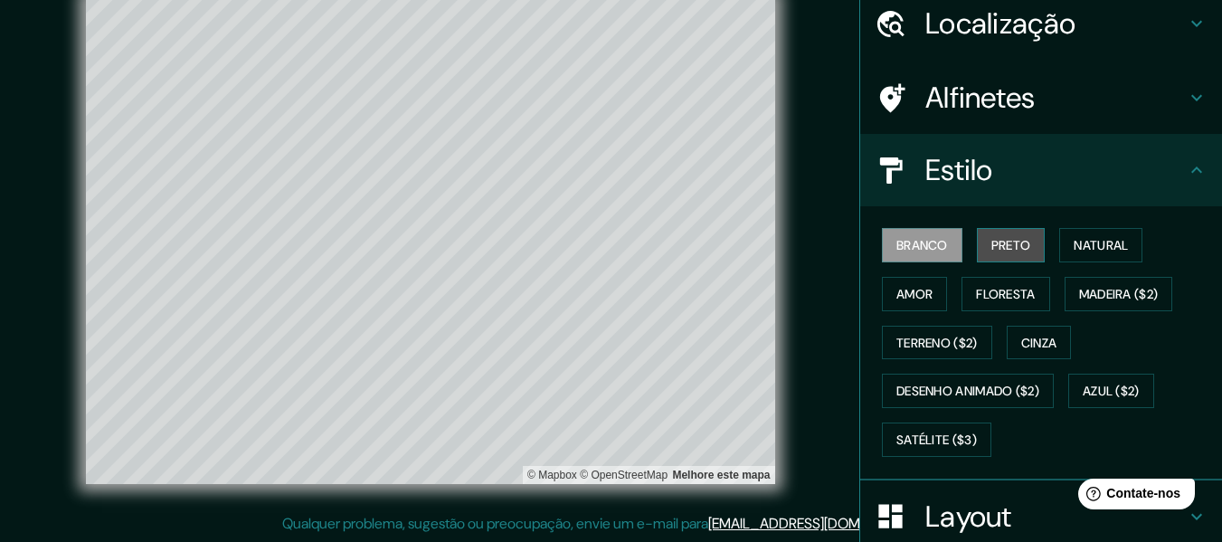
click at [1019, 250] on font "Preto" at bounding box center [1012, 245] width 40 height 16
click at [1071, 263] on div "Branco Preto Natural Amor Floresta Madeira ($2) Terreno ($2) Cinza Desenho anim…" at bounding box center [1048, 342] width 347 height 243
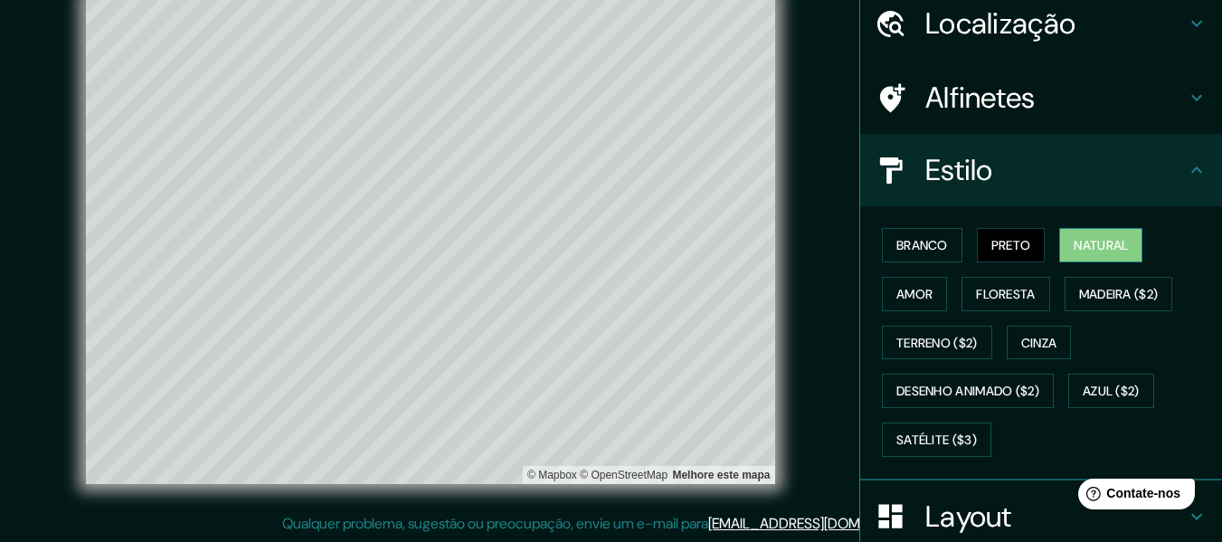
click at [1077, 253] on font "Natural" at bounding box center [1101, 245] width 54 height 16
click at [903, 279] on button "Amor" at bounding box center [914, 294] width 65 height 34
click at [1076, 255] on font "Natural" at bounding box center [1101, 245] width 54 height 24
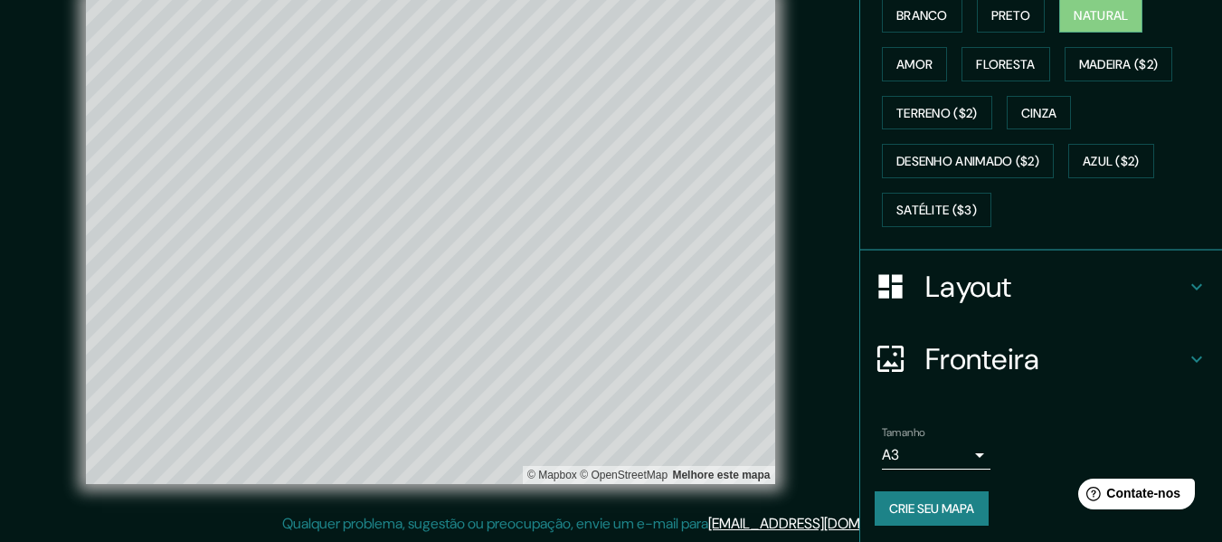
scroll to position [305, 0]
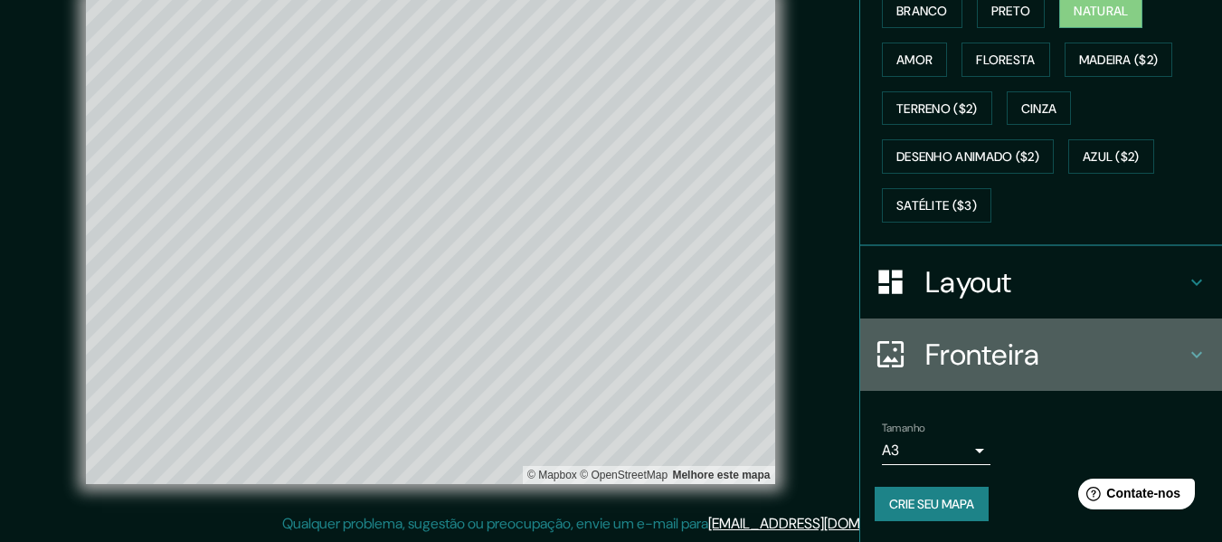
click at [1186, 350] on icon at bounding box center [1197, 355] width 22 height 22
type input "366"
type input "61"
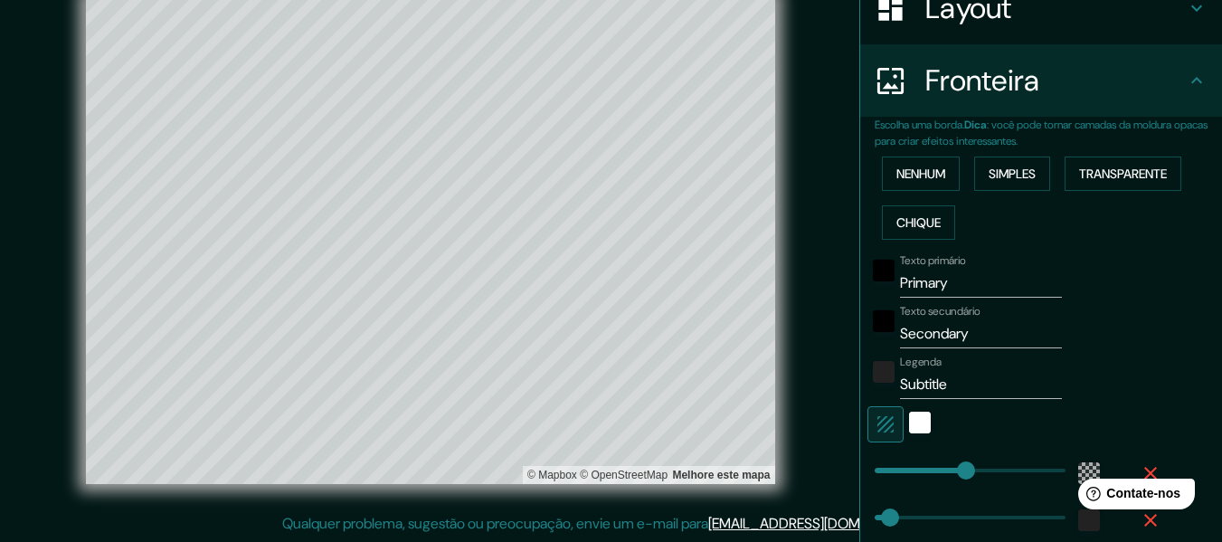
scroll to position [271, 0]
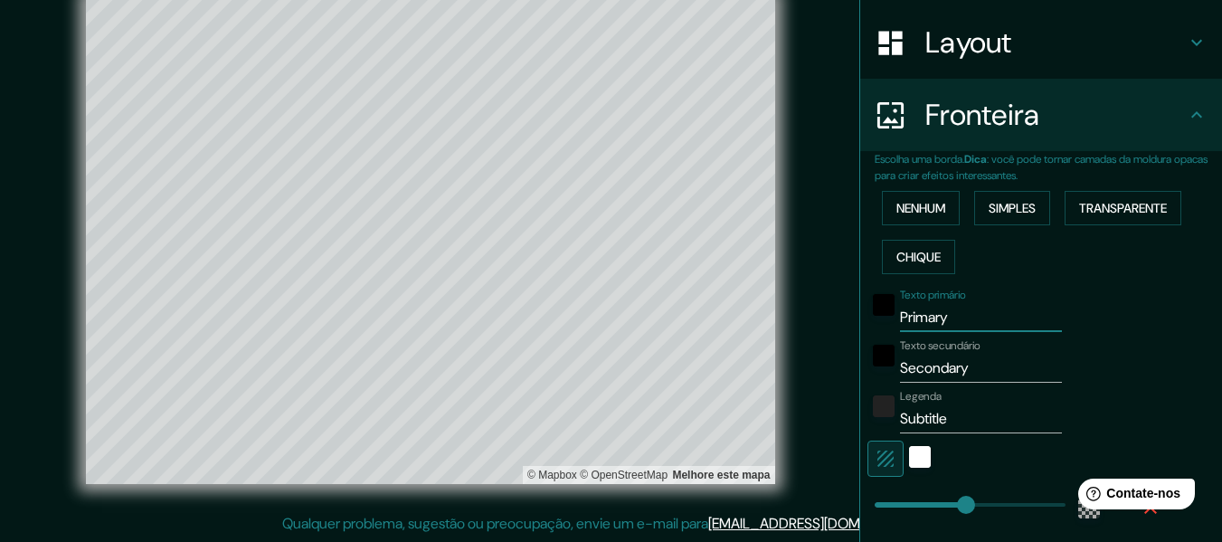
click at [929, 318] on input "Primary" at bounding box center [981, 317] width 162 height 29
drag, startPoint x: 952, startPoint y: 318, endPoint x: 850, endPoint y: 320, distance: 101.4
click at [860, 320] on div "Escolha uma borda. Dica : você pode tornar camadas da moldura opacas para criar…" at bounding box center [1041, 389] width 362 height 477
type input "G"
type input "366"
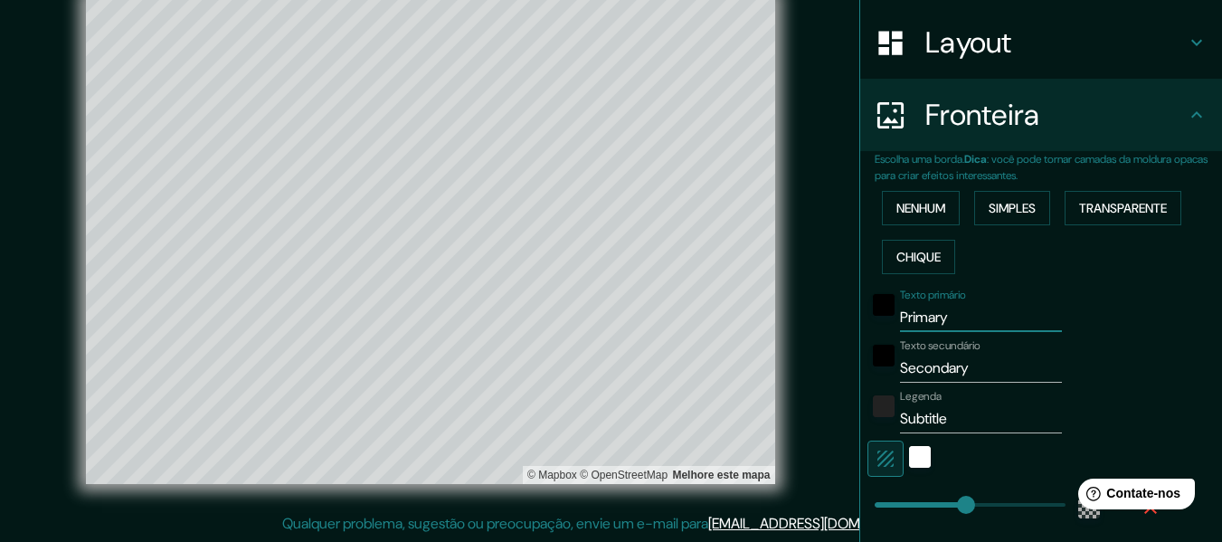
type input "61"
type input "Gu"
type input "366"
type input "61"
type input "G"
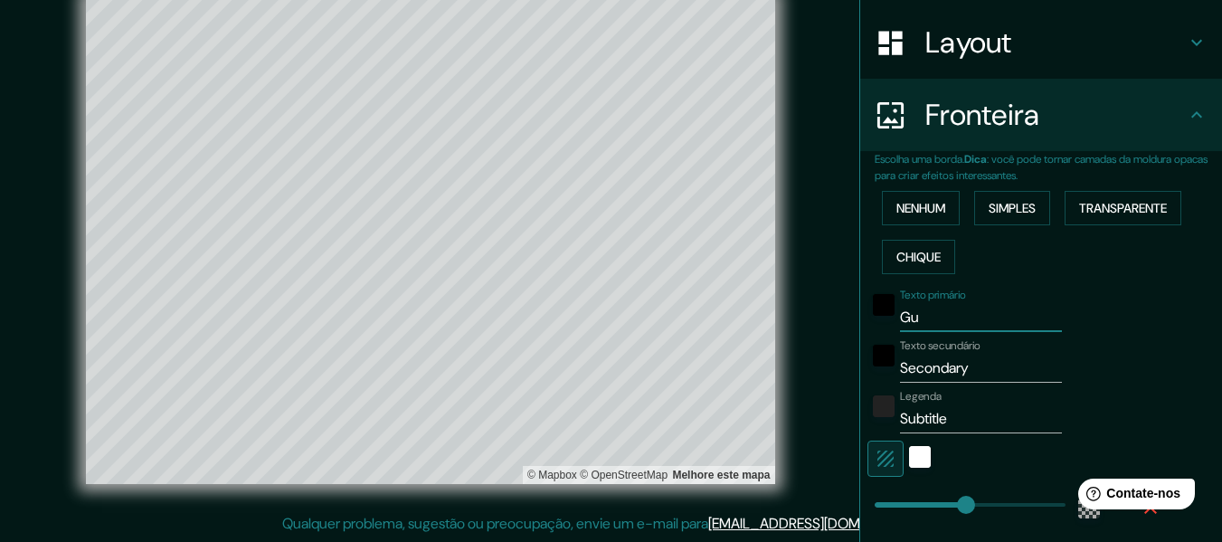
type input "366"
type input "61"
type input "366"
type input "61"
type input "P"
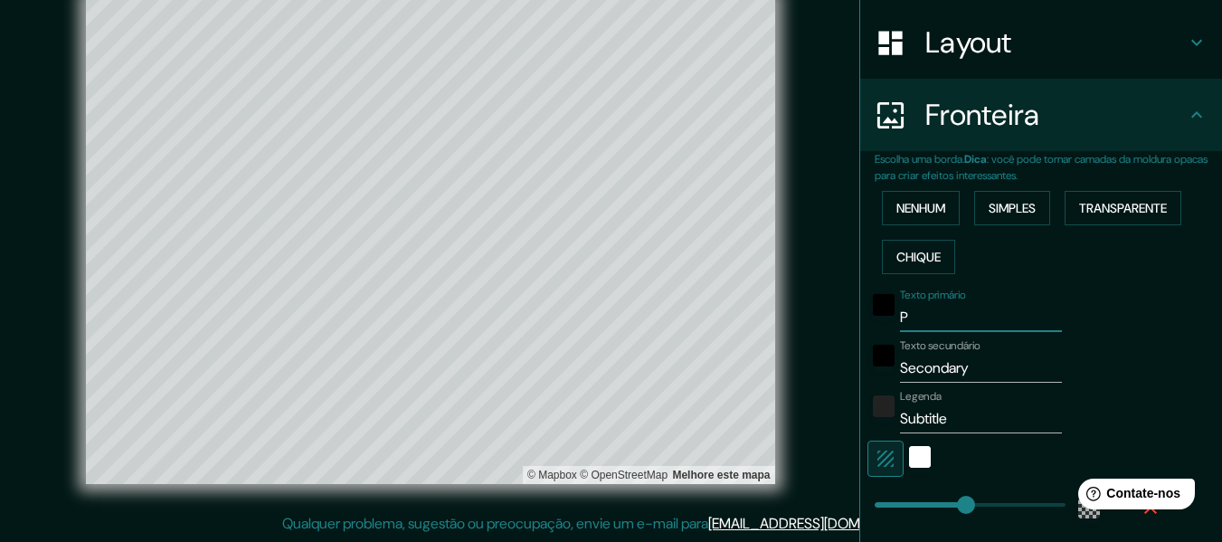
type input "366"
type input "61"
type input "Pr"
type input "366"
type input "61"
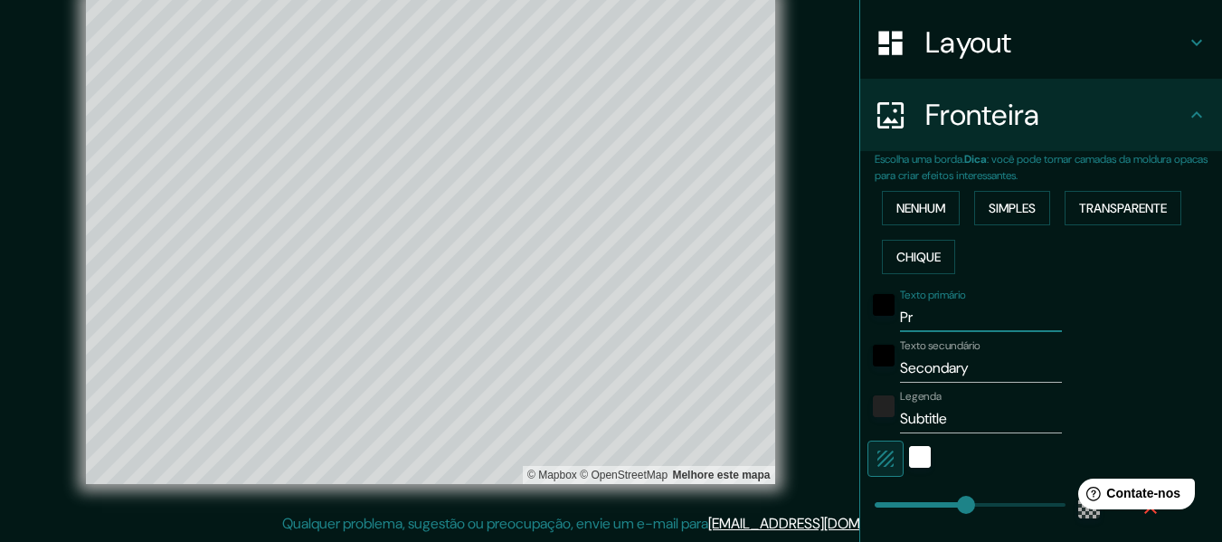
type input "Pro"
type input "366"
type input "61"
type input "Proj"
type input "366"
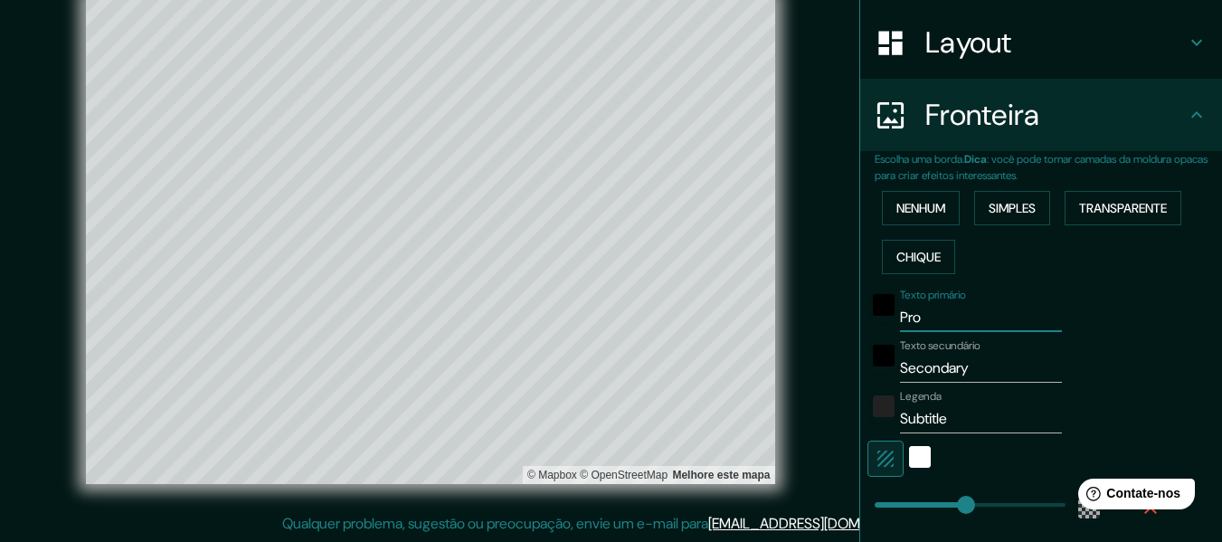
type input "61"
type input "Proje"
type input "366"
type input "61"
type input "Projet"
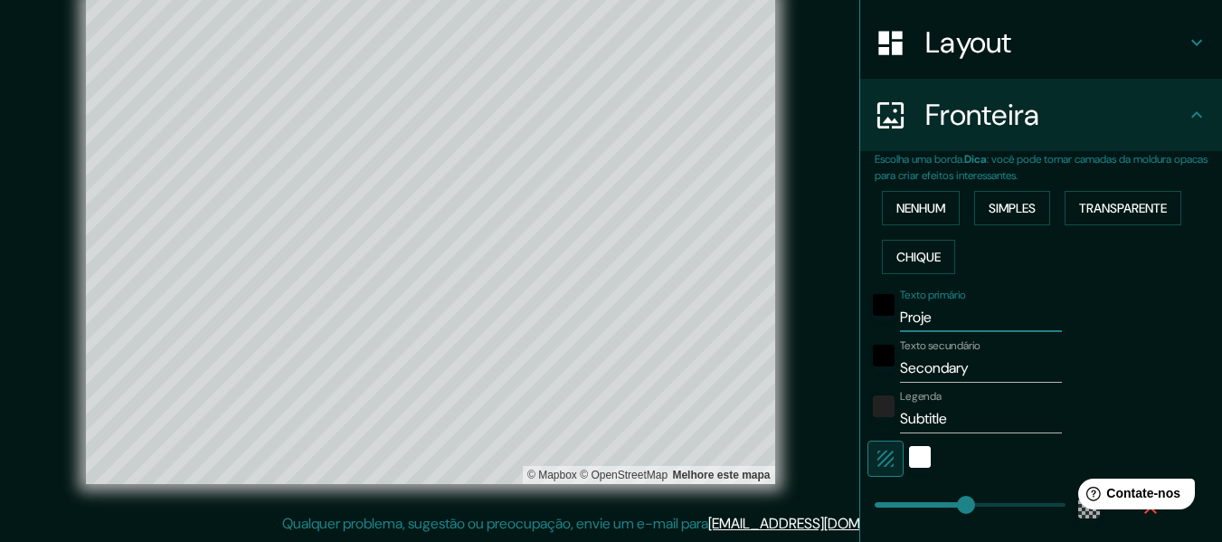
type input "366"
type input "61"
type input "Projeto"
type input "366"
type input "61"
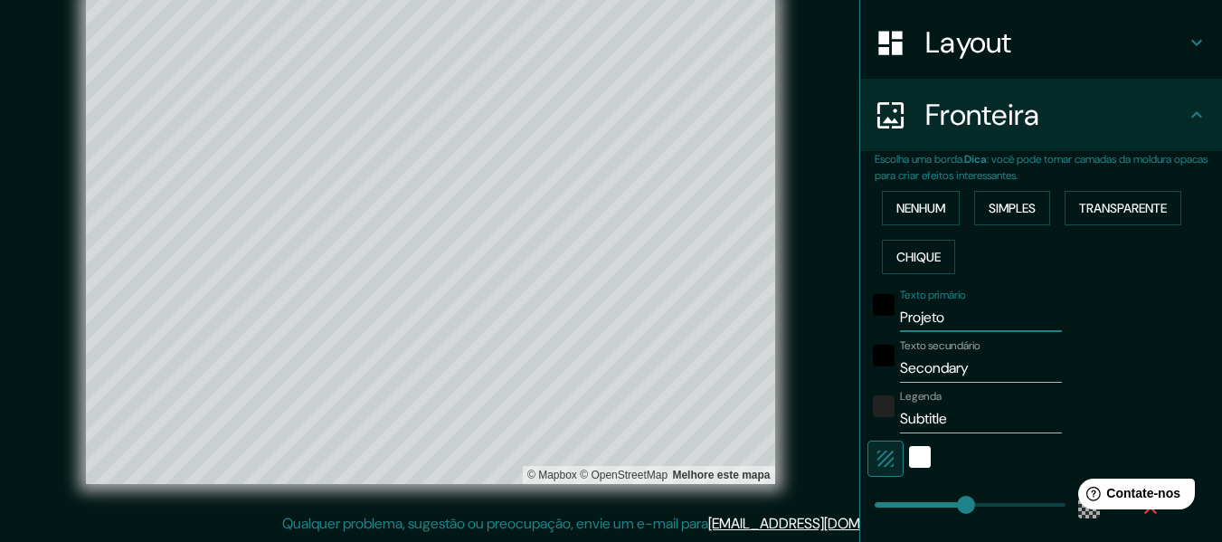
type input "Projeto"
type input "366"
type input "61"
type input "Projeto U"
type input "366"
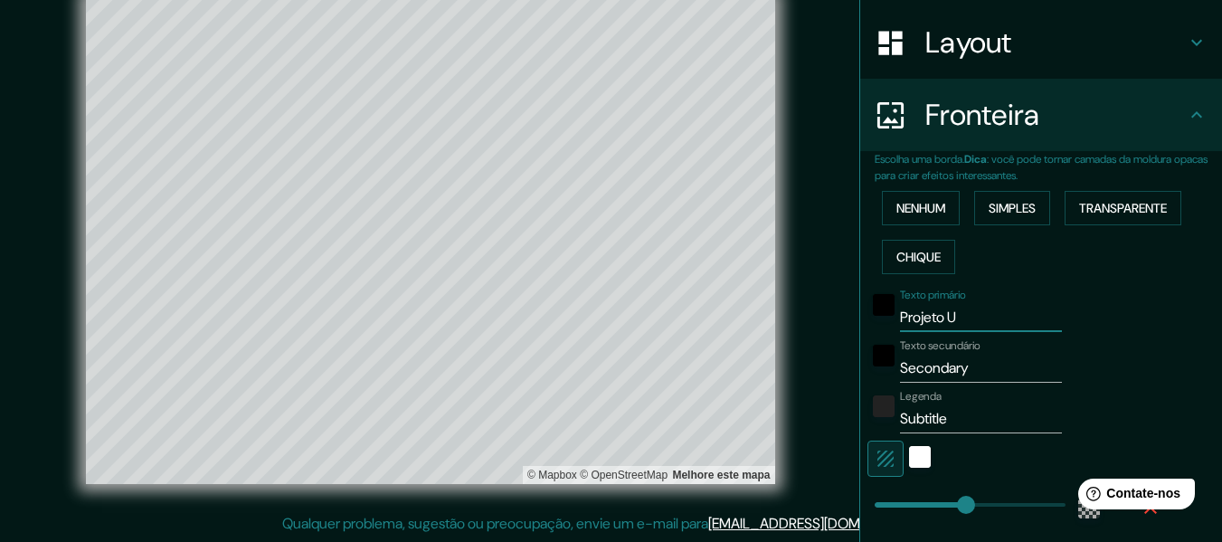
type input "61"
type input "Projeto Ur"
type input "366"
type input "61"
type input "Projeto Urb"
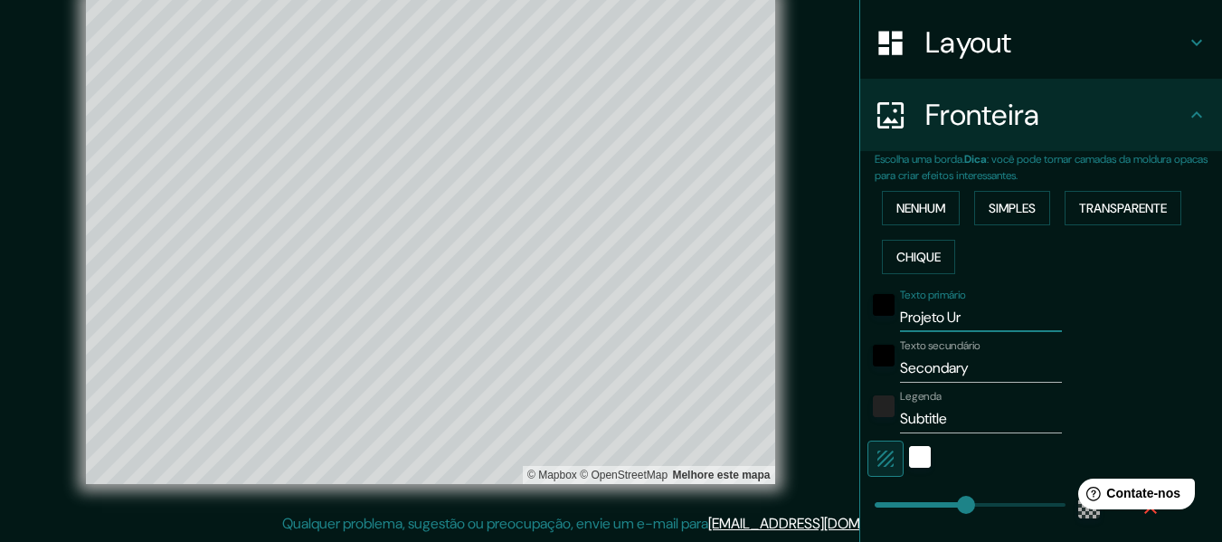
type input "366"
type input "61"
type input "Projeto Urba"
type input "366"
type input "61"
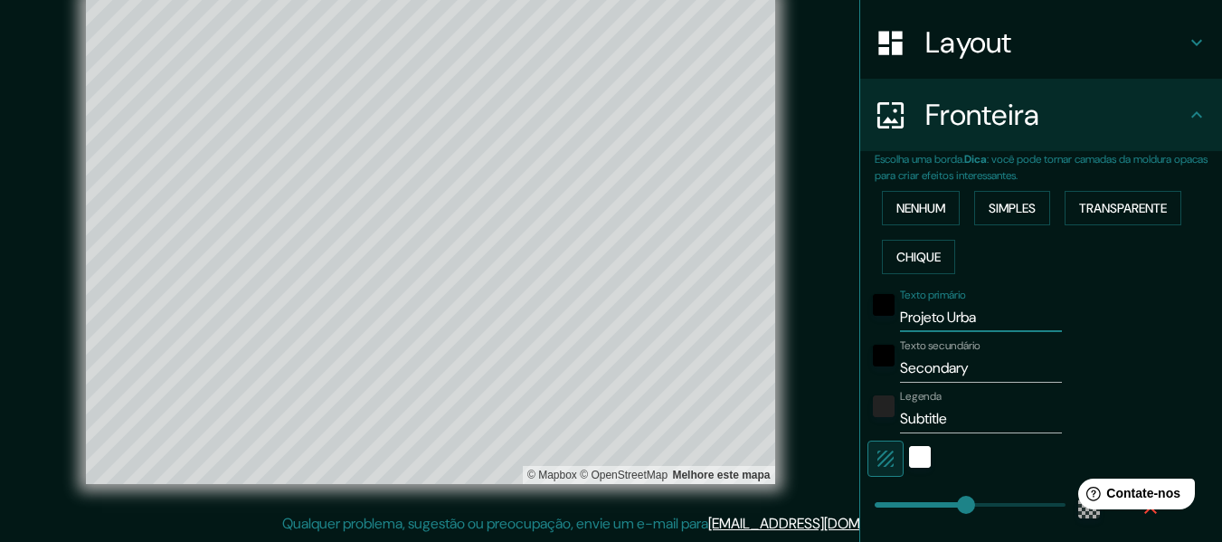
type input "Projeto Urban"
type input "366"
type input "61"
drag, startPoint x: 980, startPoint y: 317, endPoint x: 852, endPoint y: 333, distance: 128.6
click at [860, 333] on div "Escolha uma borda. Dica : você pode tornar camadas da moldura opacas para criar…" at bounding box center [1041, 389] width 362 height 477
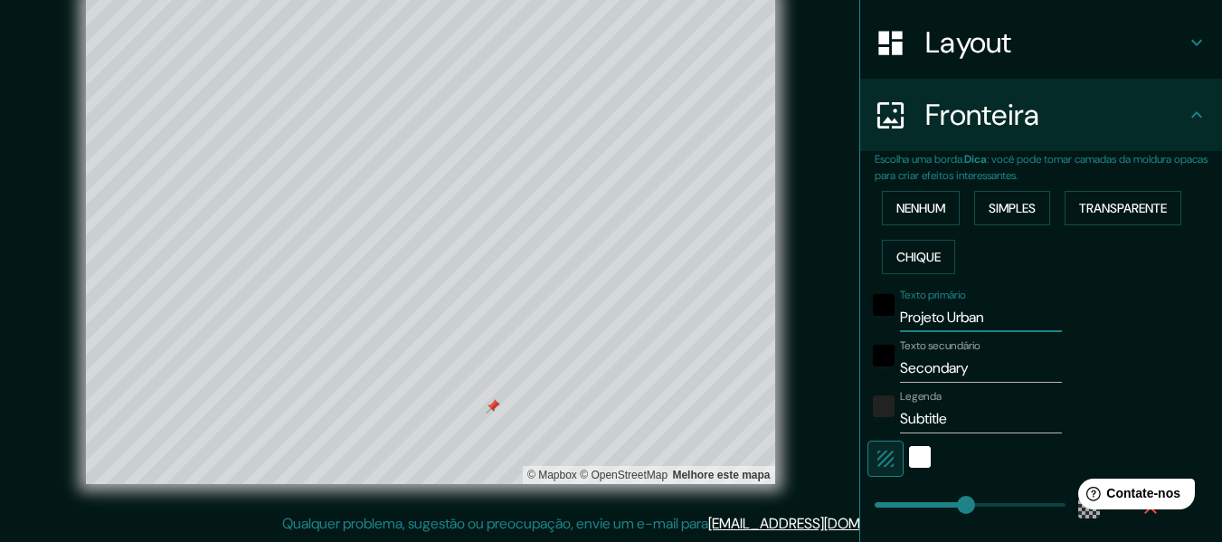
type input "a"
type input "366"
type input "61"
type input "ag"
type input "366"
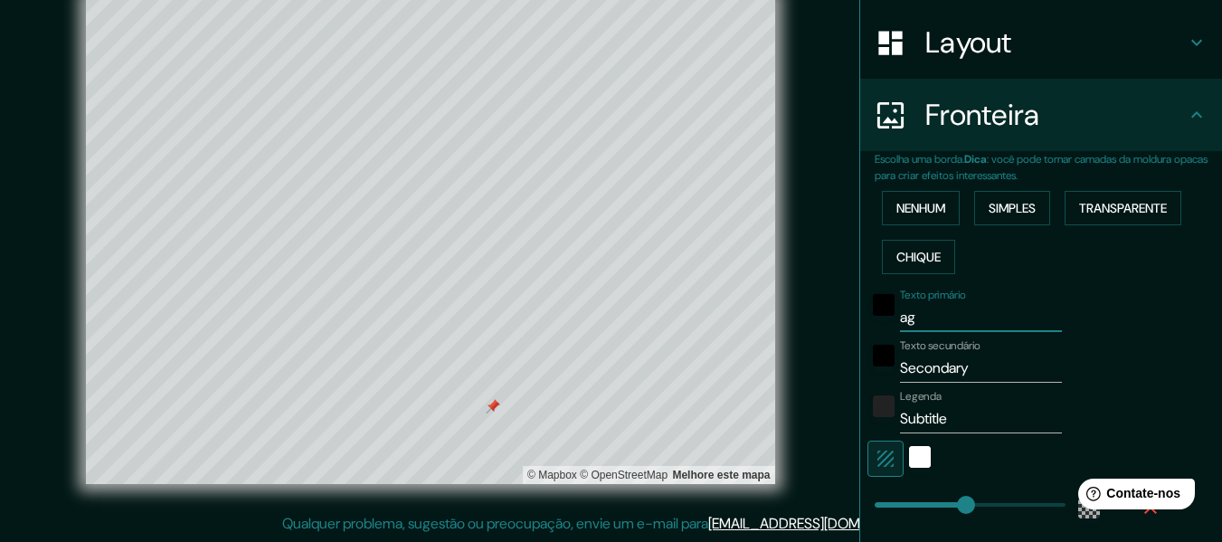
type input "61"
type input "agua"
type input "366"
type input "61"
type input "aguas"
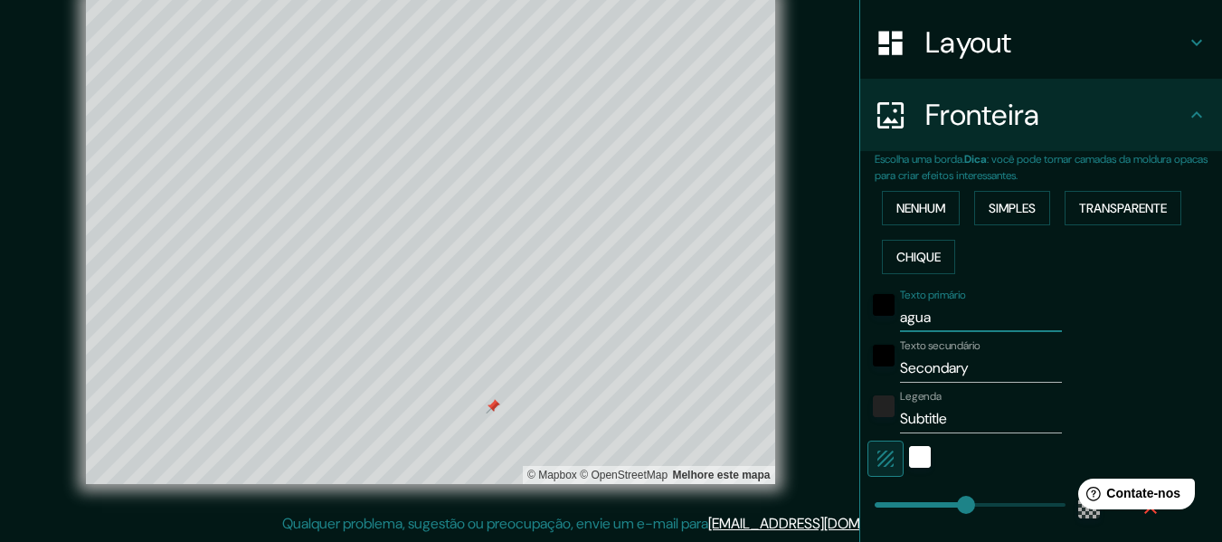
type input "366"
type input "61"
type input "aguas"
type input "366"
type input "61"
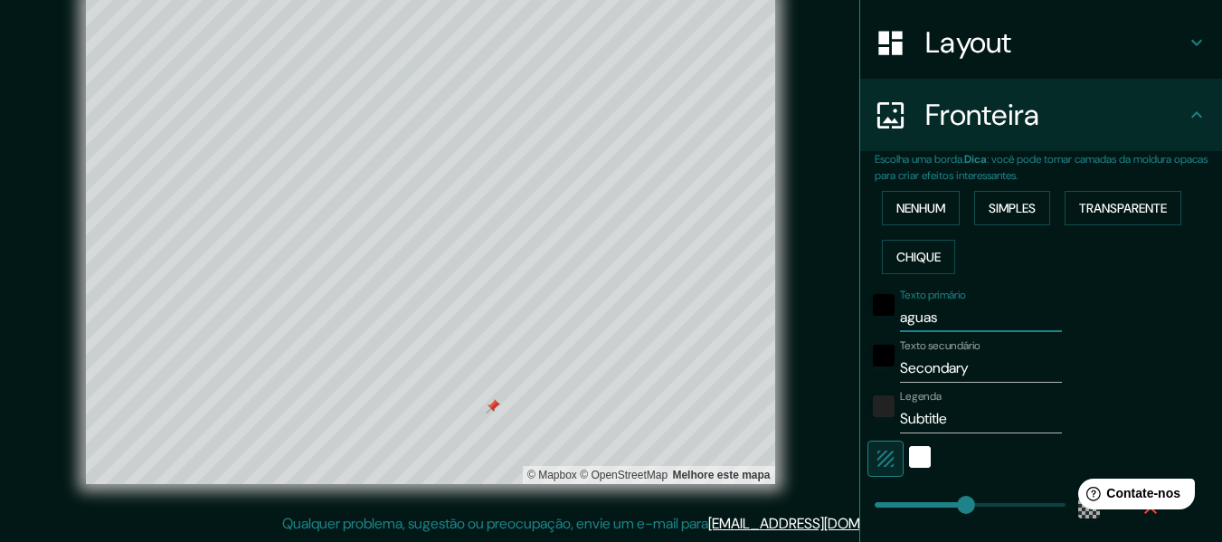
type input "aguas c"
type input "366"
type input "61"
type input "aguas cl"
type input "366"
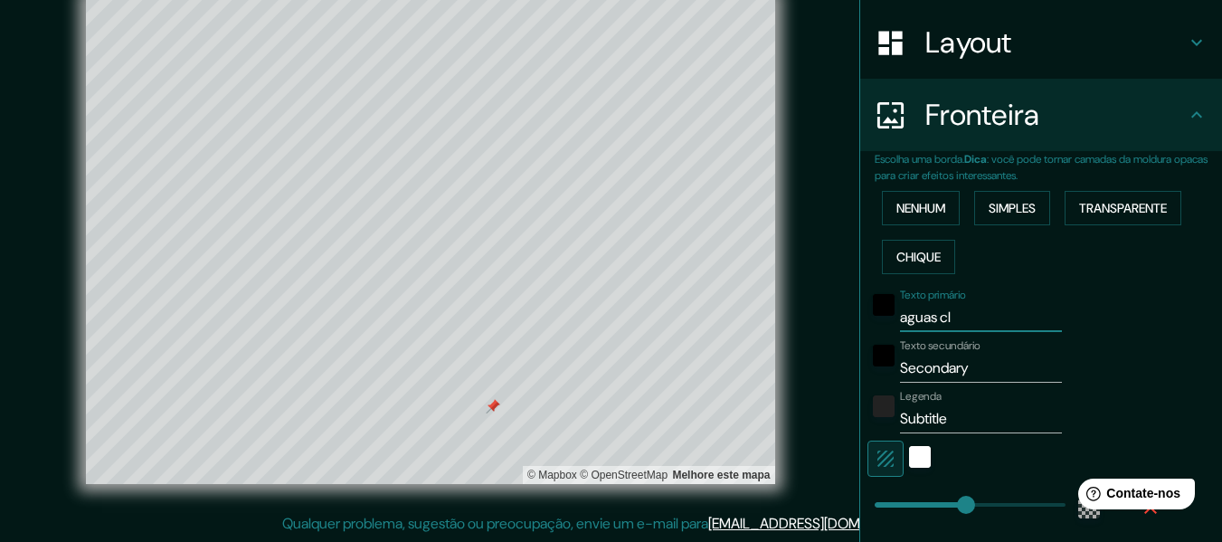
type input "61"
type input "aguas cla"
type input "366"
type input "61"
type input "aguas clar"
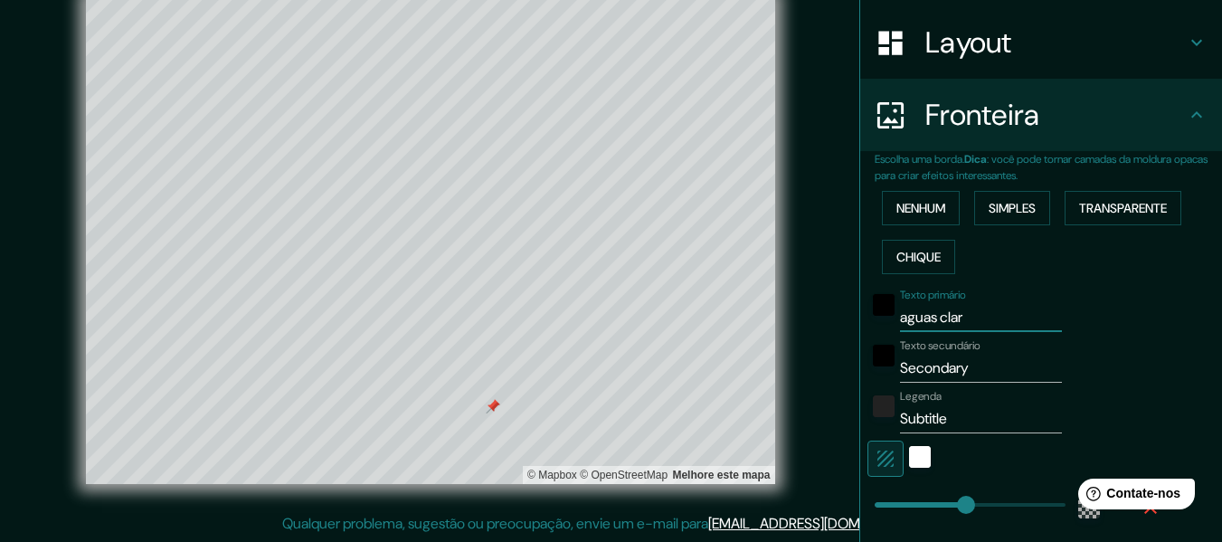
type input "366"
type input "61"
type input "aguas clara"
type input "366"
type input "61"
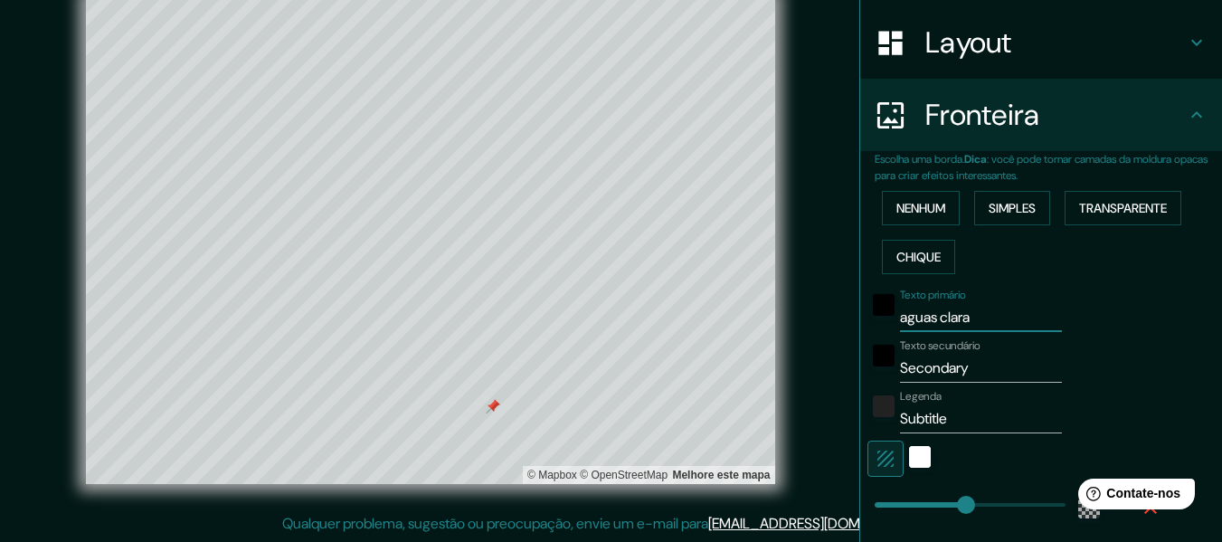
type input "aguas claras"
type input "366"
type input "61"
type input "aguas claras"
click at [981, 374] on input "Secondary" at bounding box center [981, 368] width 162 height 29
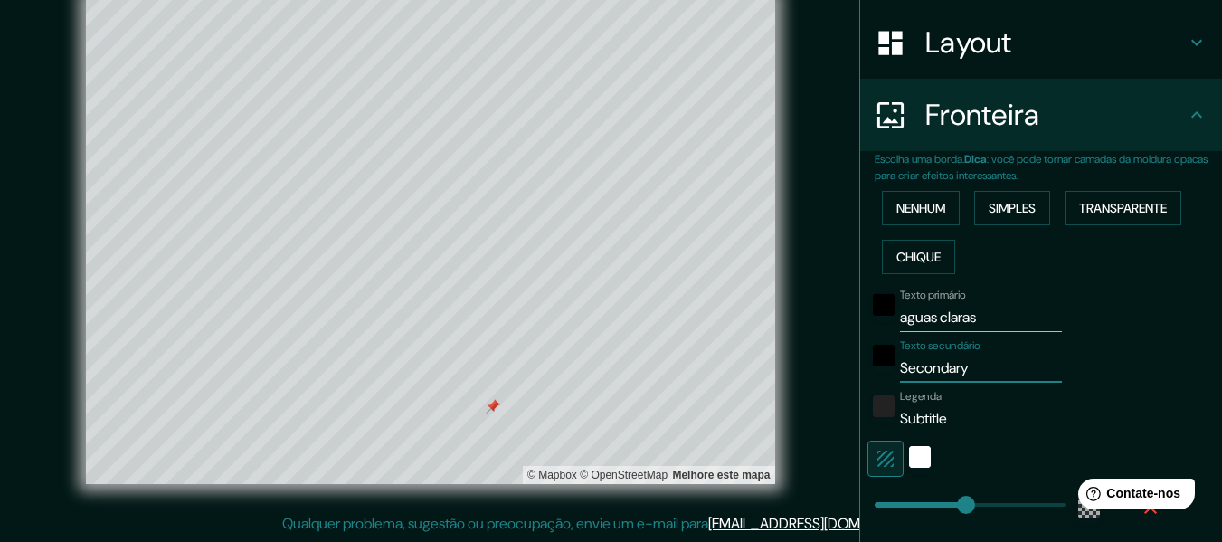
drag, startPoint x: 998, startPoint y: 374, endPoint x: 831, endPoint y: 377, distance: 166.5
click at [833, 377] on div "Mappin Localização Alfinetes Estilo Layout Fronteira Escolha uma borda. Dica : …" at bounding box center [611, 254] width 1222 height 575
type input "t"
type input "366"
type input "61"
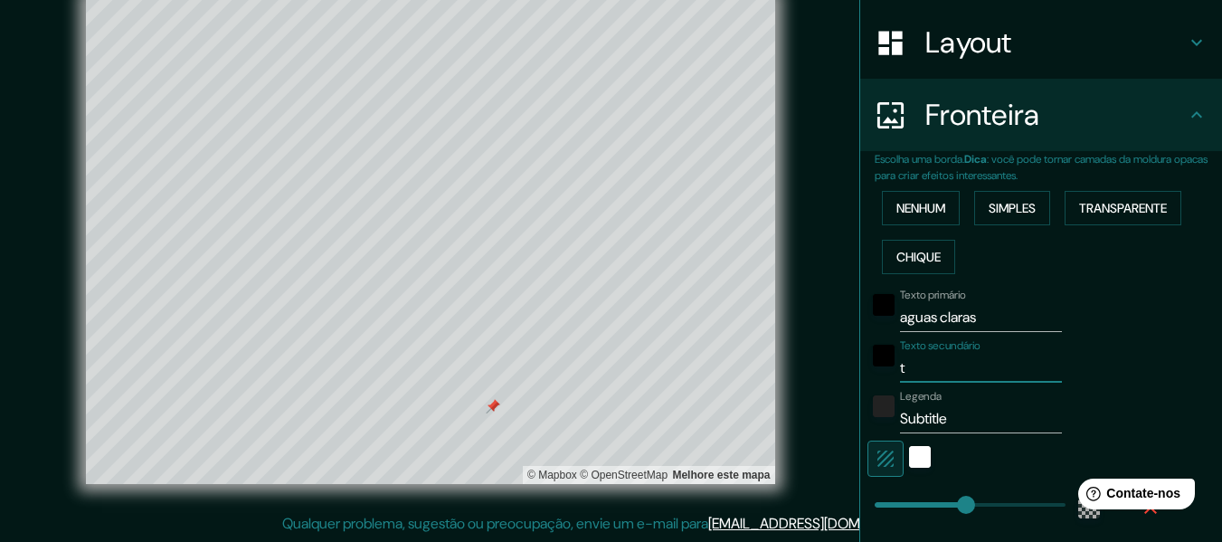
type input "te"
type input "366"
type input "61"
type input "ter"
type input "366"
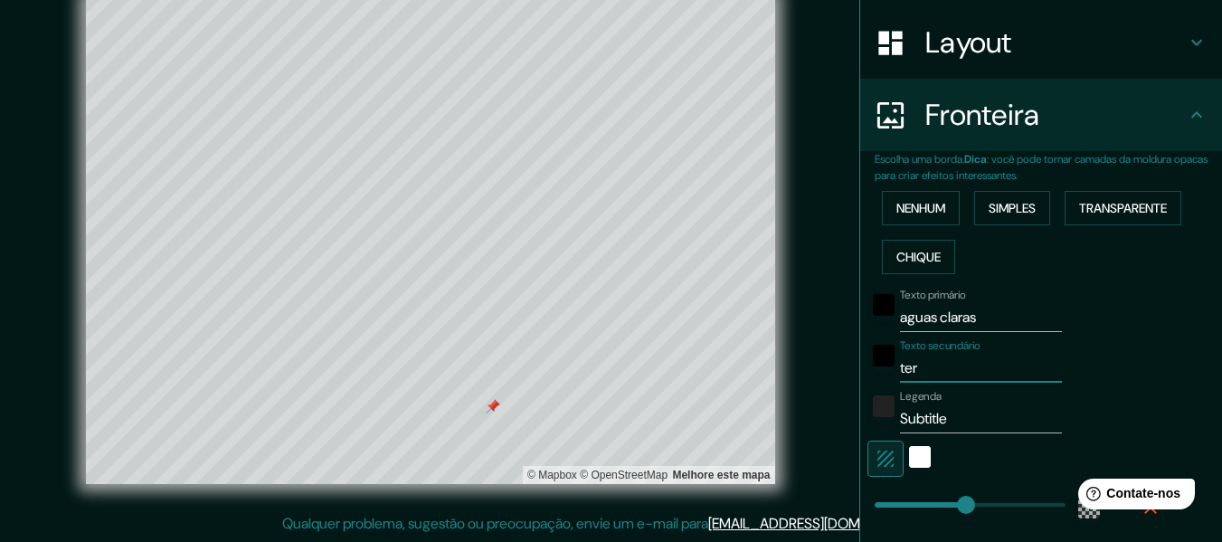
type input "61"
type input "terr"
type input "366"
type input "61"
type input "terre"
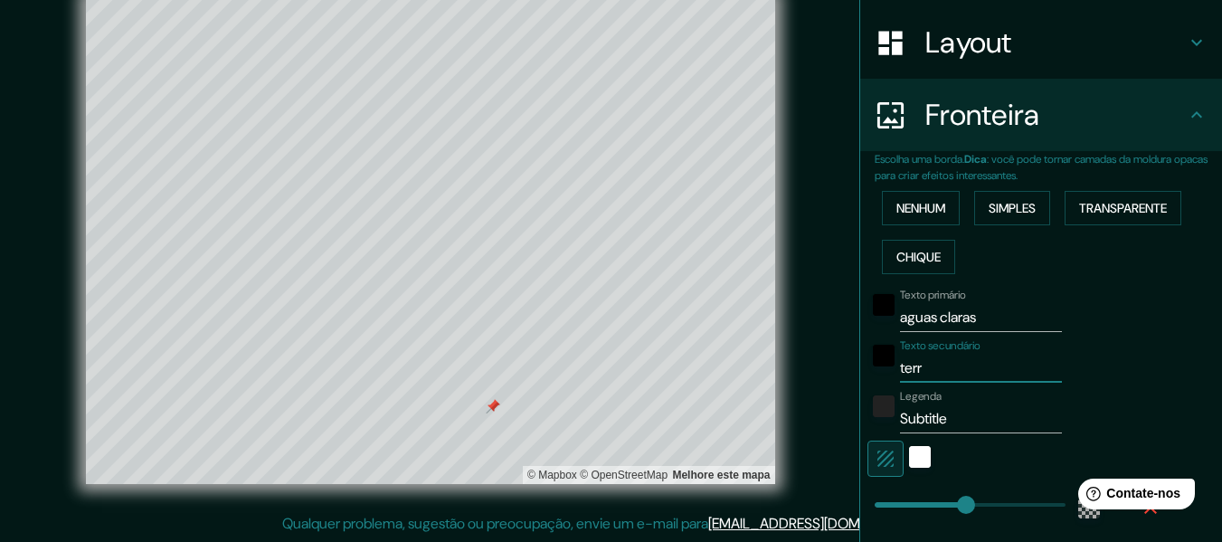
type input "366"
type input "61"
type input "terren"
type input "366"
type input "61"
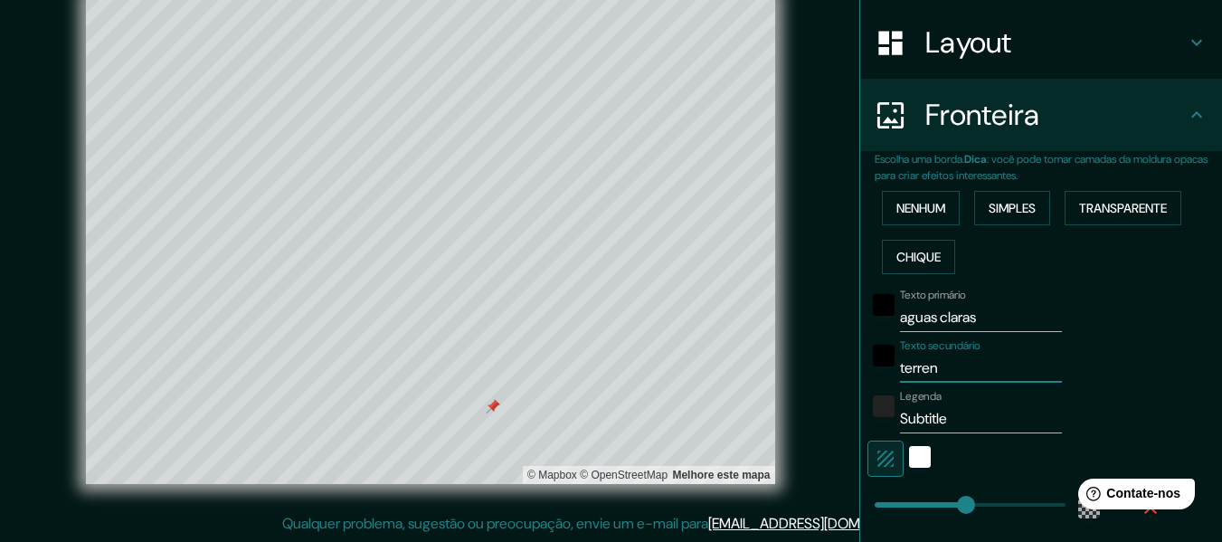
type input "terreno"
type input "366"
type input "61"
type input "terreno"
click at [970, 418] on input "Subtitle" at bounding box center [981, 418] width 162 height 29
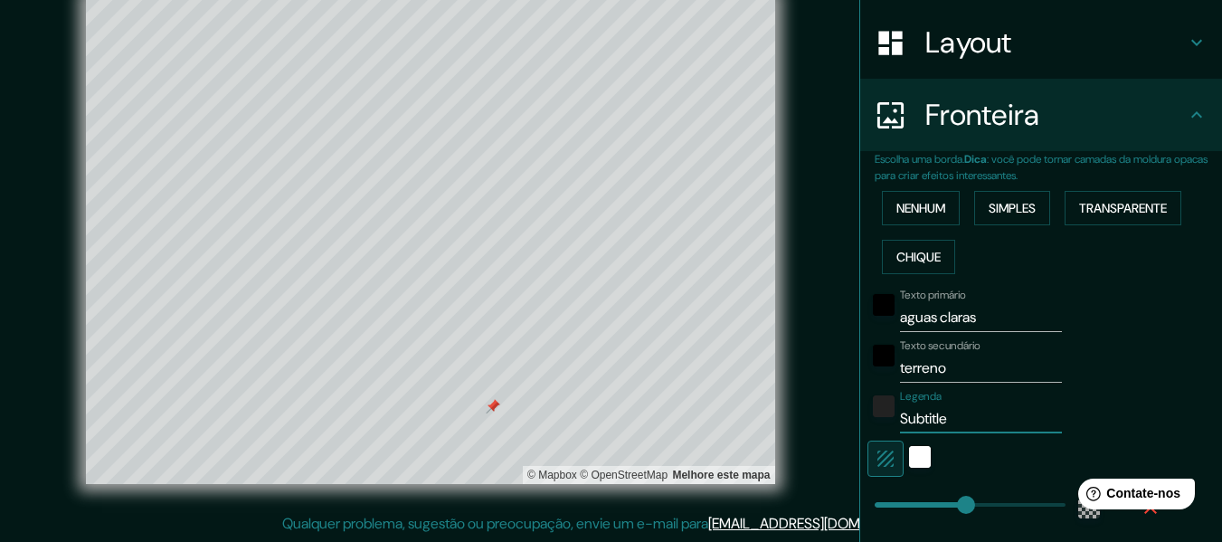
drag, startPoint x: 976, startPoint y: 407, endPoint x: 856, endPoint y: 427, distance: 122.0
click at [868, 427] on div "Legenda Subtitle" at bounding box center [1016, 411] width 297 height 43
click at [875, 450] on icon "button" at bounding box center [886, 459] width 22 height 22
type input "366"
type input "61"
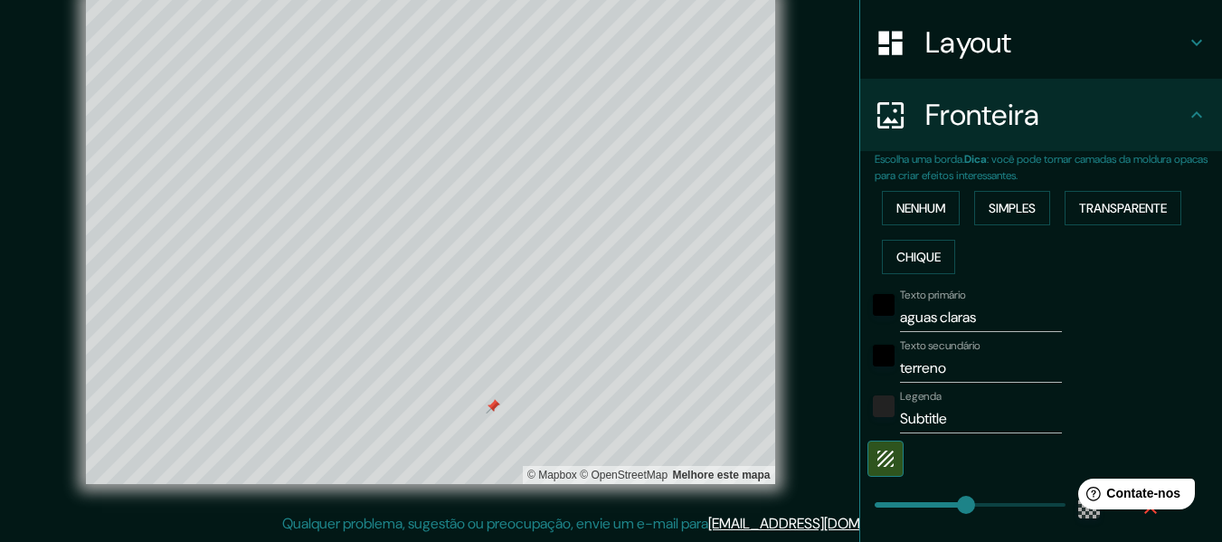
click at [917, 457] on div at bounding box center [1016, 459] width 297 height 36
click at [878, 457] on icon "button" at bounding box center [886, 459] width 22 height 22
type input "366"
type input "61"
click at [877, 455] on icon "button" at bounding box center [886, 459] width 22 height 22
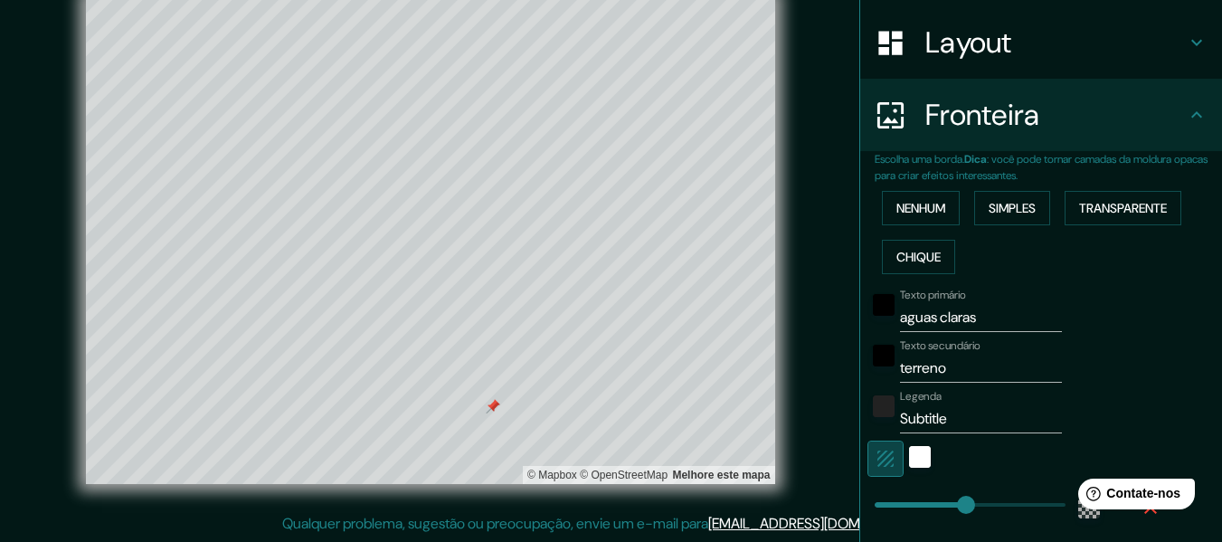
type input "366"
type input "61"
click at [877, 455] on icon "button" at bounding box center [886, 459] width 22 height 22
type input "366"
type input "61"
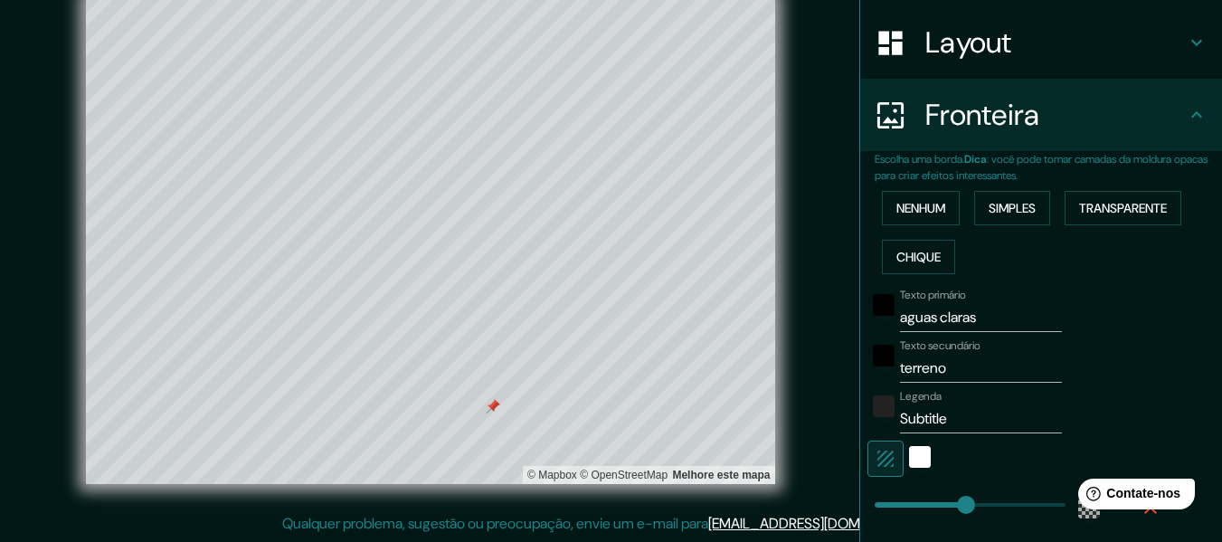
click at [877, 455] on icon "button" at bounding box center [886, 459] width 22 height 22
type input "366"
type input "61"
click at [878, 455] on icon "button" at bounding box center [886, 459] width 16 height 16
type input "366"
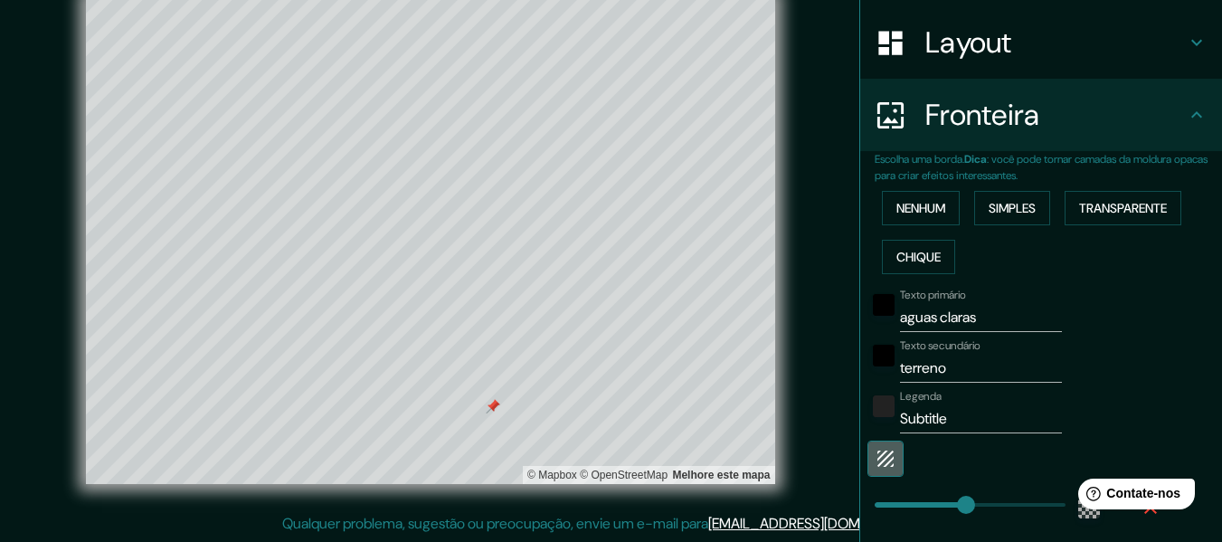
type input "61"
click at [875, 453] on icon "button" at bounding box center [886, 459] width 22 height 22
type input "366"
type input "61"
click at [878, 453] on icon "button" at bounding box center [886, 459] width 16 height 16
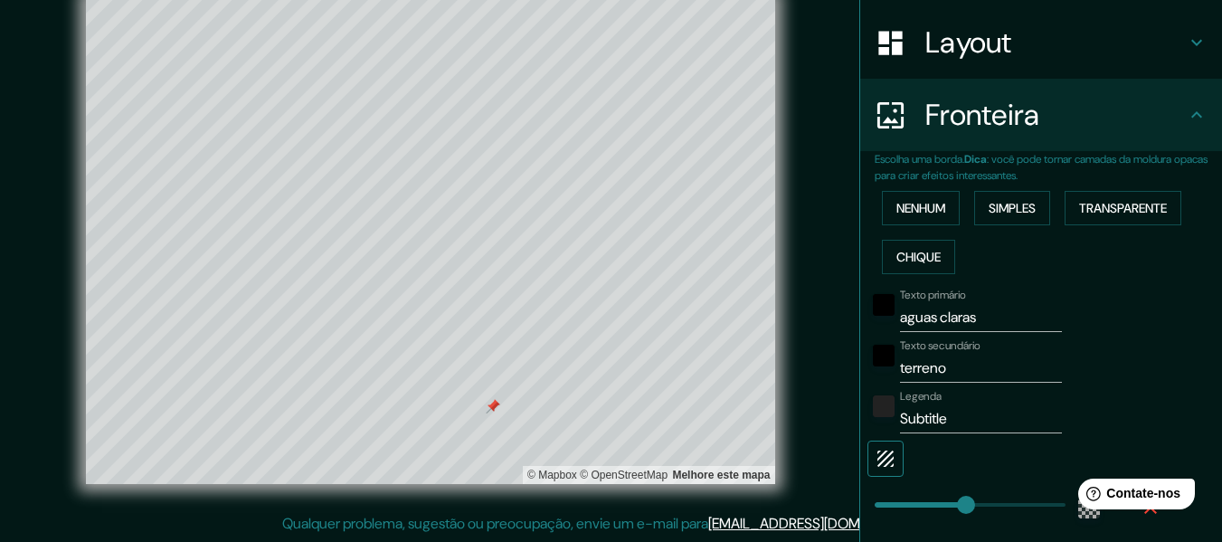
type input "366"
type input "61"
click at [878, 453] on icon "button" at bounding box center [886, 459] width 16 height 16
type input "366"
type input "61"
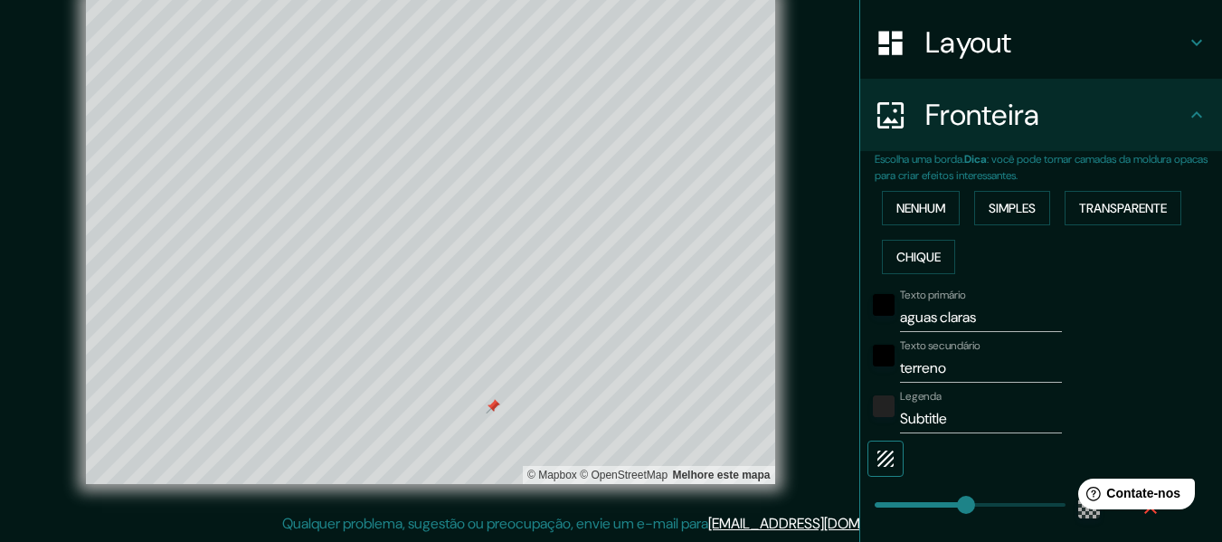
click at [878, 453] on icon "button" at bounding box center [886, 459] width 16 height 16
type input "366"
type input "61"
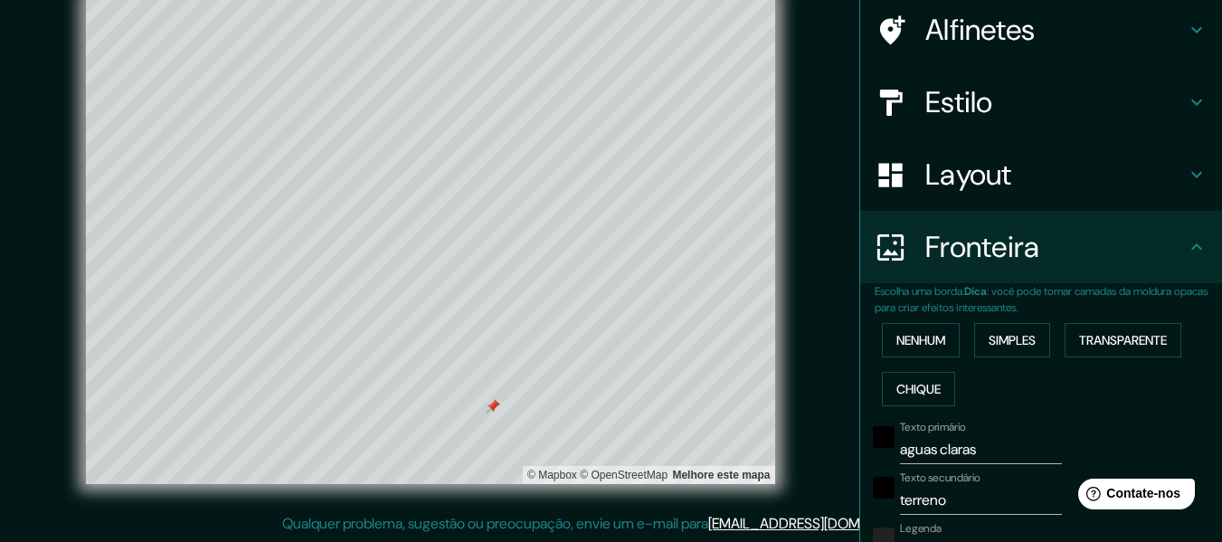
scroll to position [0, 0]
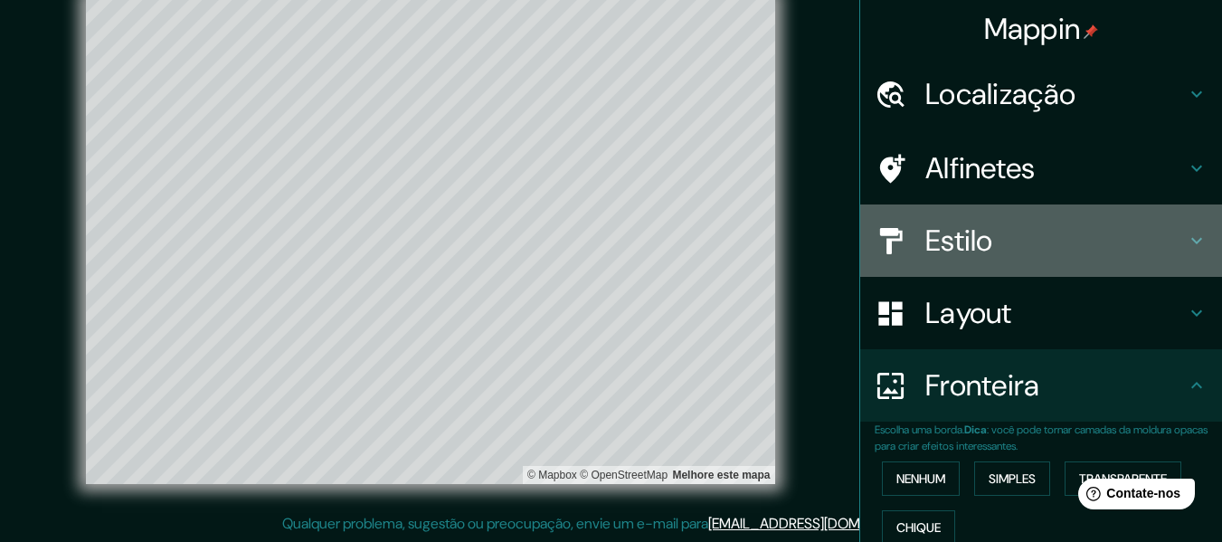
click at [975, 247] on font "Estilo" at bounding box center [960, 241] width 68 height 38
type input "366"
type input "61"
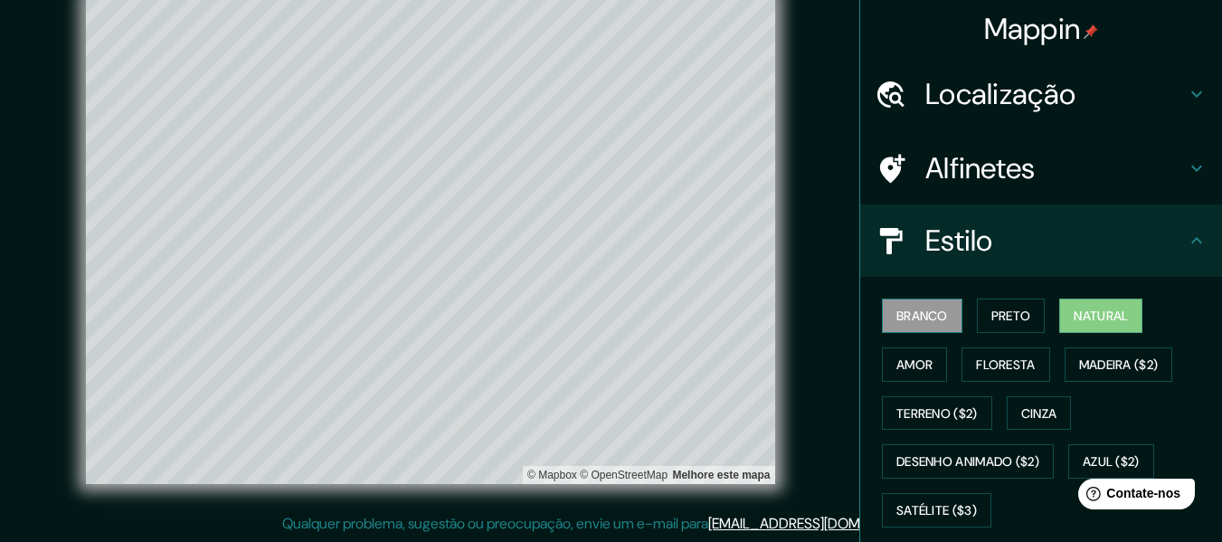
click at [939, 309] on button "Branco" at bounding box center [922, 316] width 81 height 34
click at [992, 317] on font "Preto" at bounding box center [1012, 316] width 40 height 16
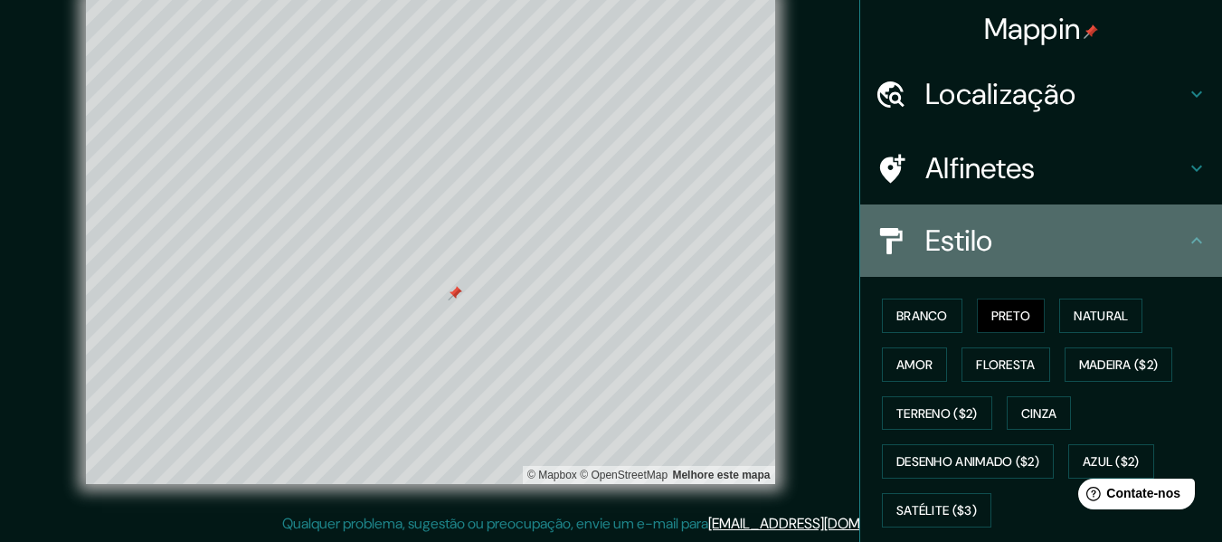
click at [1126, 252] on h4 "Estilo" at bounding box center [1056, 241] width 261 height 36
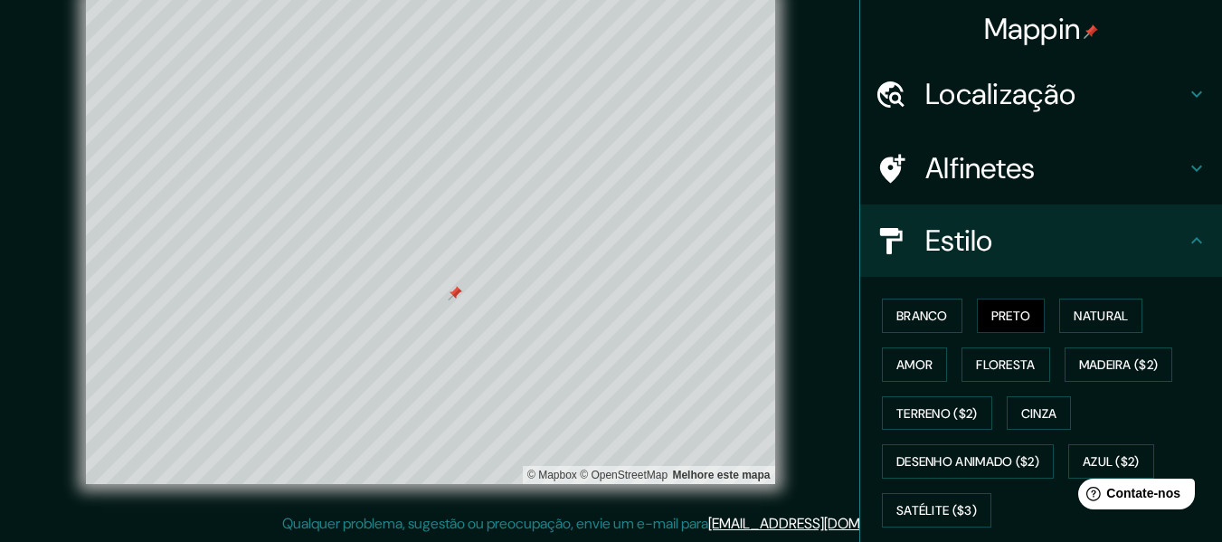
click at [1162, 241] on h4 "Estilo" at bounding box center [1056, 241] width 261 height 36
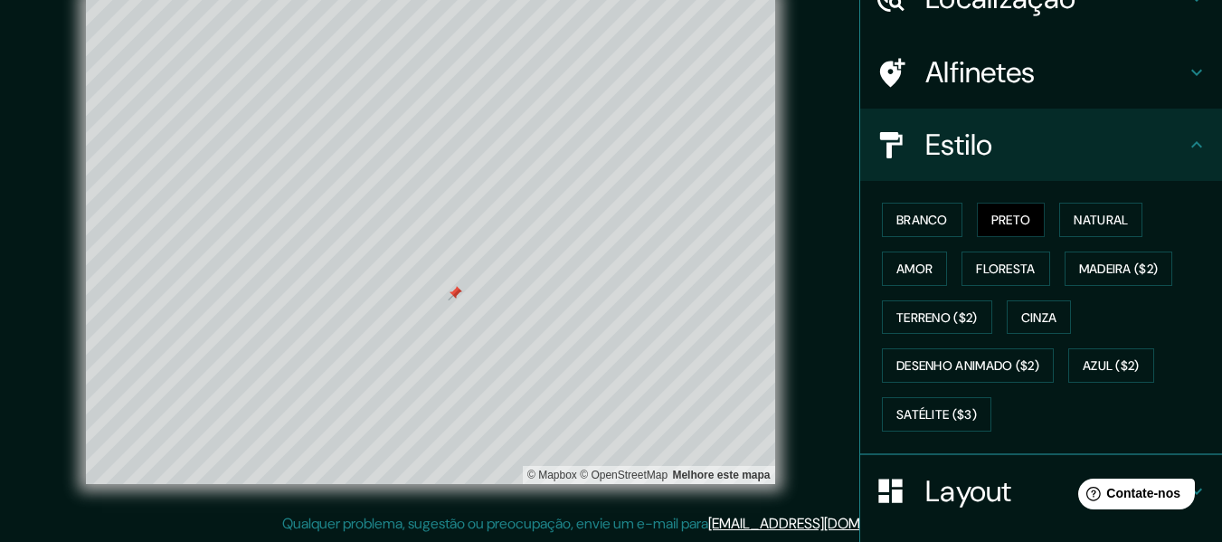
scroll to position [271, 0]
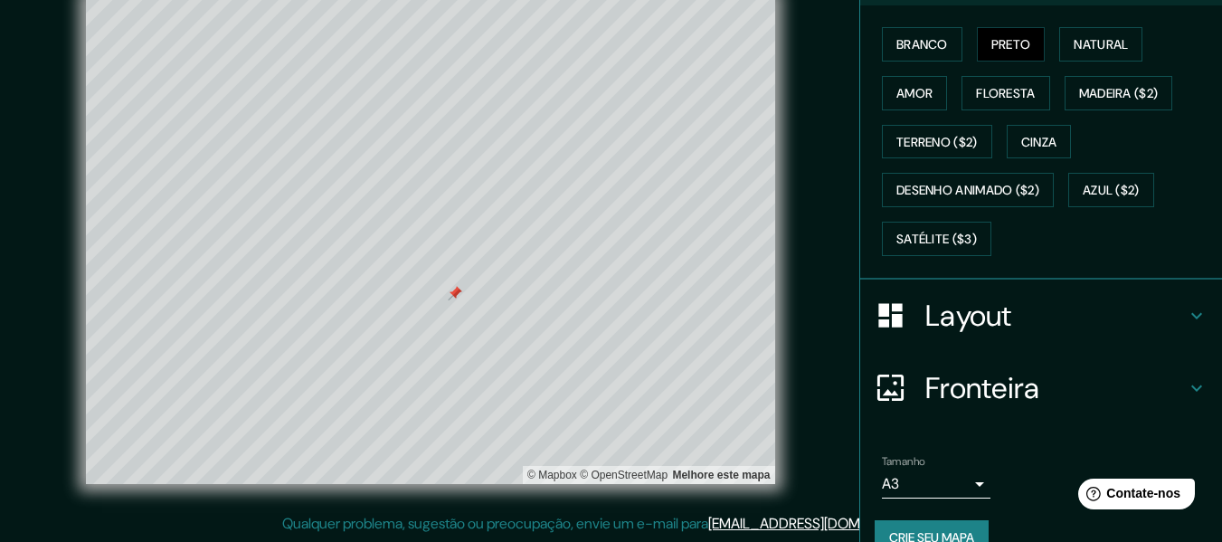
click at [1006, 394] on font "Fronteira" at bounding box center [983, 388] width 115 height 38
type input "366"
type input "61"
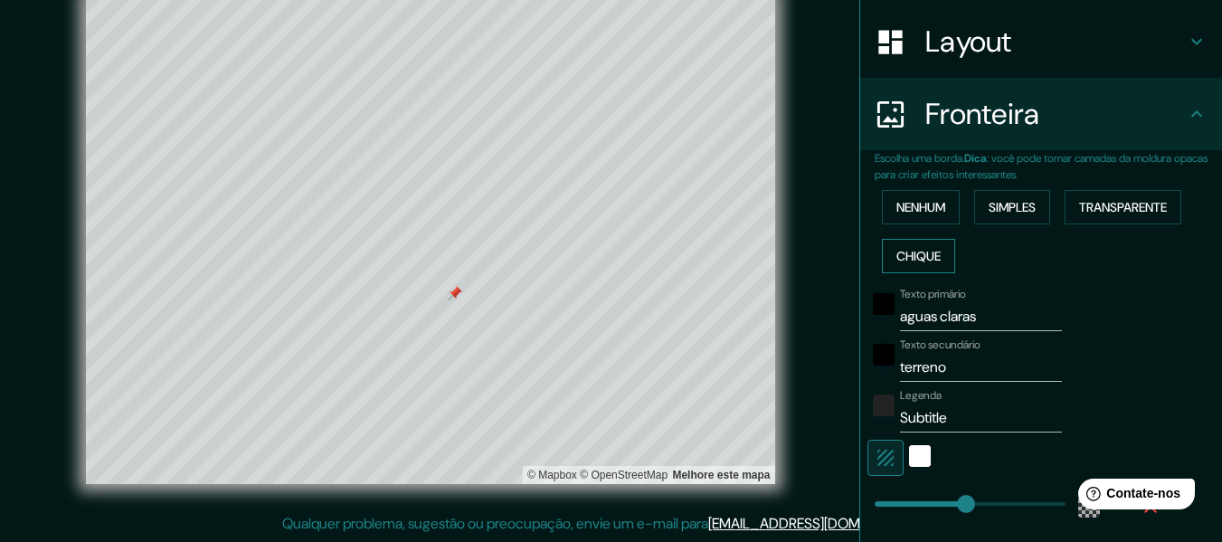
click at [926, 253] on font "Chique" at bounding box center [919, 256] width 44 height 16
click at [976, 211] on button "Simples" at bounding box center [1012, 207] width 76 height 34
click at [1100, 204] on font "Transparente" at bounding box center [1123, 207] width 88 height 16
click at [916, 211] on font "Nenhum" at bounding box center [921, 207] width 49 height 16
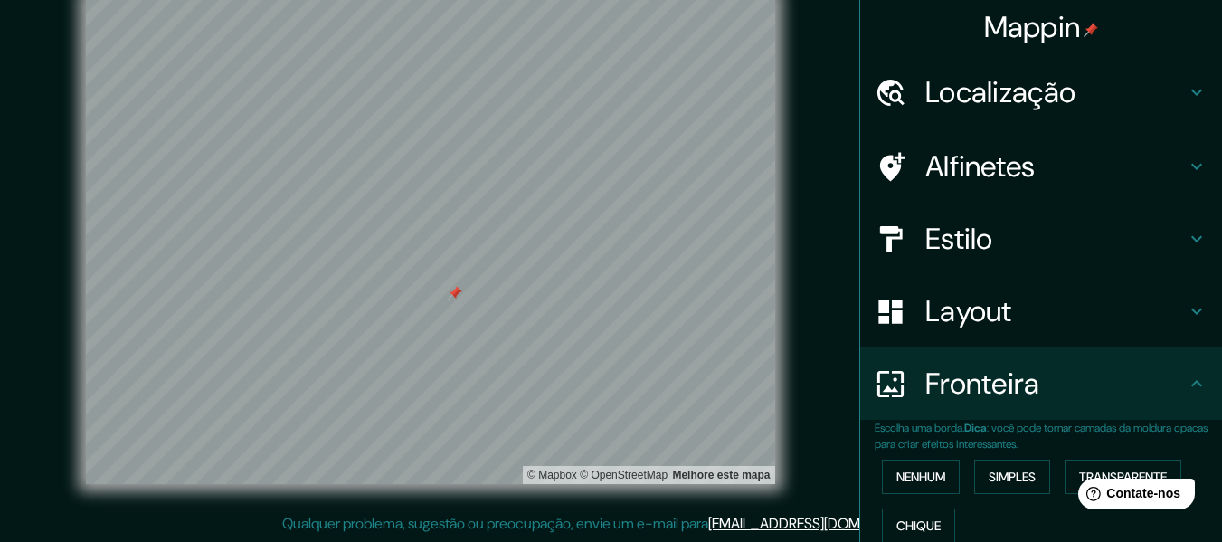
scroll to position [0, 0]
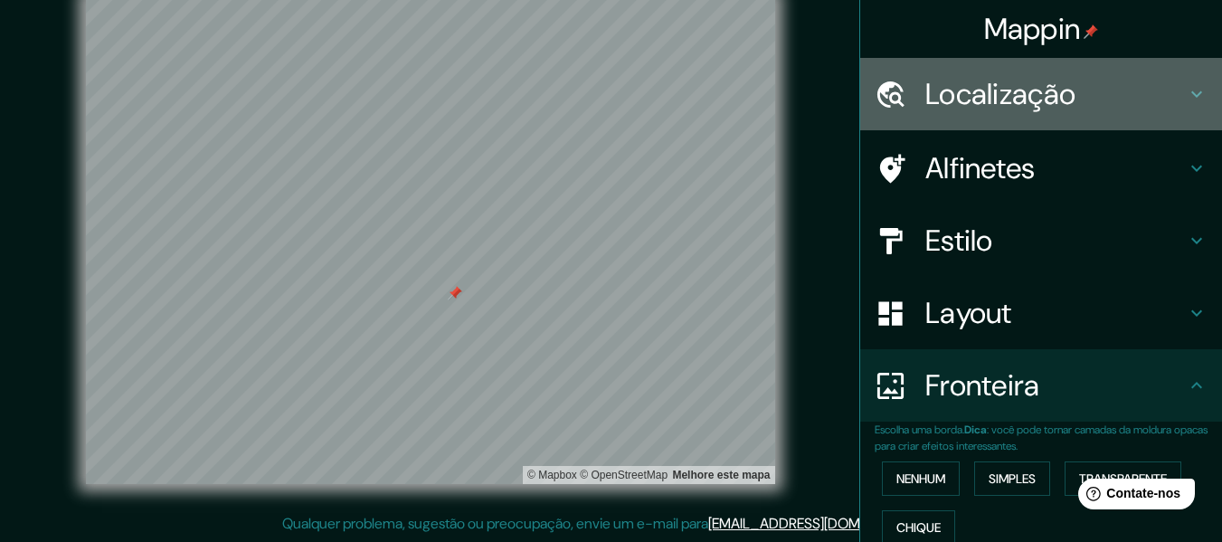
click at [1072, 100] on h4 "Localização" at bounding box center [1056, 94] width 261 height 36
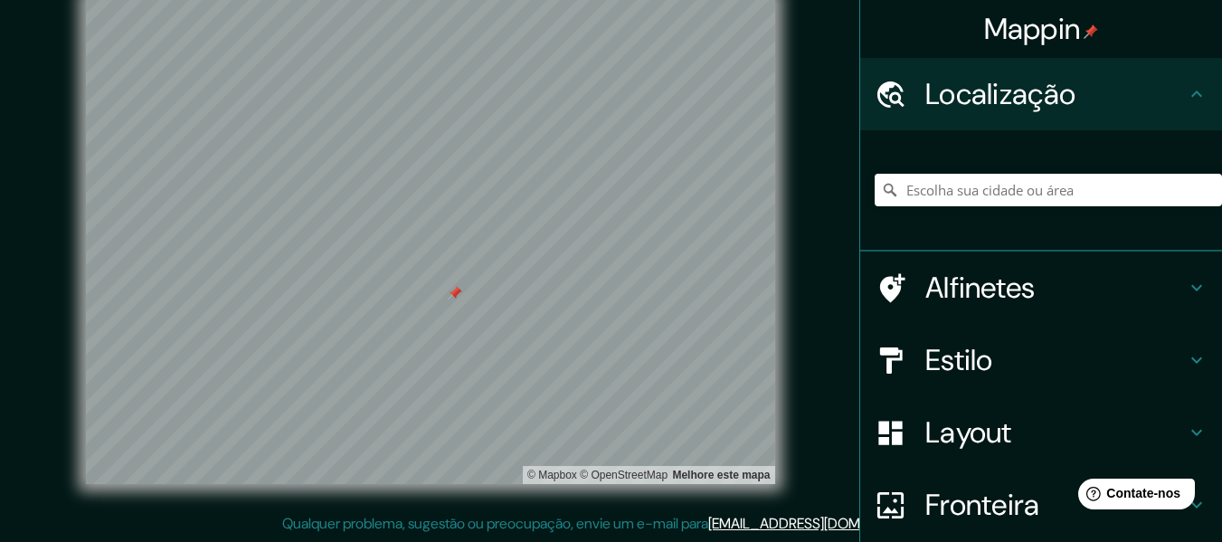
click at [1040, 106] on font "Localização" at bounding box center [1001, 94] width 150 height 38
click at [983, 289] on font "Alfinetes" at bounding box center [981, 288] width 110 height 38
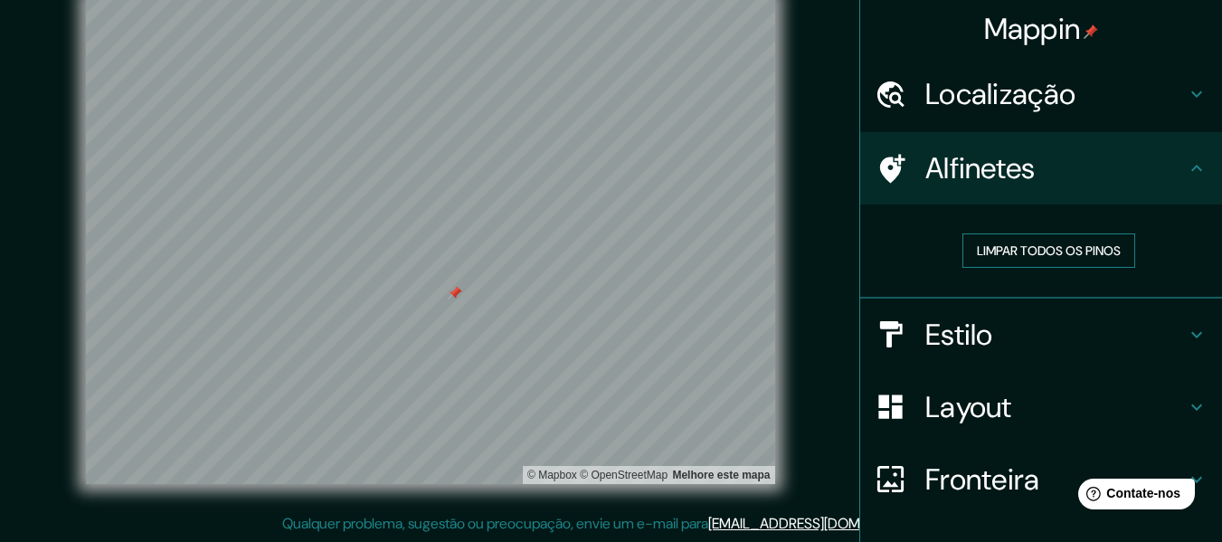
click at [1003, 246] on font "Limpar todos os pinos" at bounding box center [1049, 250] width 144 height 16
click at [438, 216] on div at bounding box center [439, 211] width 14 height 14
drag, startPoint x: 442, startPoint y: 209, endPoint x: 481, endPoint y: 228, distance: 43.3
click at [483, 229] on div at bounding box center [490, 236] width 14 height 14
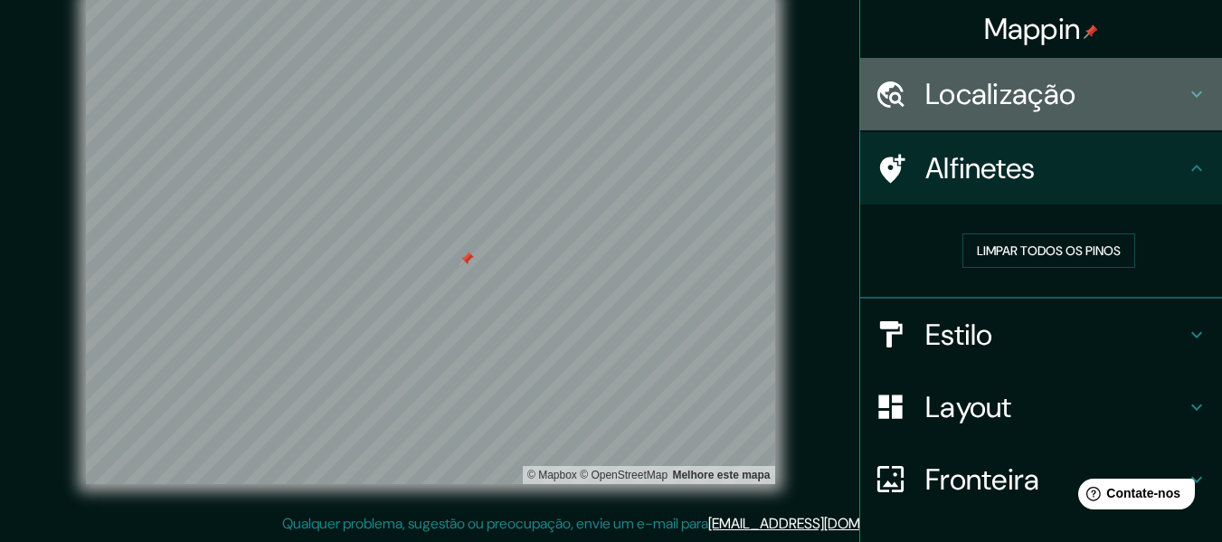
click at [1002, 102] on font "Localização" at bounding box center [1001, 94] width 150 height 38
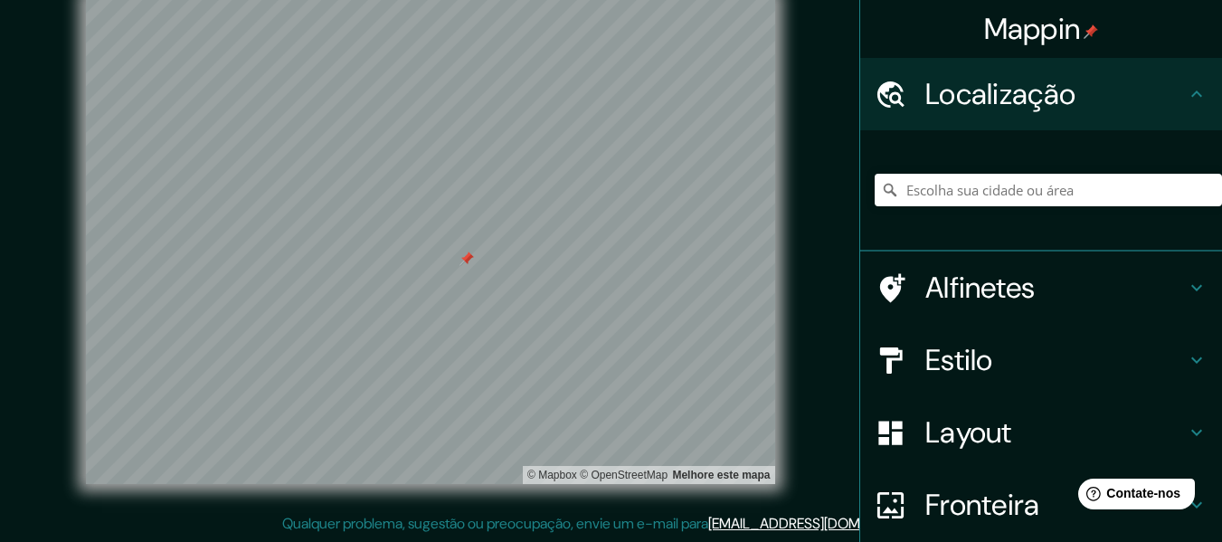
click at [994, 81] on font "Localização" at bounding box center [1001, 94] width 150 height 38
click at [1016, 272] on font "Alfinetes" at bounding box center [981, 288] width 110 height 38
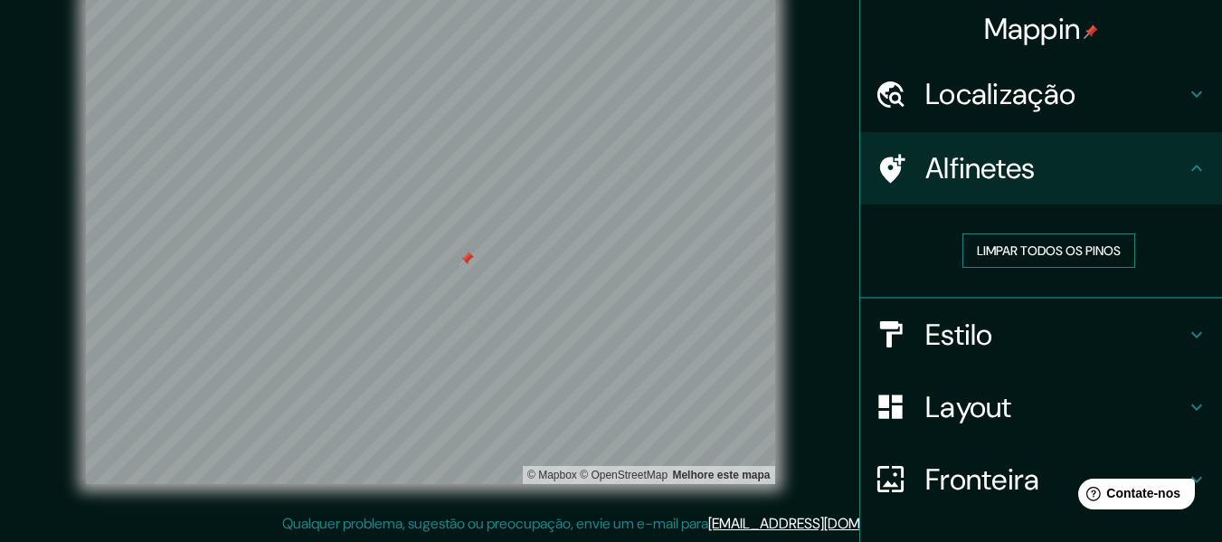
click at [1002, 251] on font "Limpar todos os pinos" at bounding box center [1049, 250] width 144 height 16
